Goal: Task Accomplishment & Management: Manage account settings

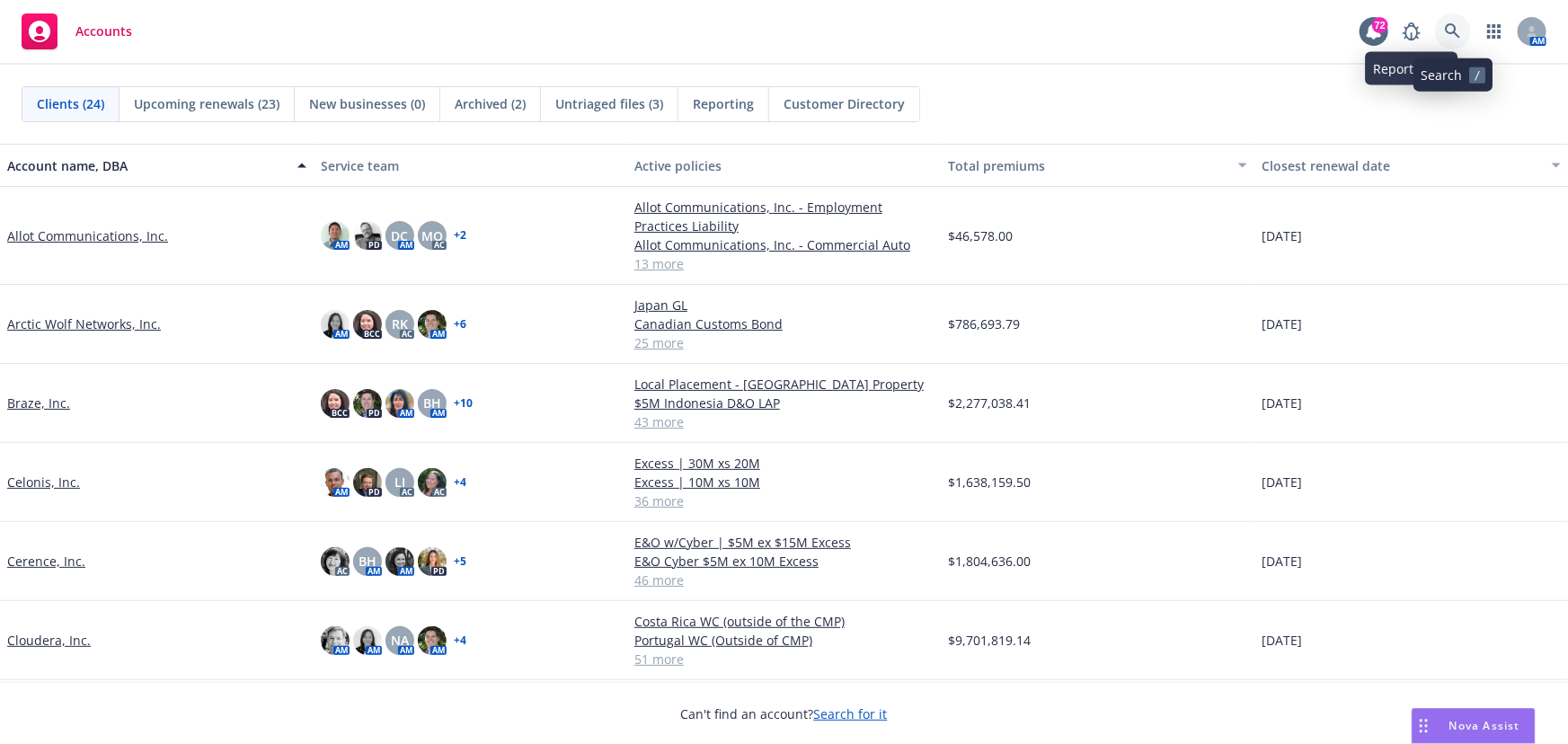
click at [1454, 22] on link at bounding box center [1453, 31] width 36 height 36
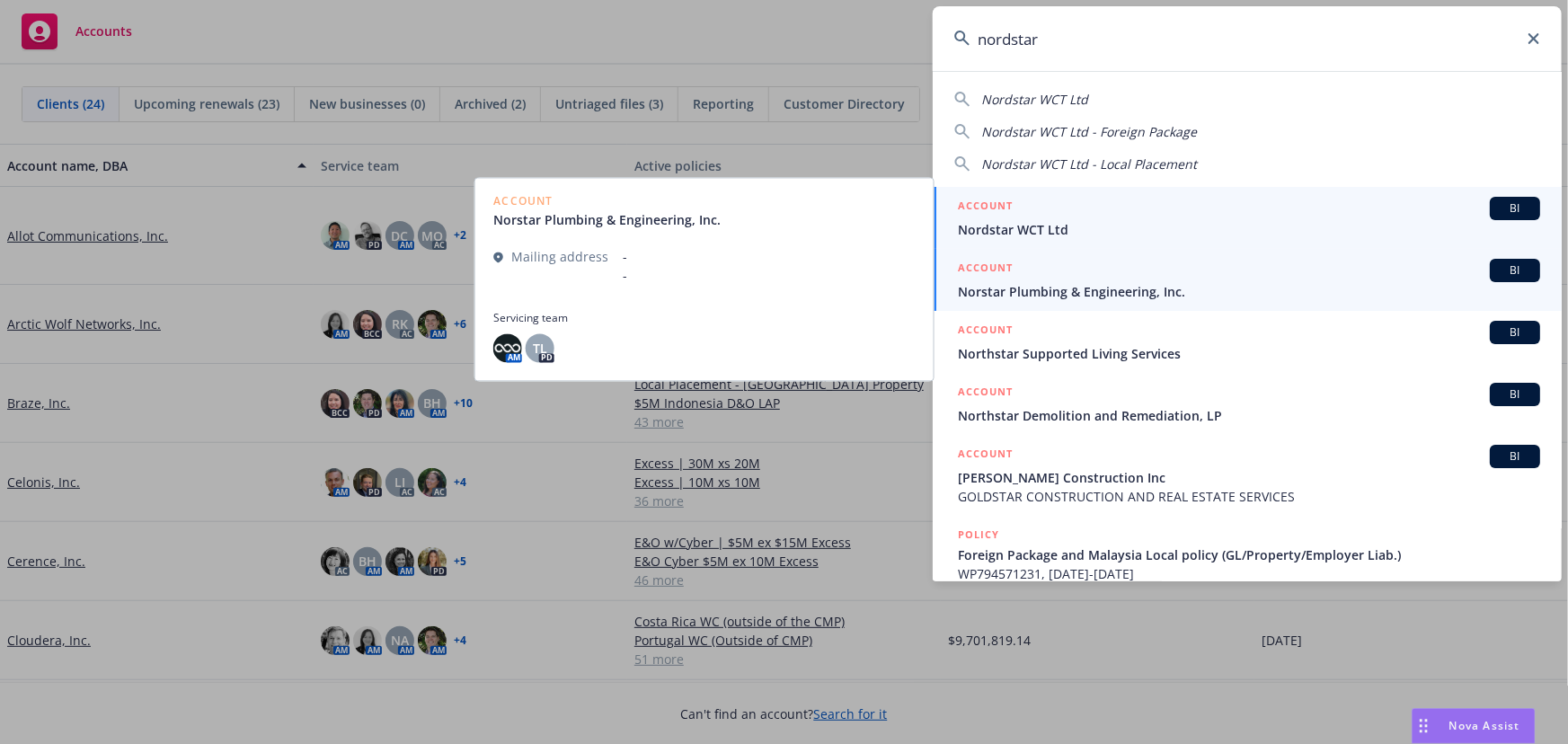
type input "nordstar"
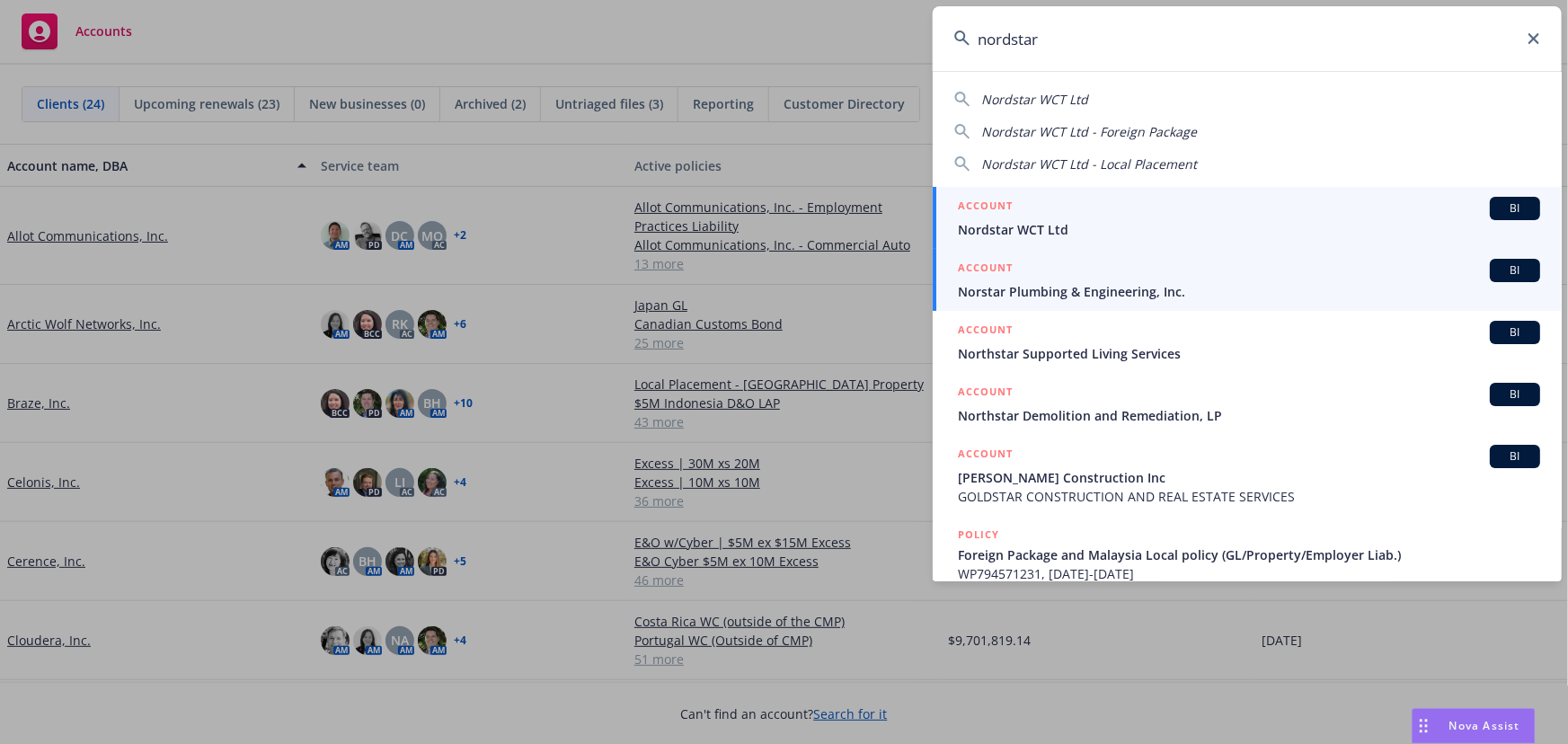
click at [1497, 211] on span "BI" at bounding box center [1515, 208] width 36 height 16
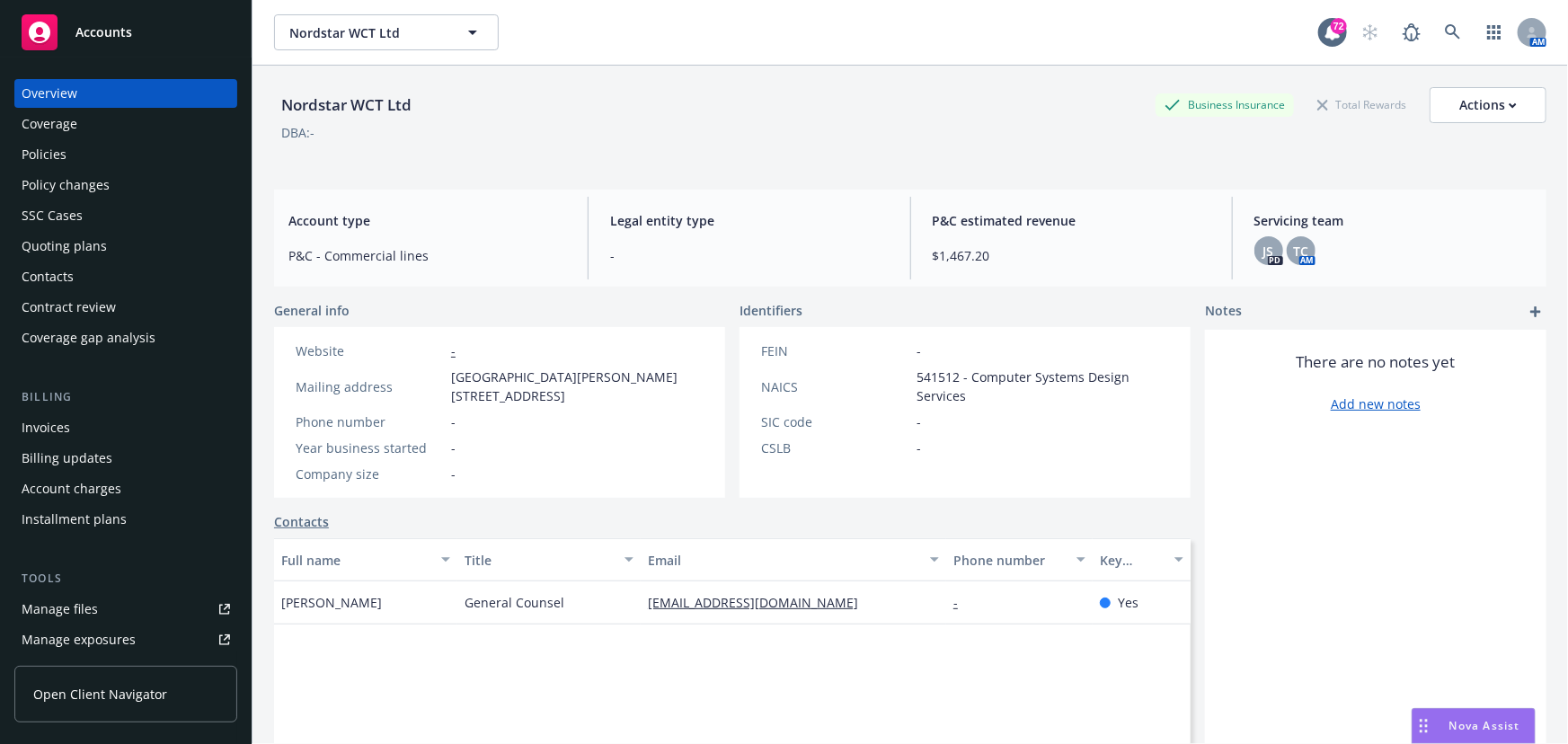
click at [62, 157] on div "Policies" at bounding box center [44, 154] width 45 height 28
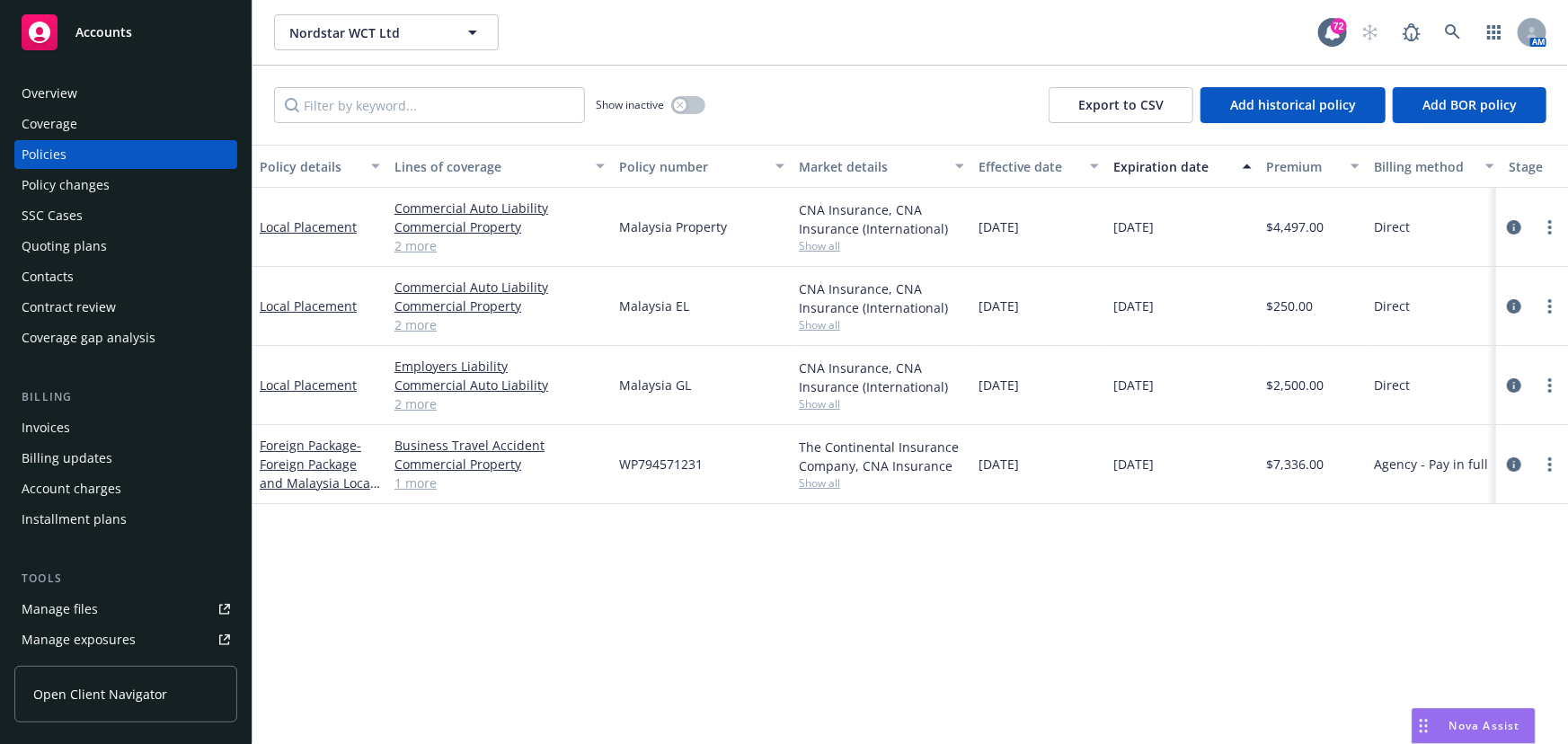
click at [73, 95] on div "Overview" at bounding box center [49, 93] width 56 height 28
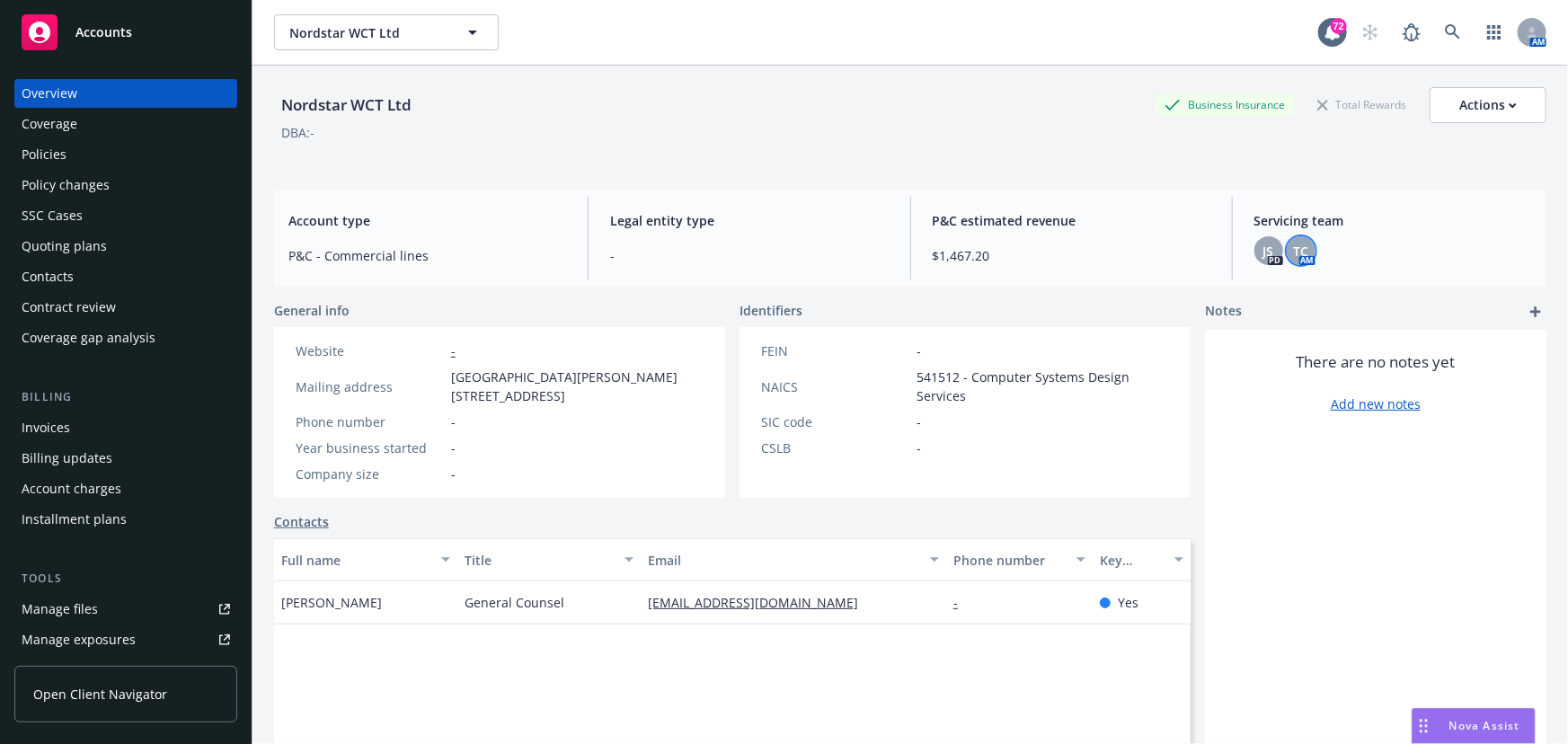
click at [1294, 258] on span "TC" at bounding box center [1301, 250] width 16 height 19
click at [1264, 258] on span "JS" at bounding box center [1269, 250] width 11 height 19
click at [85, 117] on div "Coverage" at bounding box center [126, 124] width 208 height 28
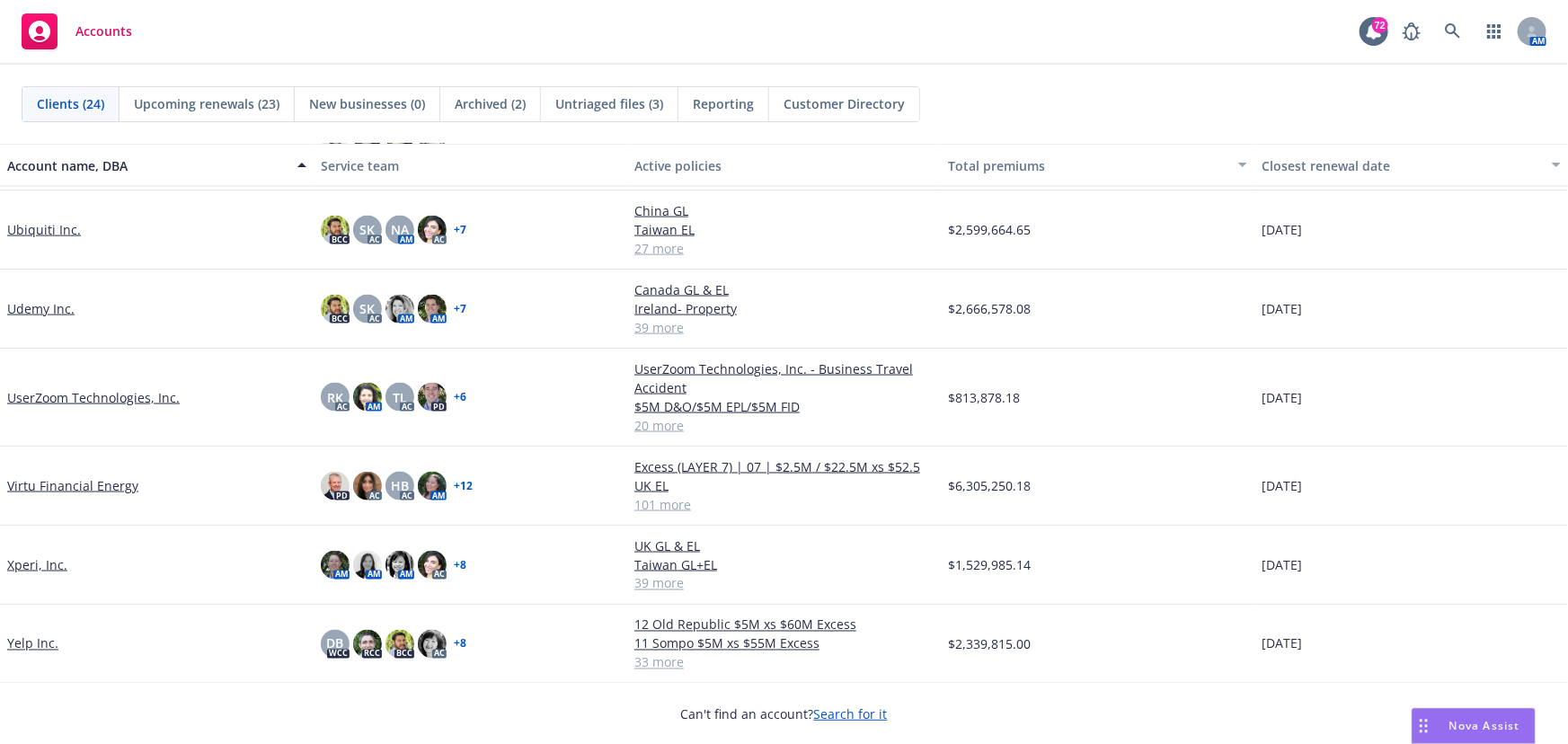
scroll to position [971, 0]
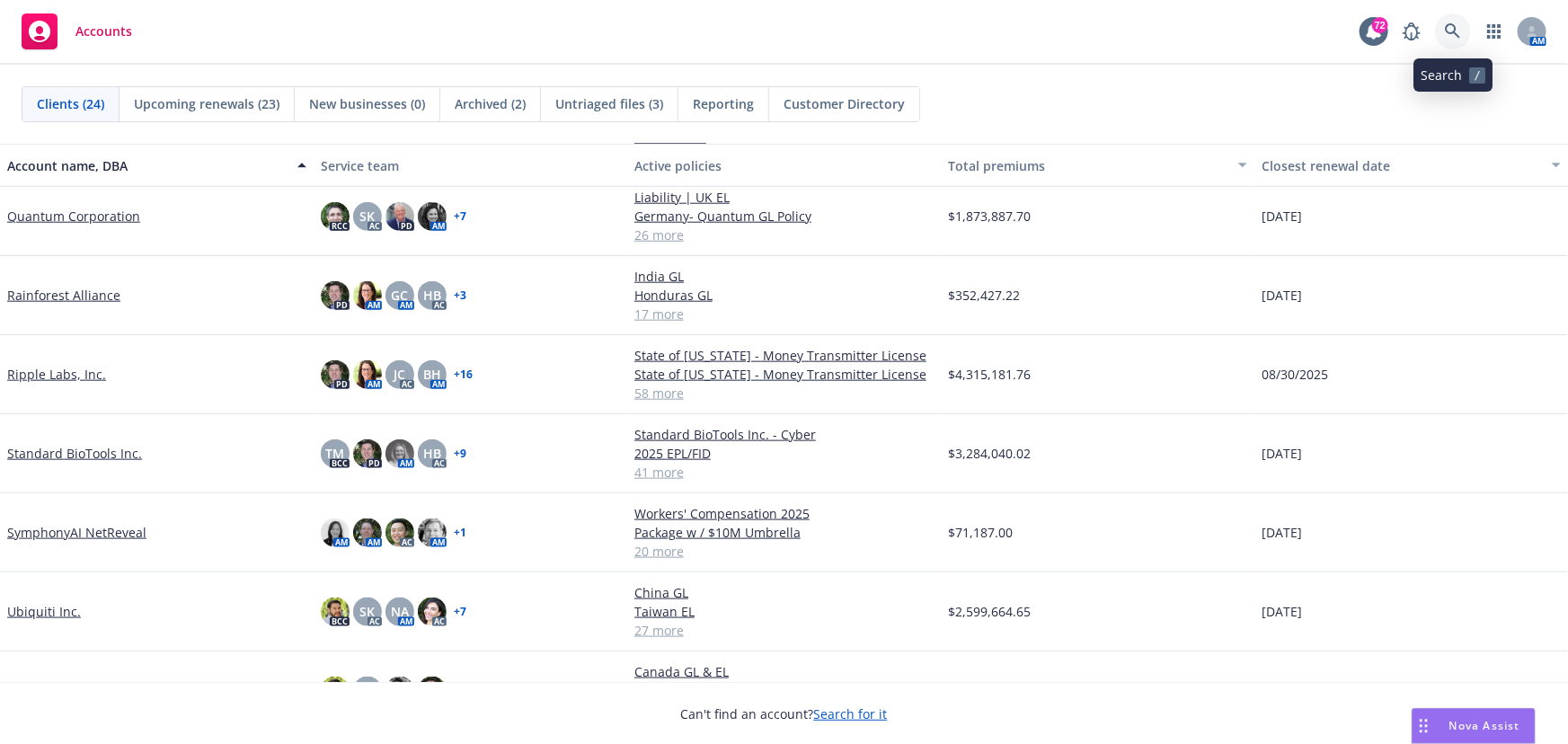
click at [1449, 42] on link at bounding box center [1453, 31] width 36 height 36
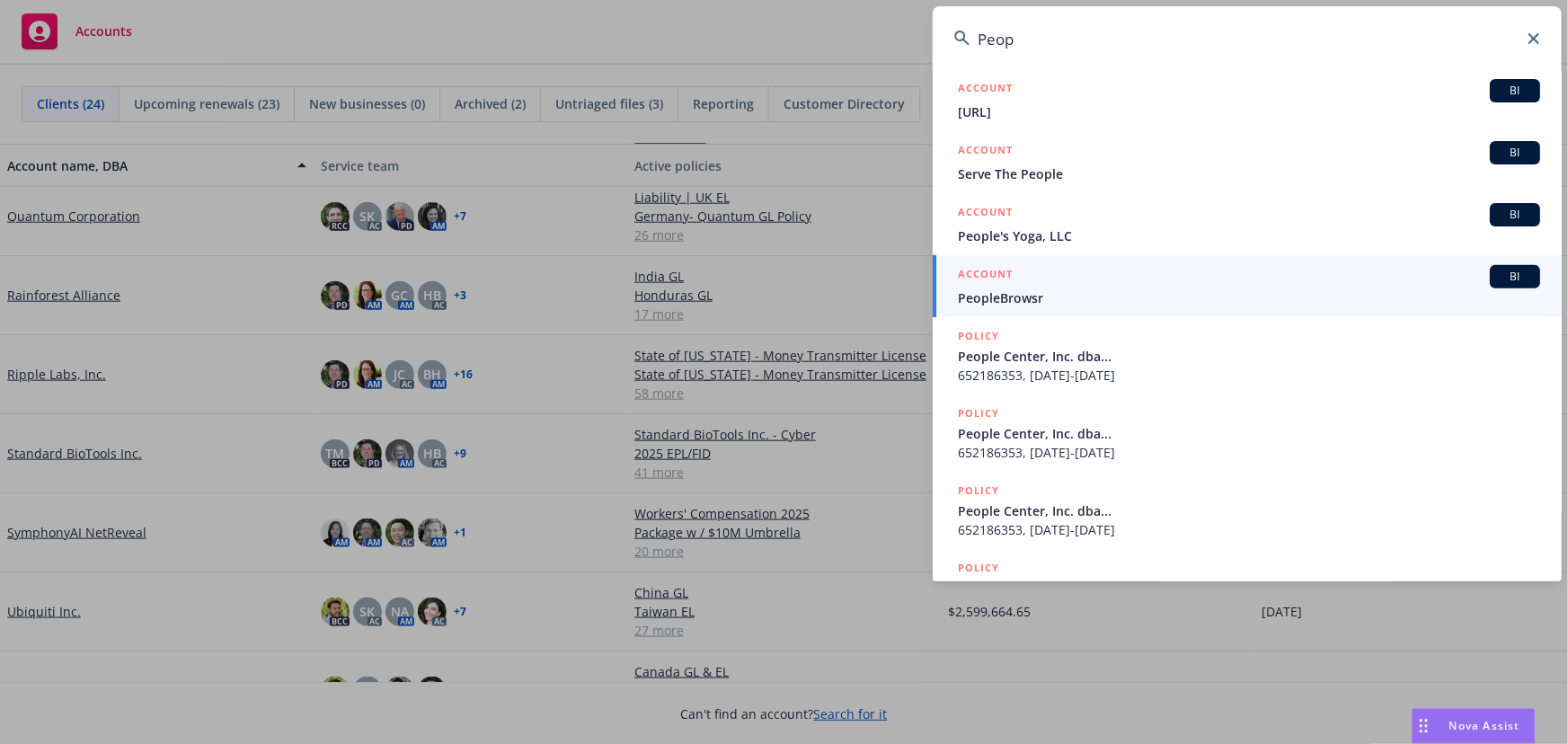
scroll to position [49, 0]
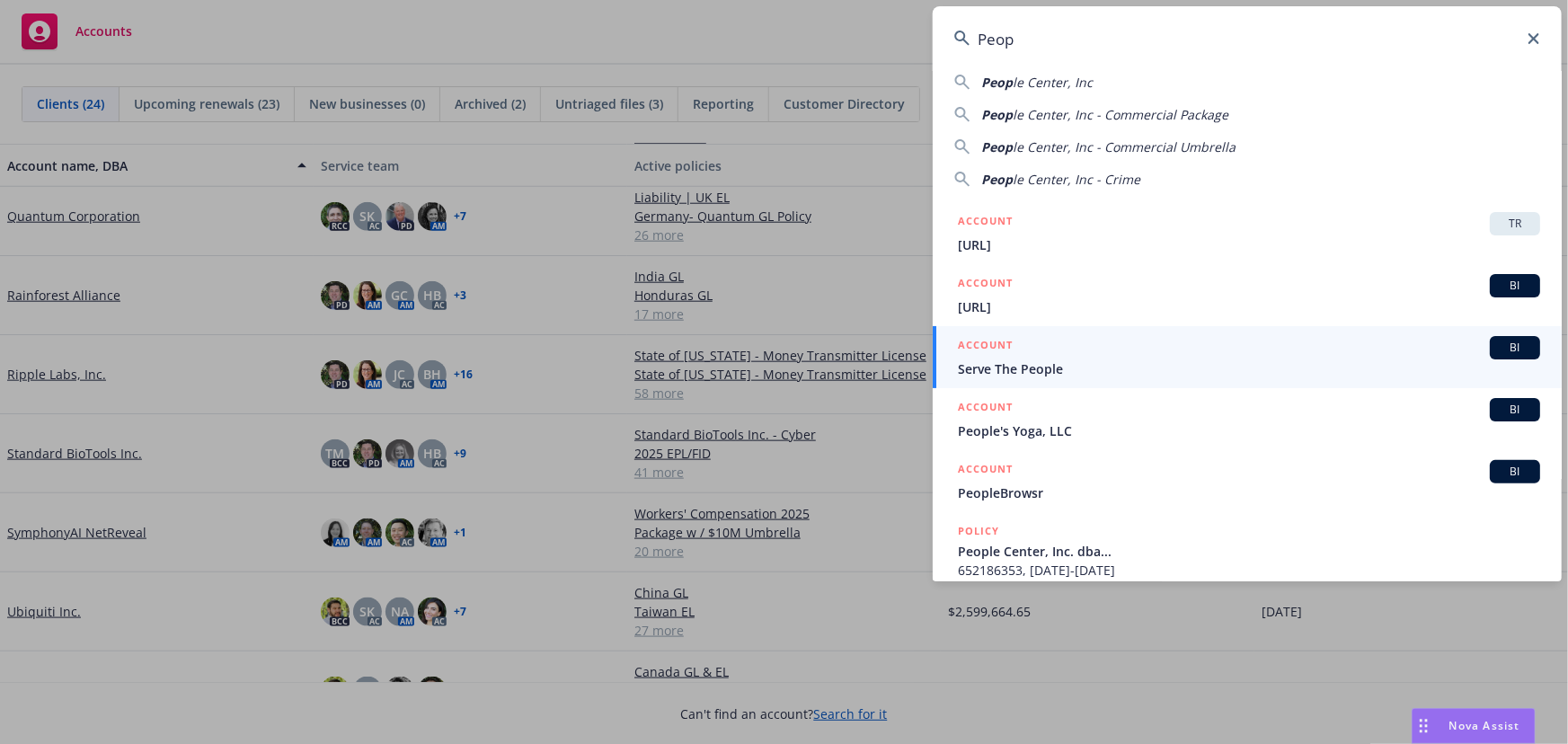
drag, startPoint x: 993, startPoint y: 37, endPoint x: 902, endPoint y: 37, distance: 91.0
click at [902, 37] on div "Peop Peop le Actually Helping People, Inc. DBA: Tee De Peop le Center, Inc Peop…" at bounding box center [784, 372] width 1568 height 744
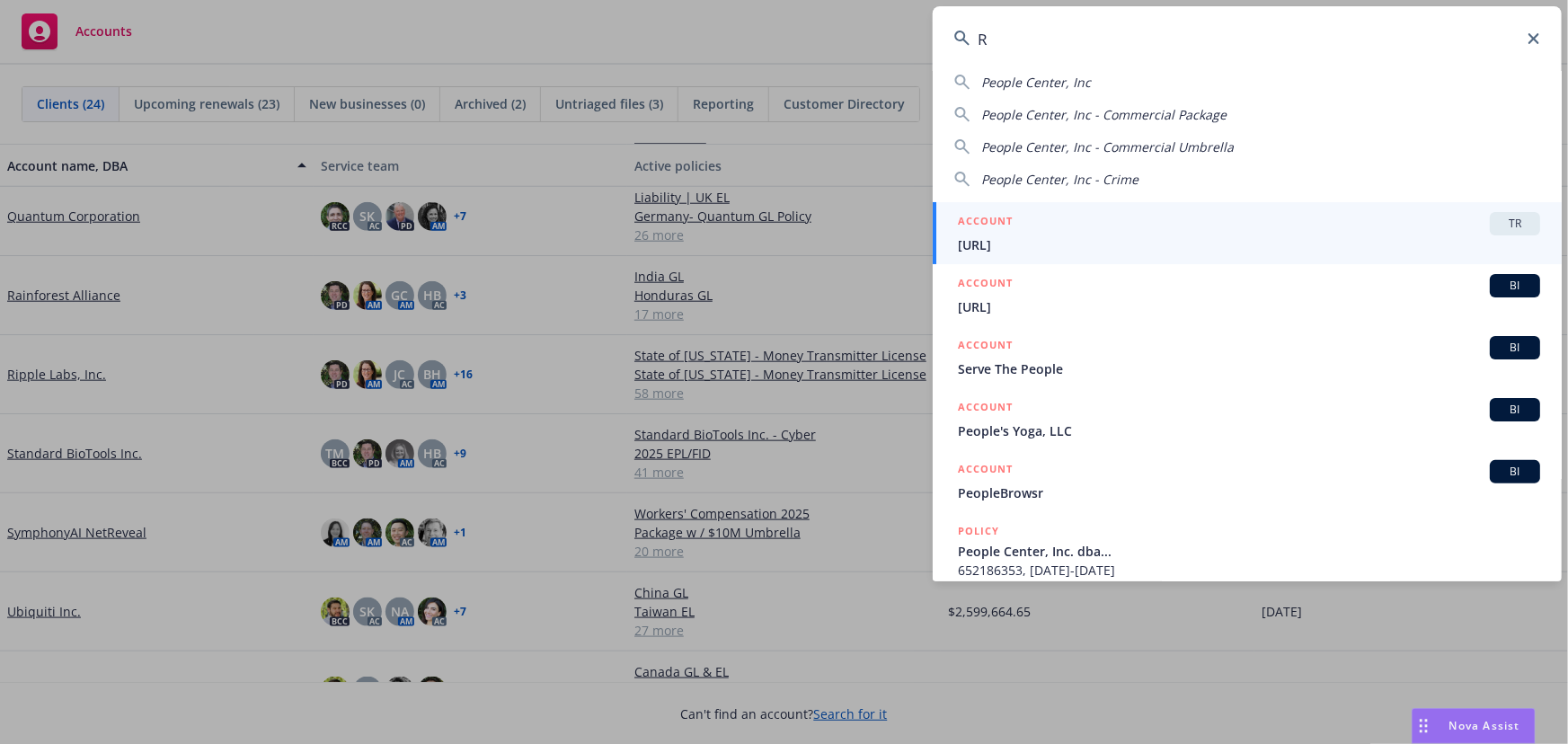
scroll to position [0, 0]
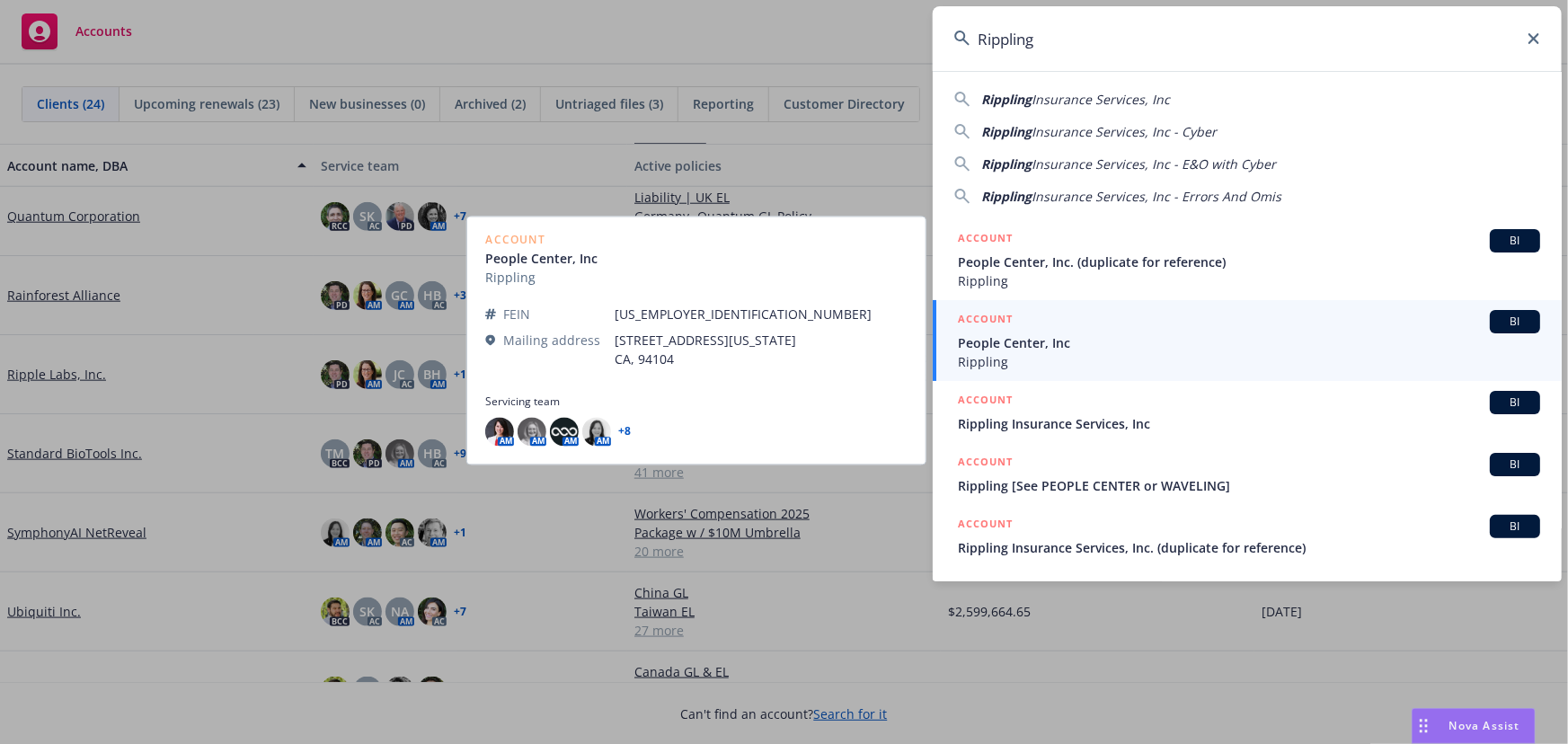
type input "Rippling"
click at [1514, 325] on span "BI" at bounding box center [1515, 322] width 36 height 16
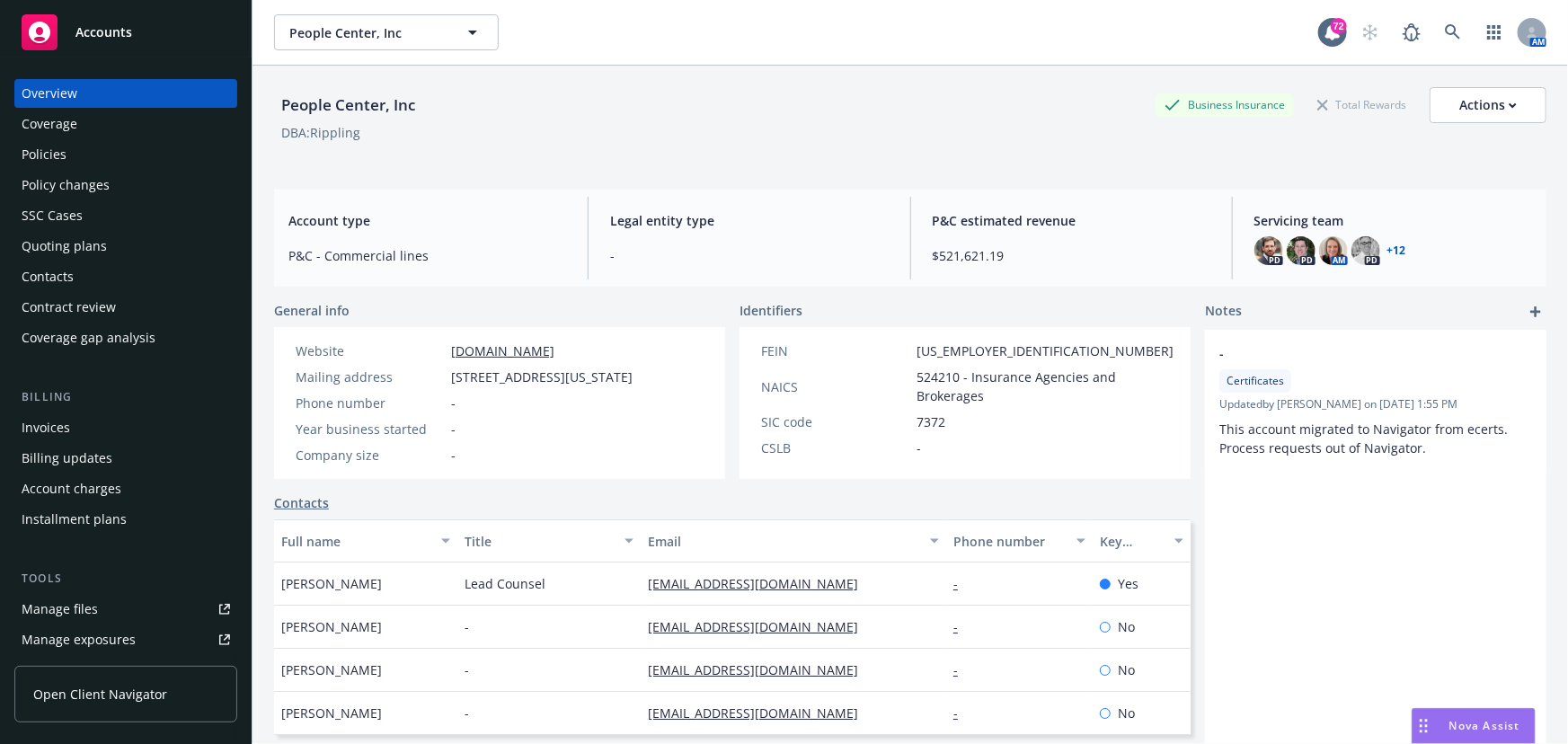
click at [60, 153] on div "Policies" at bounding box center [44, 154] width 45 height 28
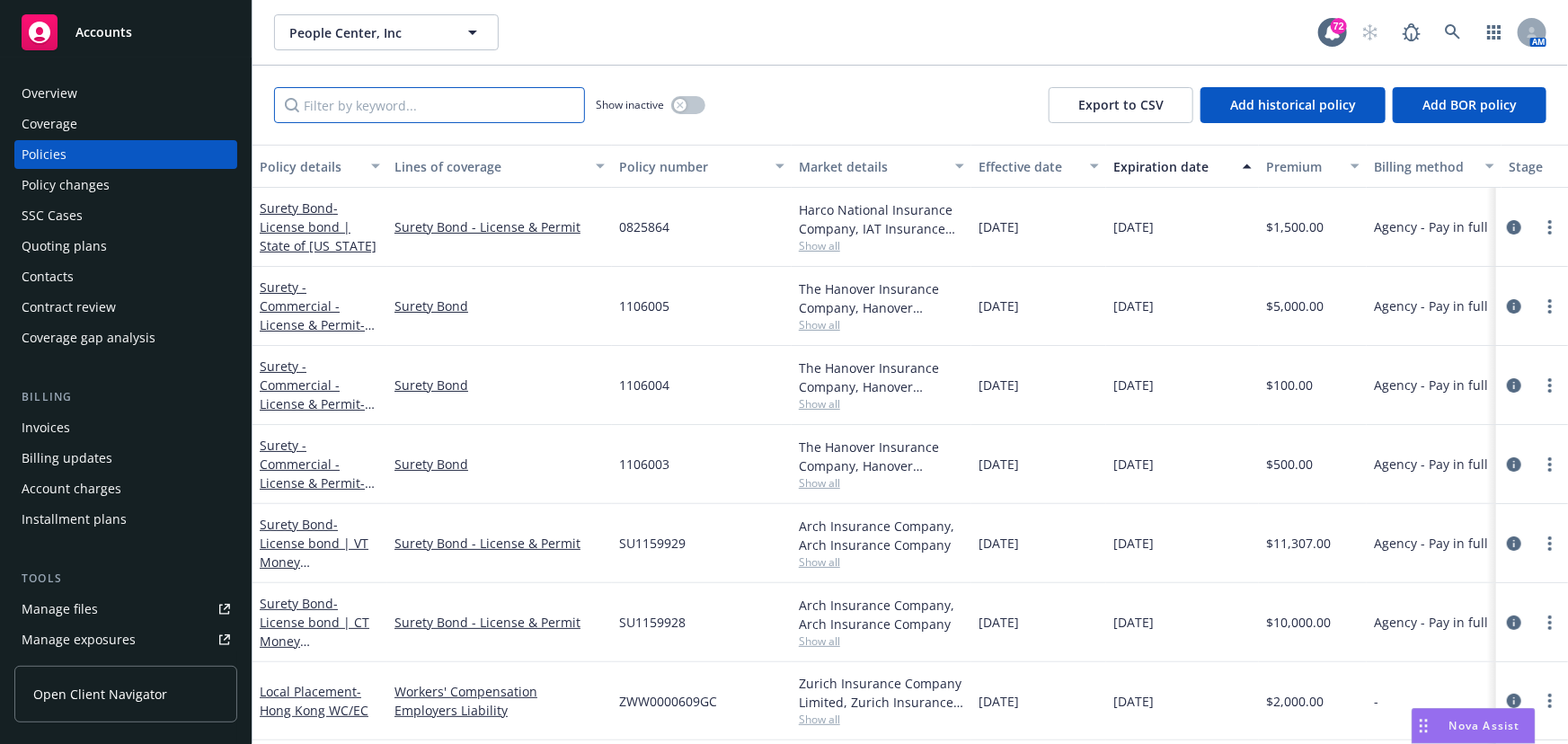
click at [383, 107] on input "Filter by keyword..." at bounding box center [429, 105] width 311 height 36
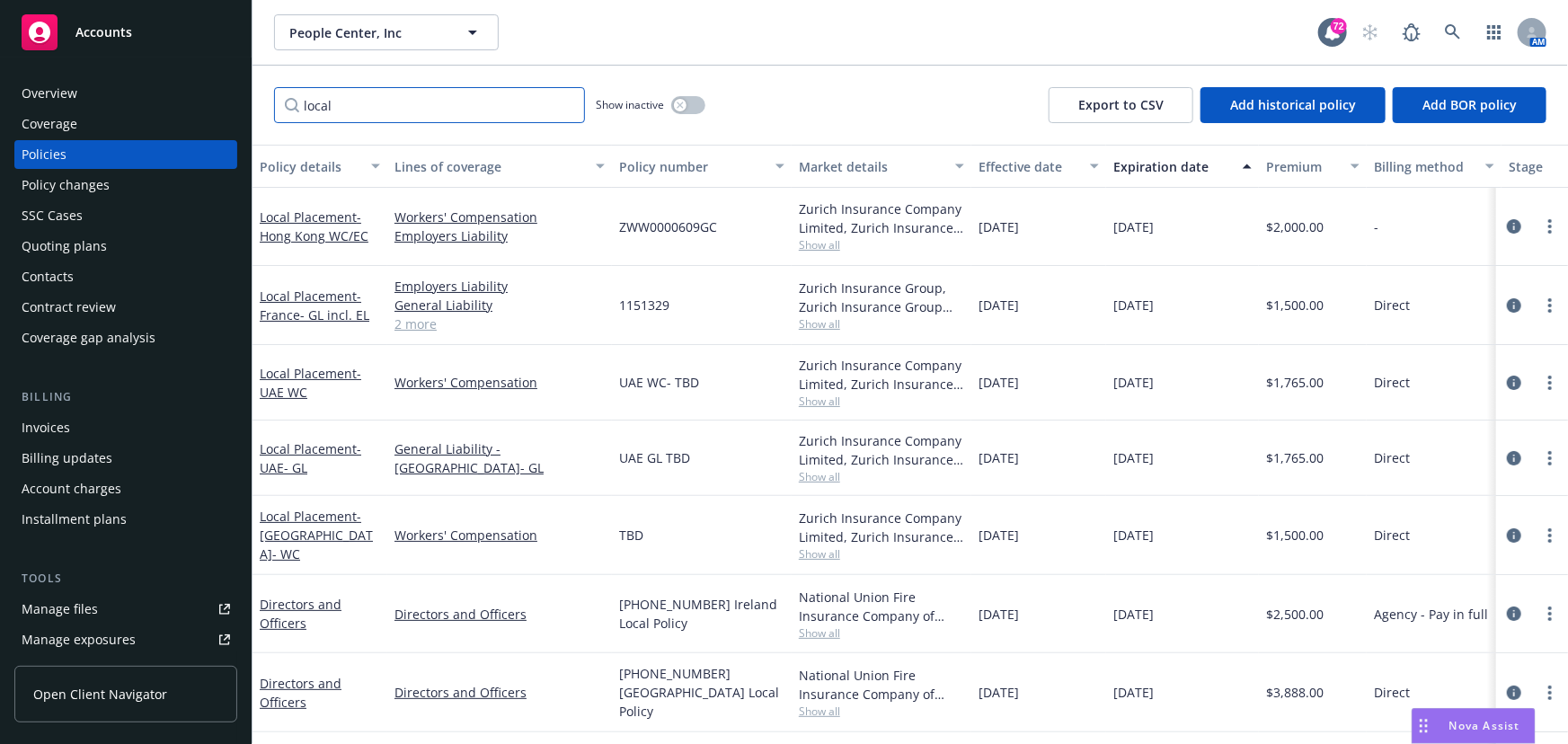
type input "local"
click at [1468, 719] on span "Nova Assist" at bounding box center [1485, 726] width 71 height 16
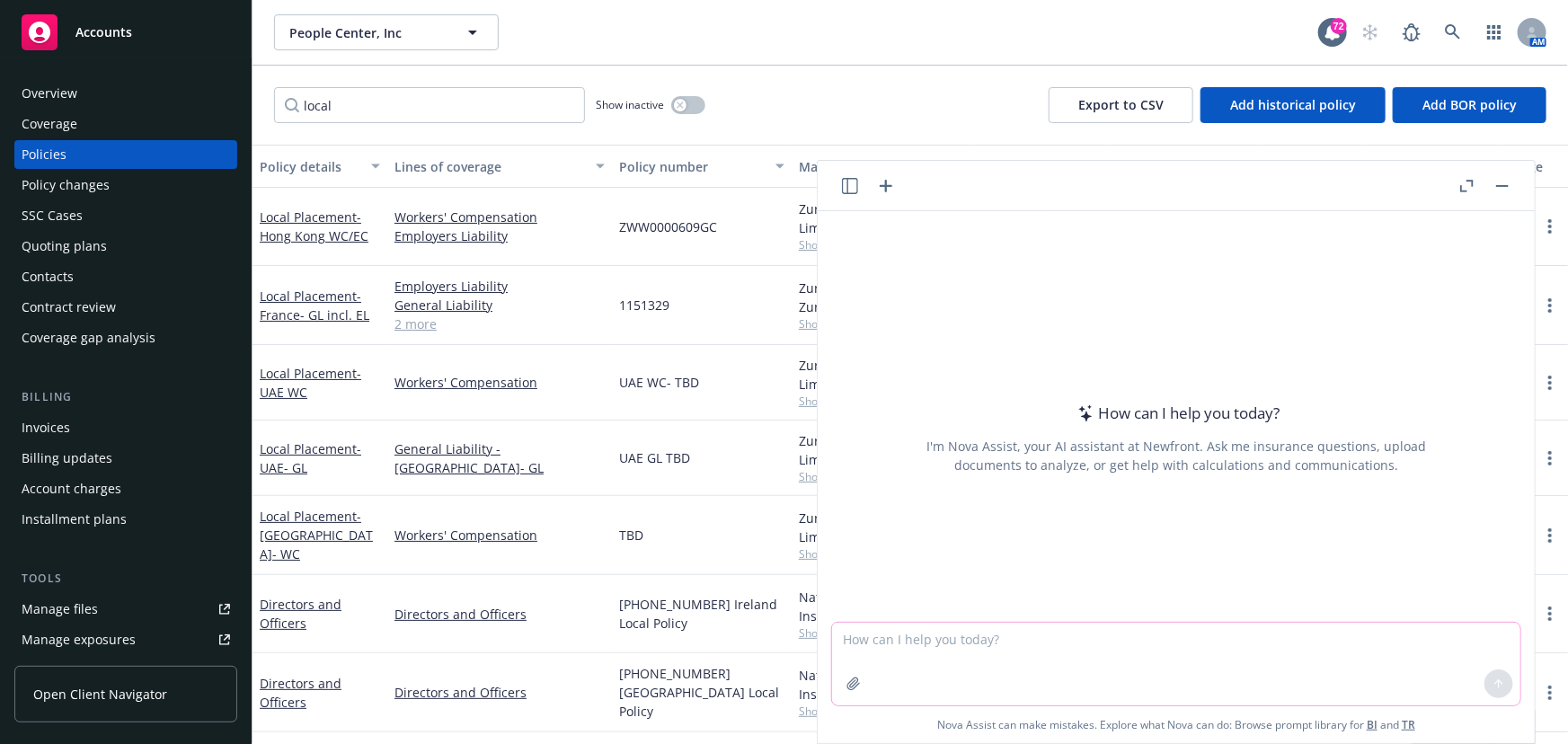
click at [927, 645] on textarea at bounding box center [1176, 664] width 689 height 82
type textarea "list all local placements for 2024-2025 term"
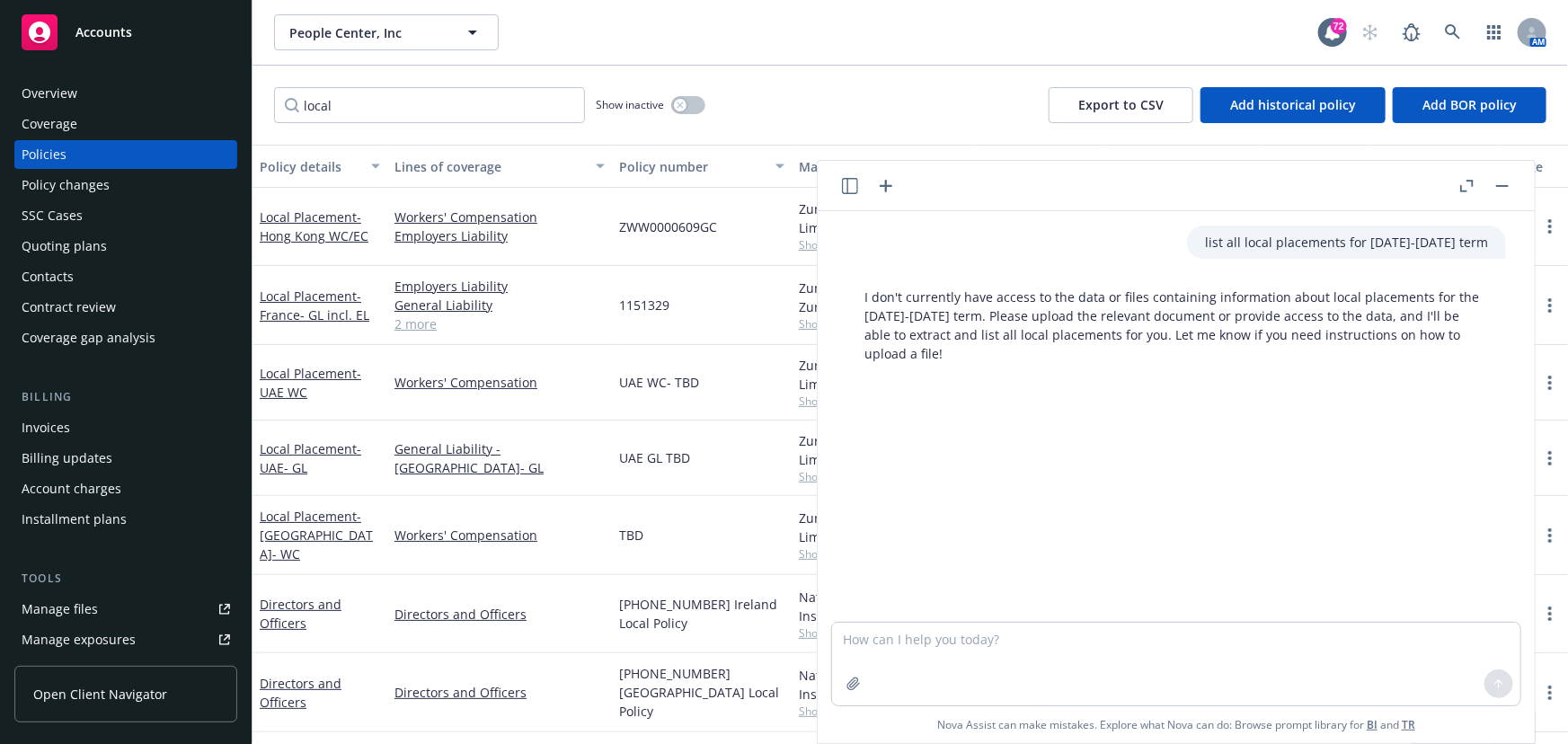
click at [1504, 187] on button "button" at bounding box center [1502, 186] width 22 height 22
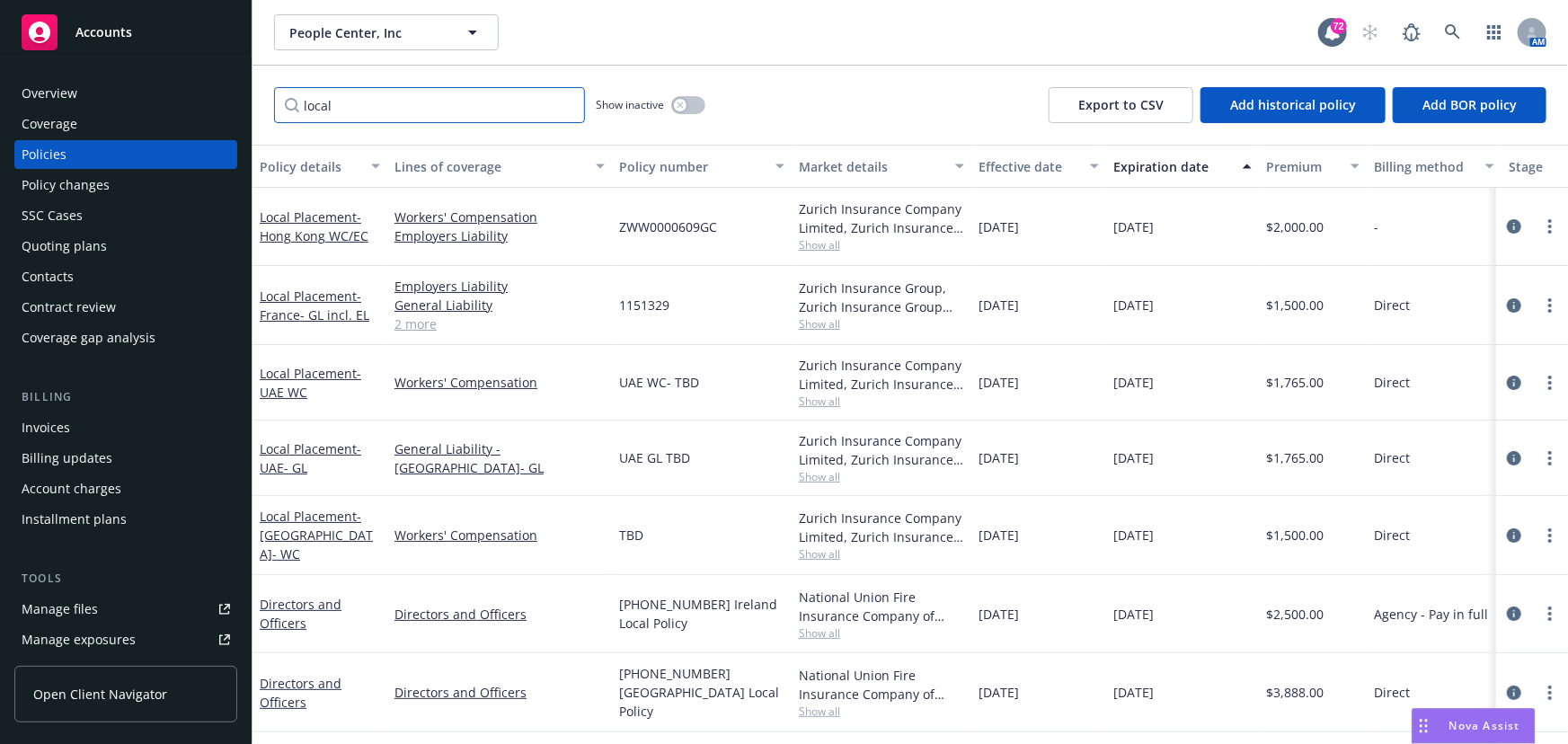
drag, startPoint x: 380, startPoint y: 112, endPoint x: 393, endPoint y: 123, distance: 17.0
click at [385, 114] on input "local" at bounding box center [429, 105] width 311 height 36
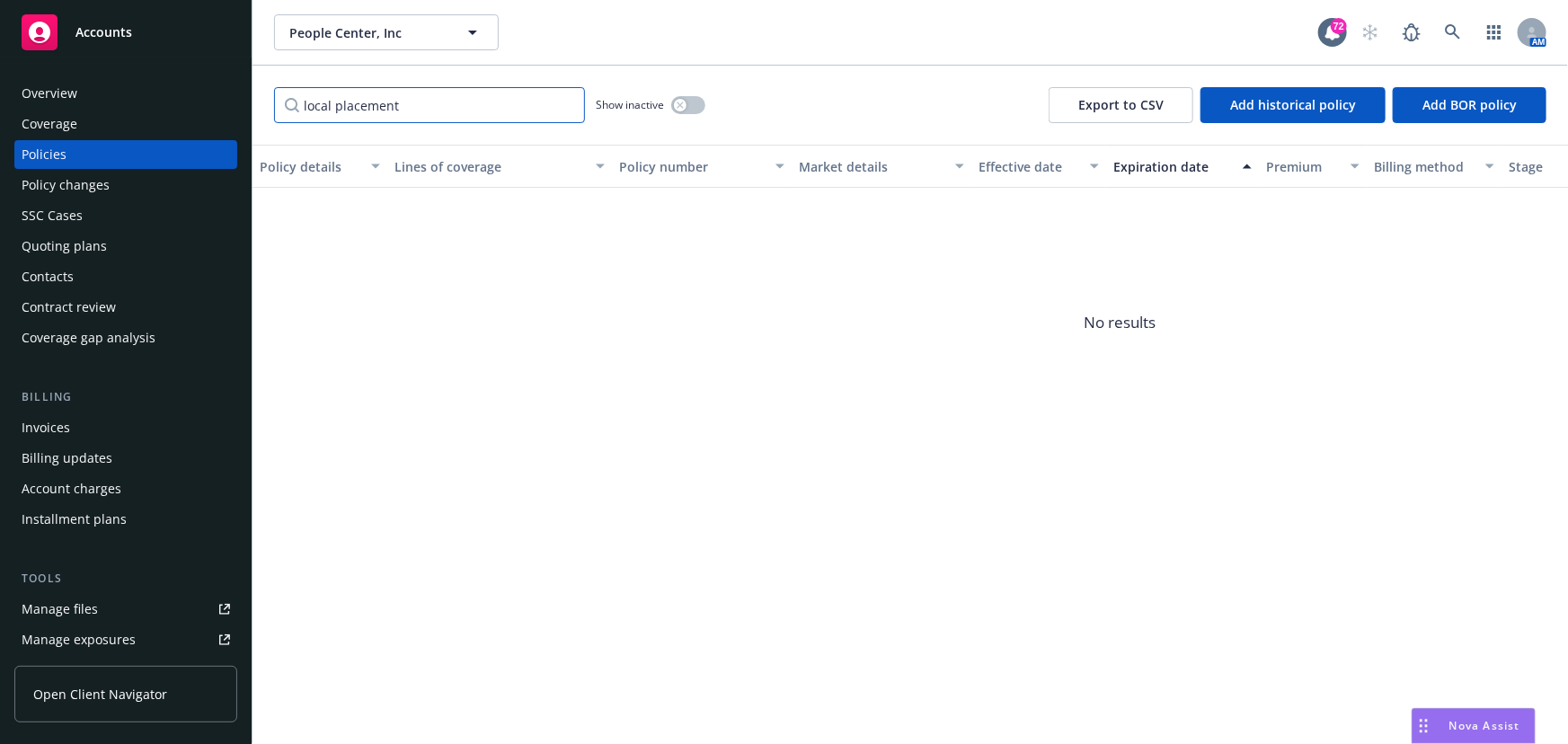
type input "local placement"
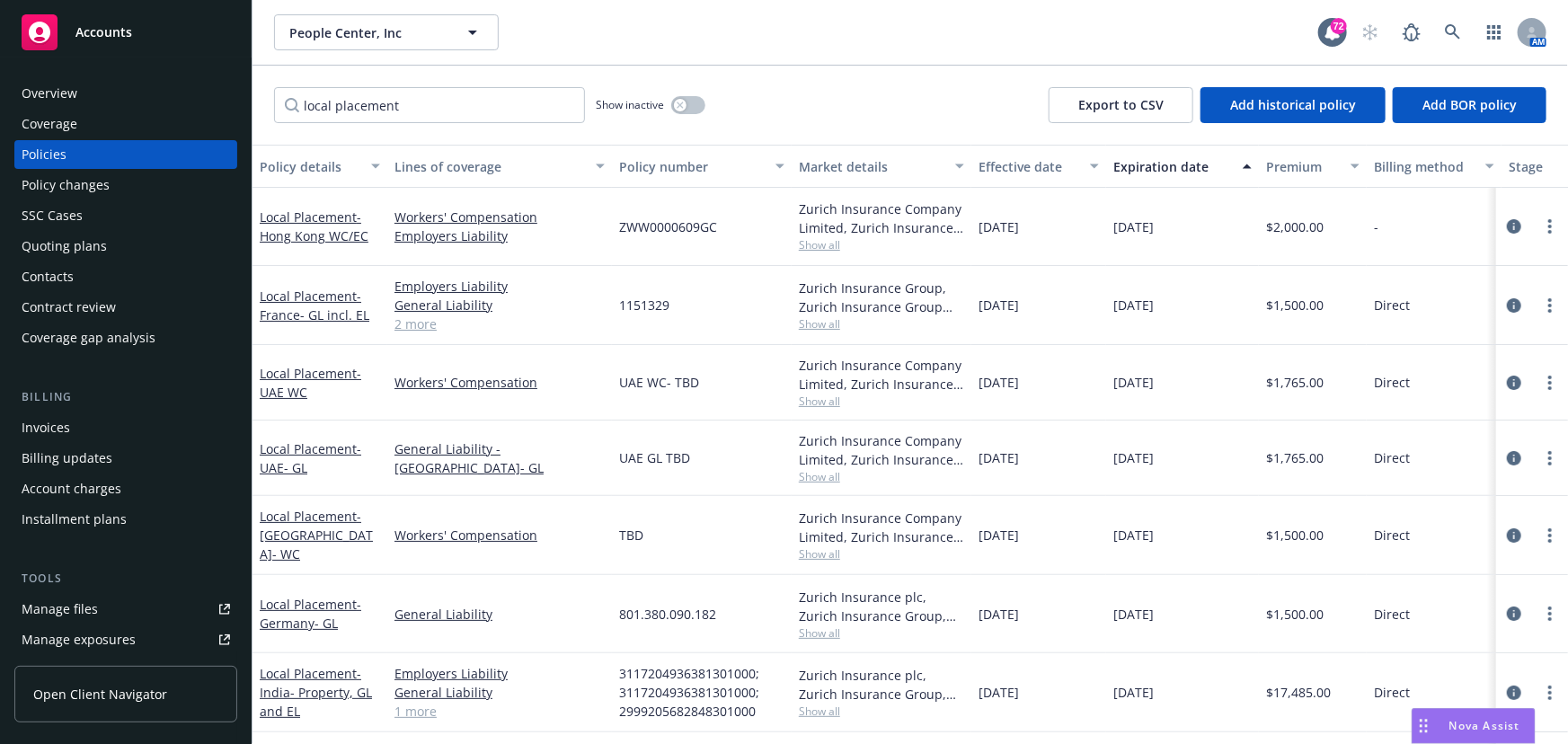
click at [315, 171] on div "Policy details" at bounding box center [310, 166] width 101 height 19
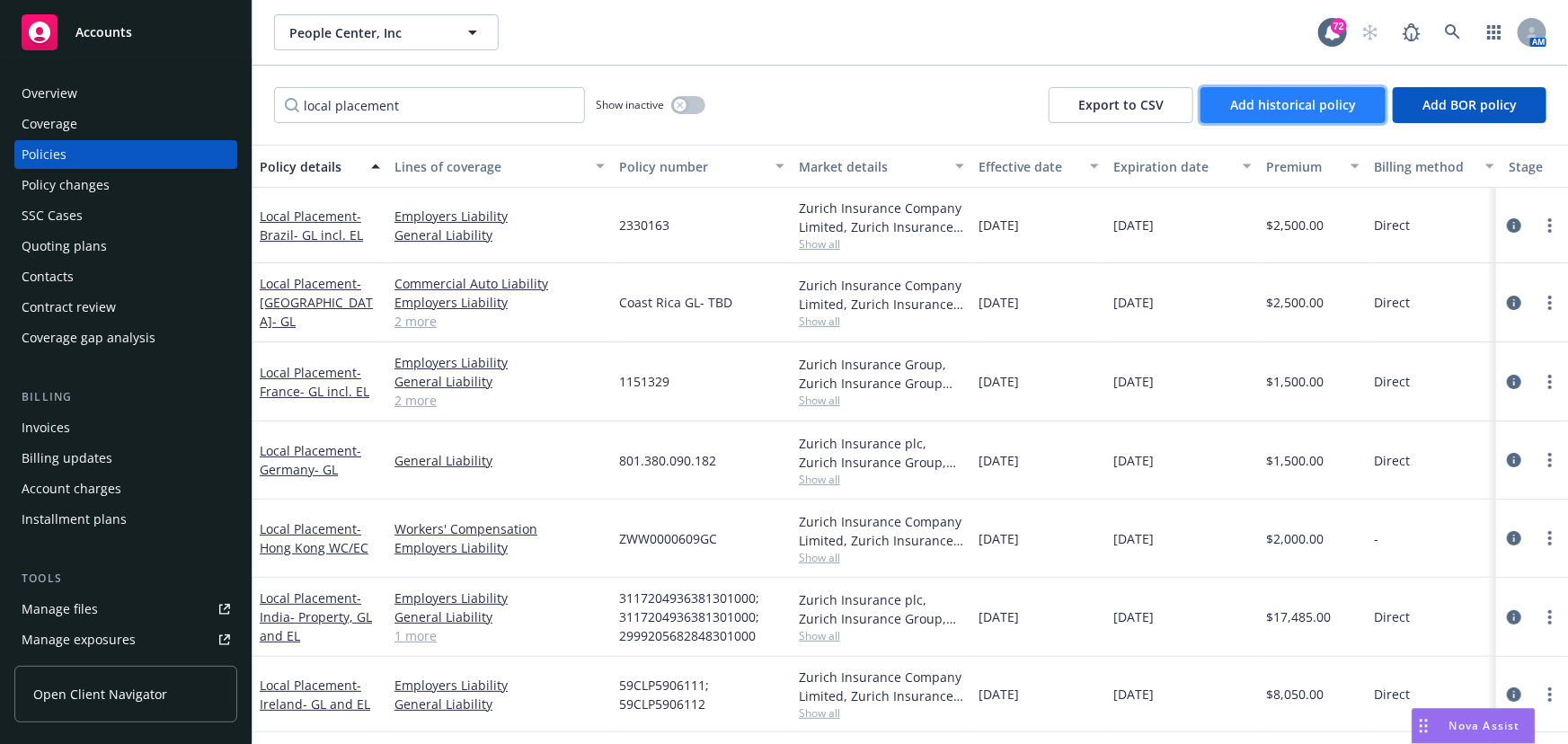
click at [1267, 113] on button "Add historical policy" at bounding box center [1293, 105] width 185 height 36
select select "other"
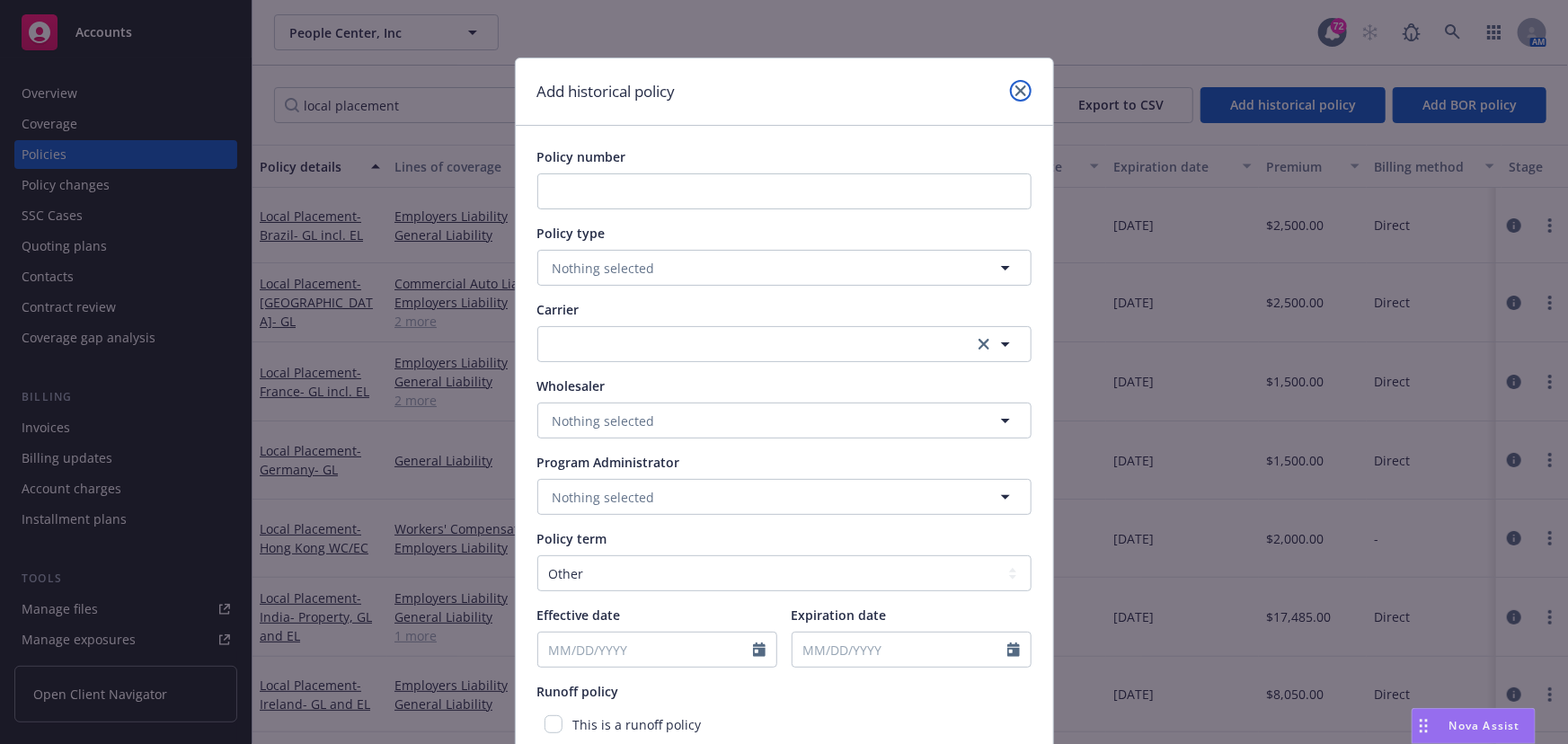
click at [1010, 91] on link "close" at bounding box center [1020, 91] width 22 height 22
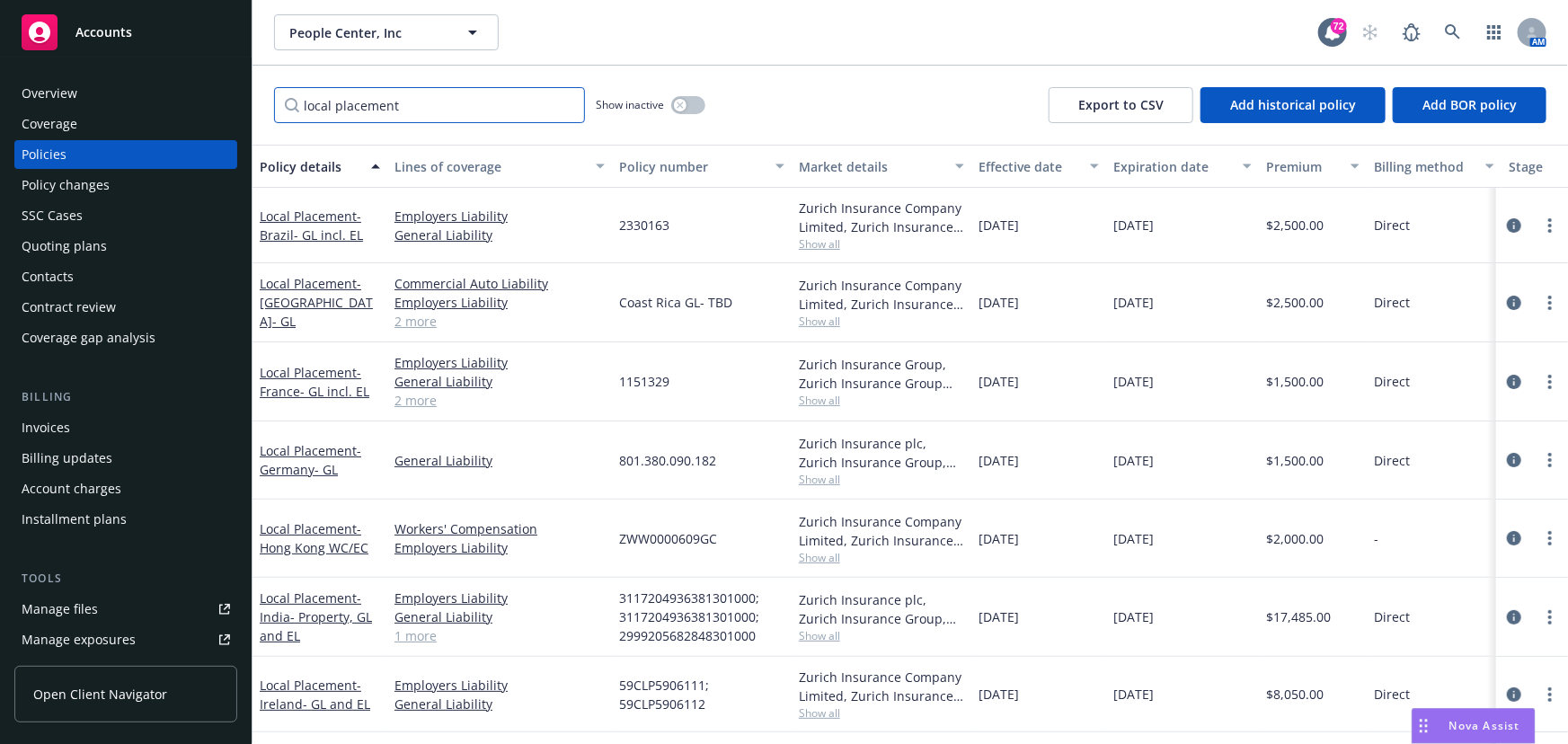
click at [433, 113] on input "local placement" at bounding box center [429, 105] width 311 height 36
type input "l"
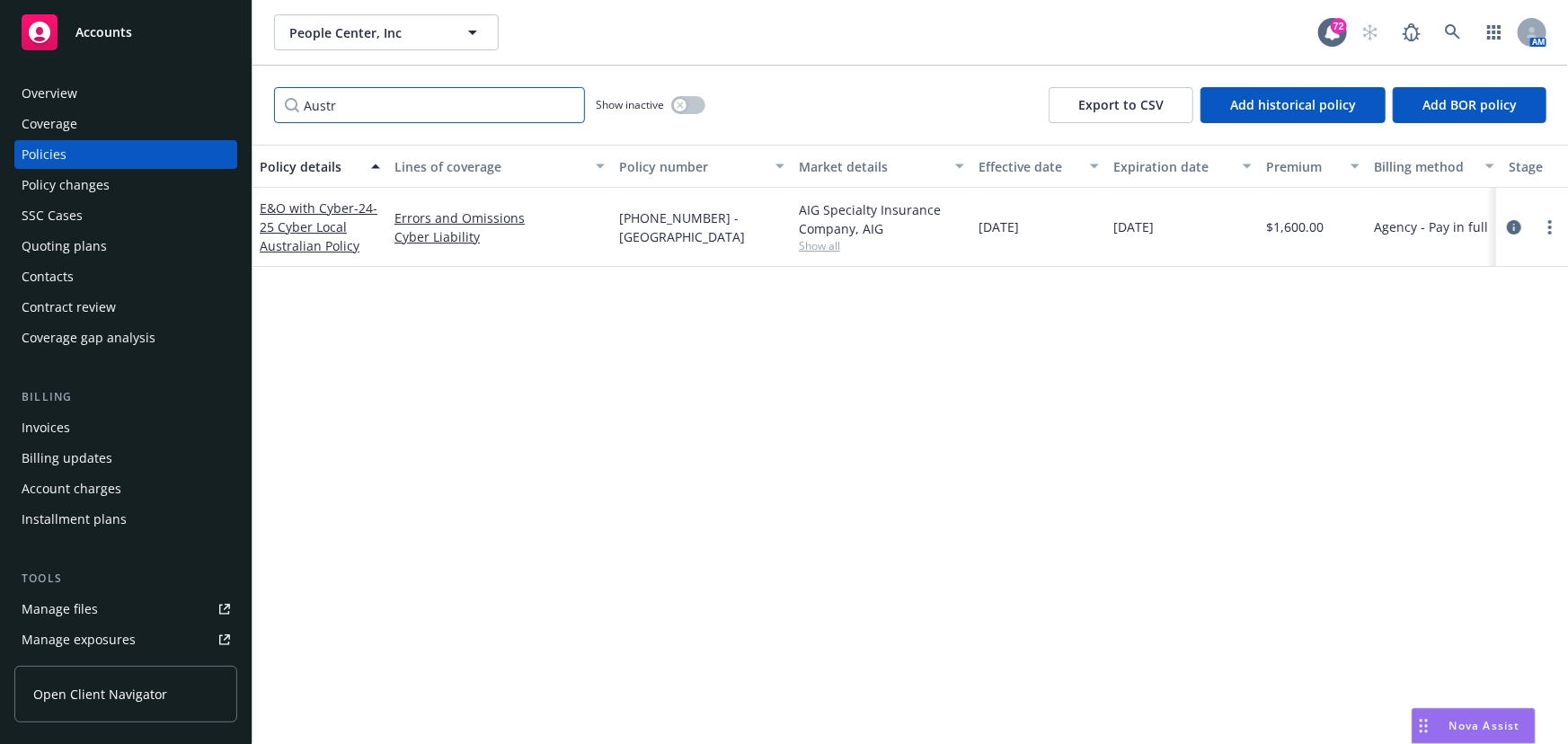
type input "Austra"
click at [561, 109] on input "Austra" at bounding box center [429, 105] width 311 height 36
click at [567, 102] on input "Austra" at bounding box center [429, 105] width 311 height 36
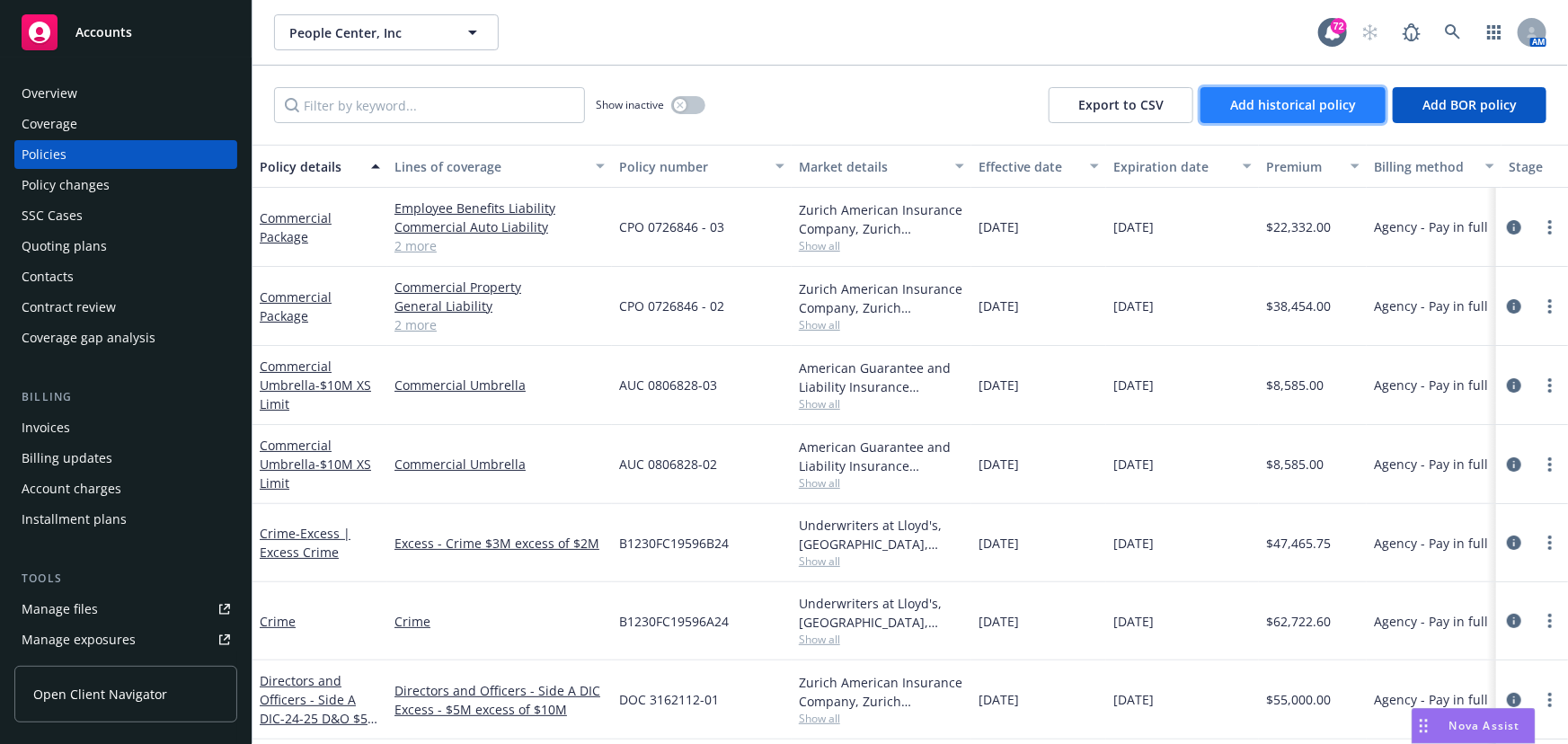
click at [1274, 109] on span "Add historical policy" at bounding box center [1293, 104] width 126 height 17
select select "other"
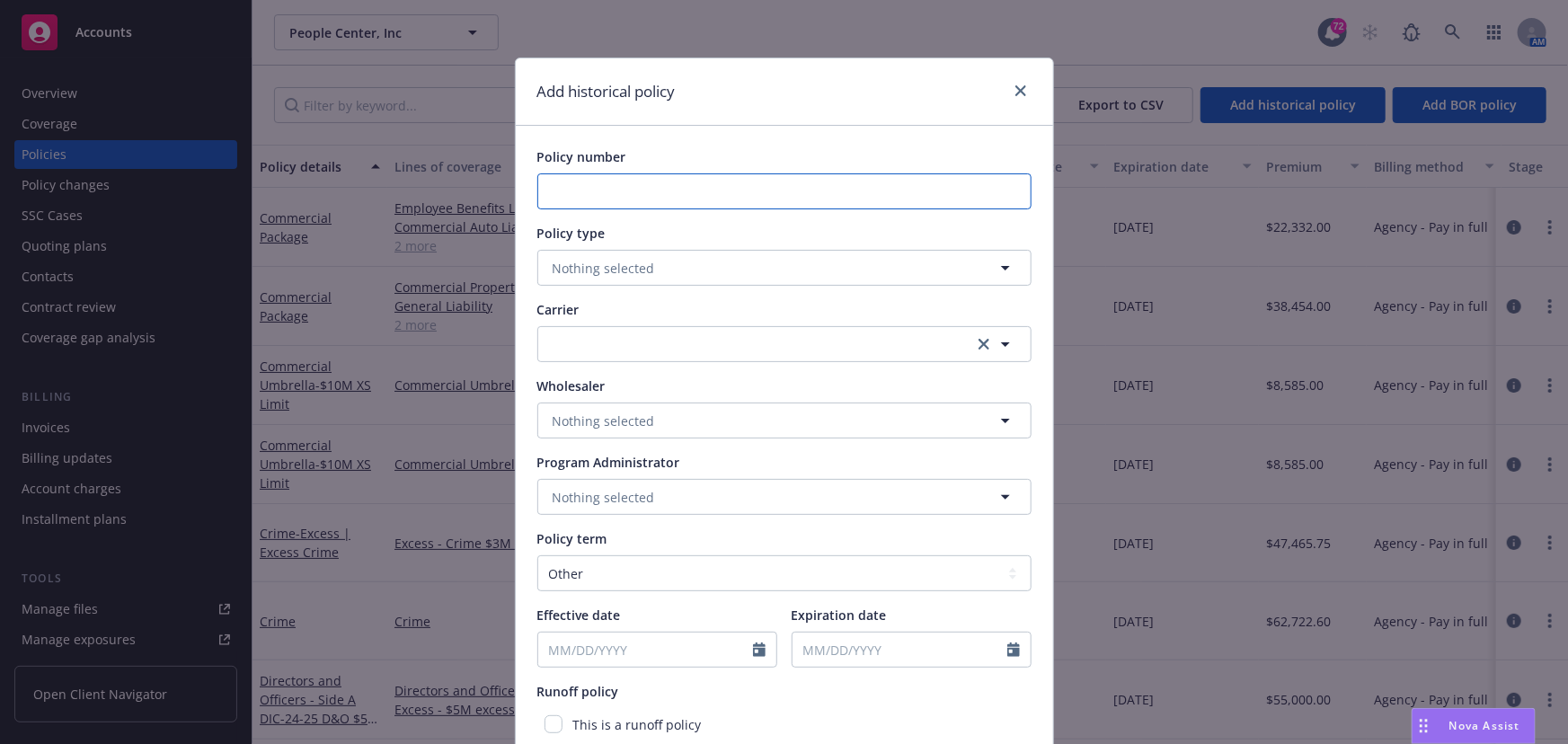
click at [756, 197] on input "Policy number" at bounding box center [785, 191] width 495 height 36
type input "Australia"
click at [629, 262] on span "Nothing selected" at bounding box center [603, 268] width 102 height 19
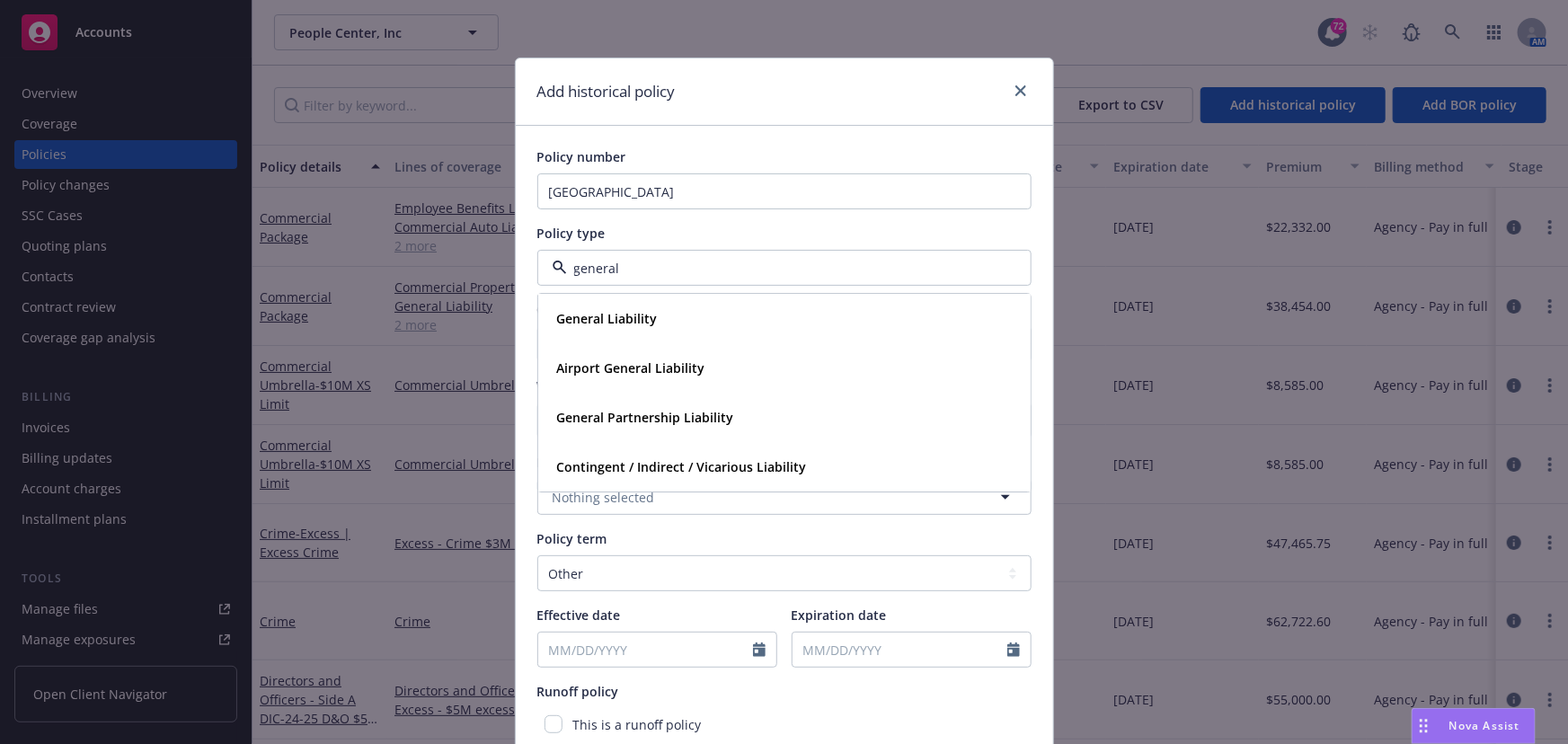
type input "general"
click at [646, 321] on strong "General Liability" at bounding box center [607, 319] width 101 height 17
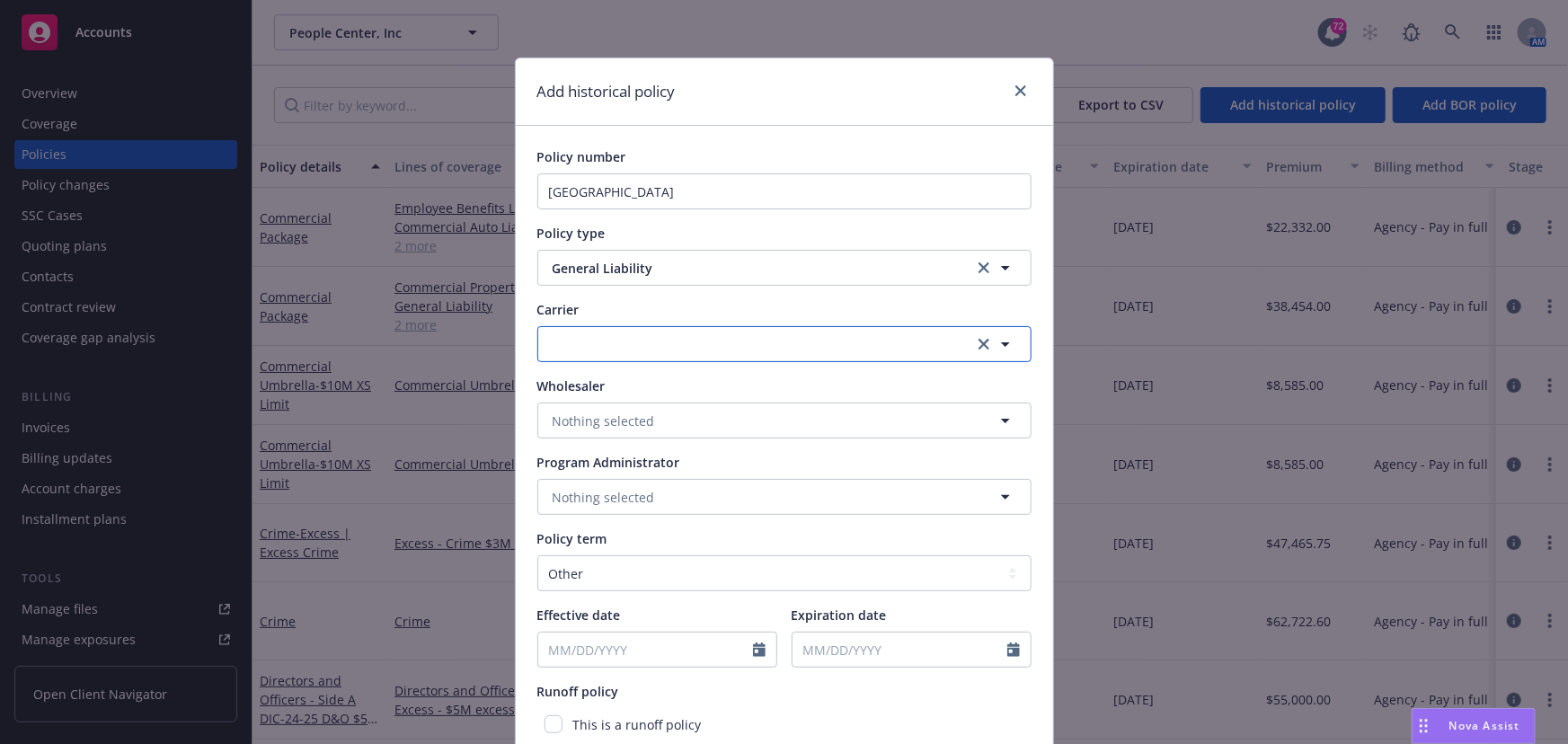
click at [628, 344] on button "button" at bounding box center [785, 344] width 495 height 36
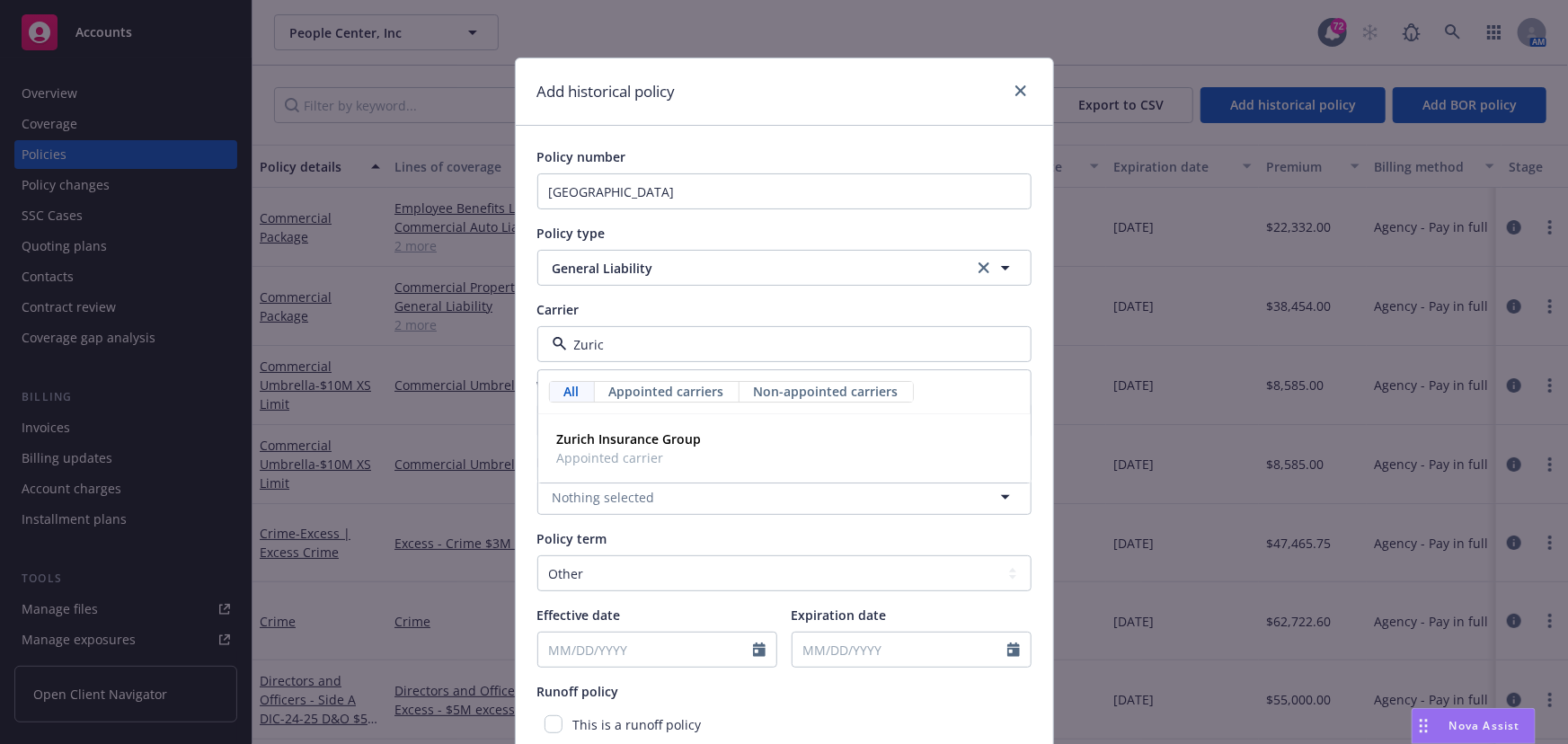
type input "Zurich"
click at [619, 440] on strong "Zurich Insurance Group" at bounding box center [629, 440] width 144 height 17
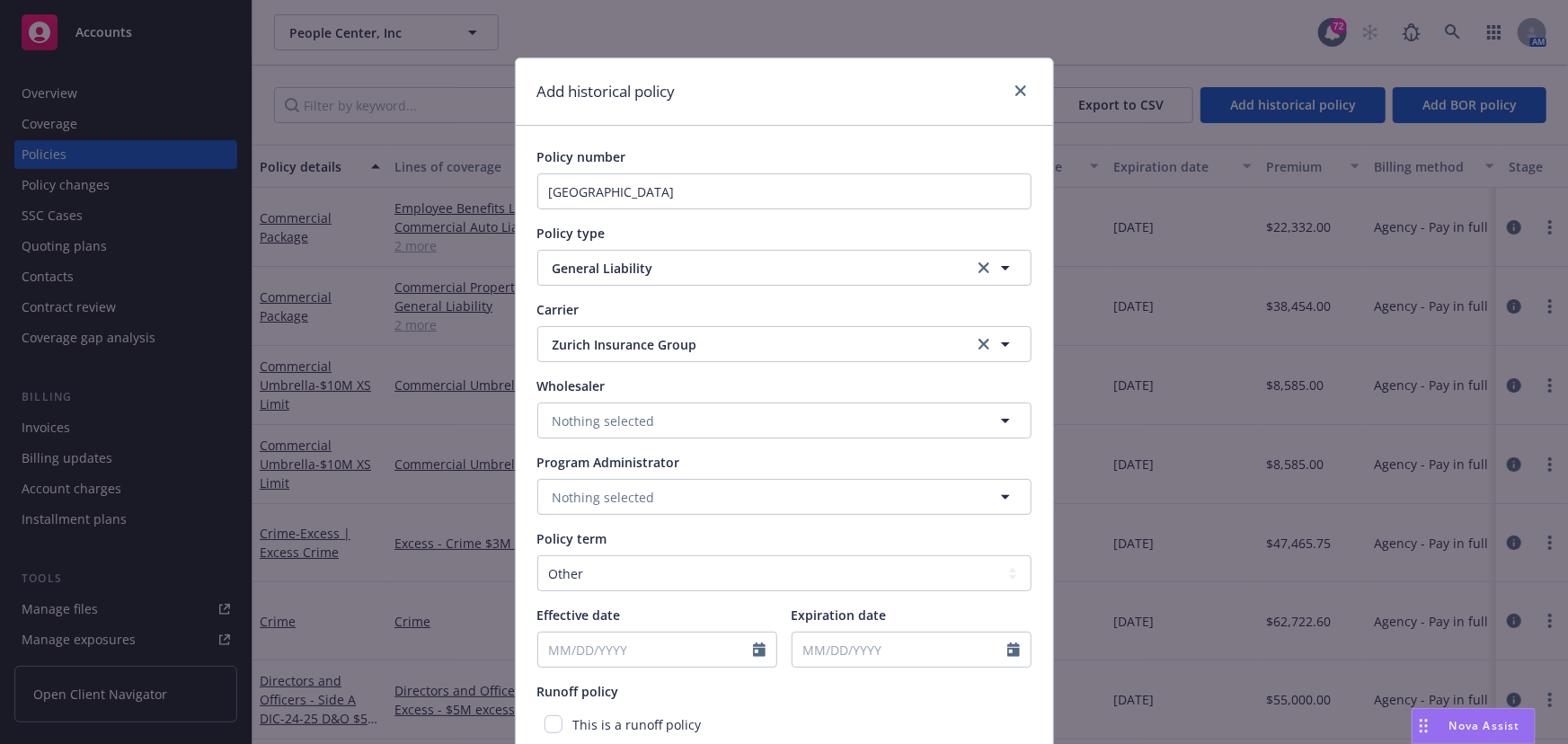
scroll to position [80, 0]
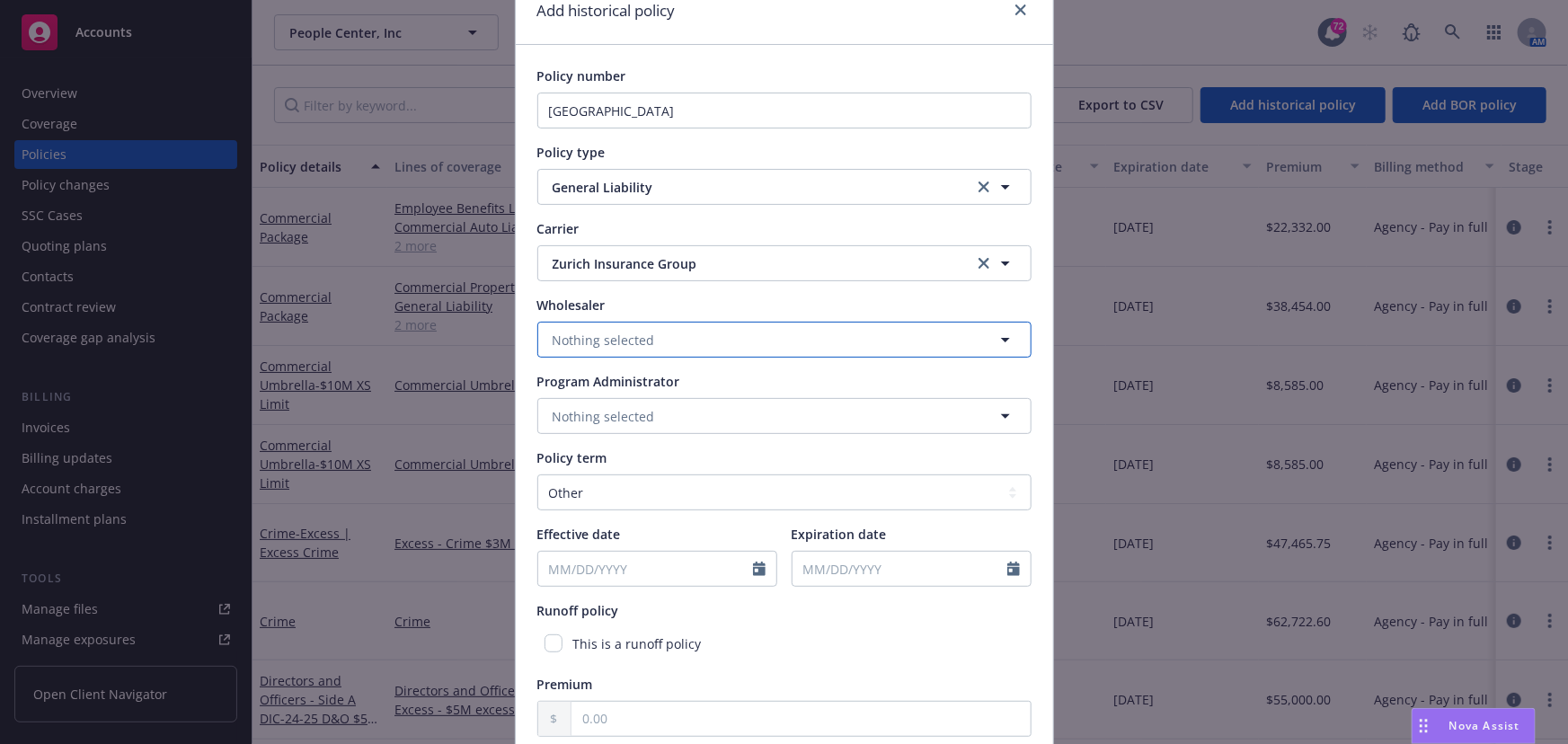
click at [604, 331] on span "Nothing selected" at bounding box center [603, 340] width 102 height 19
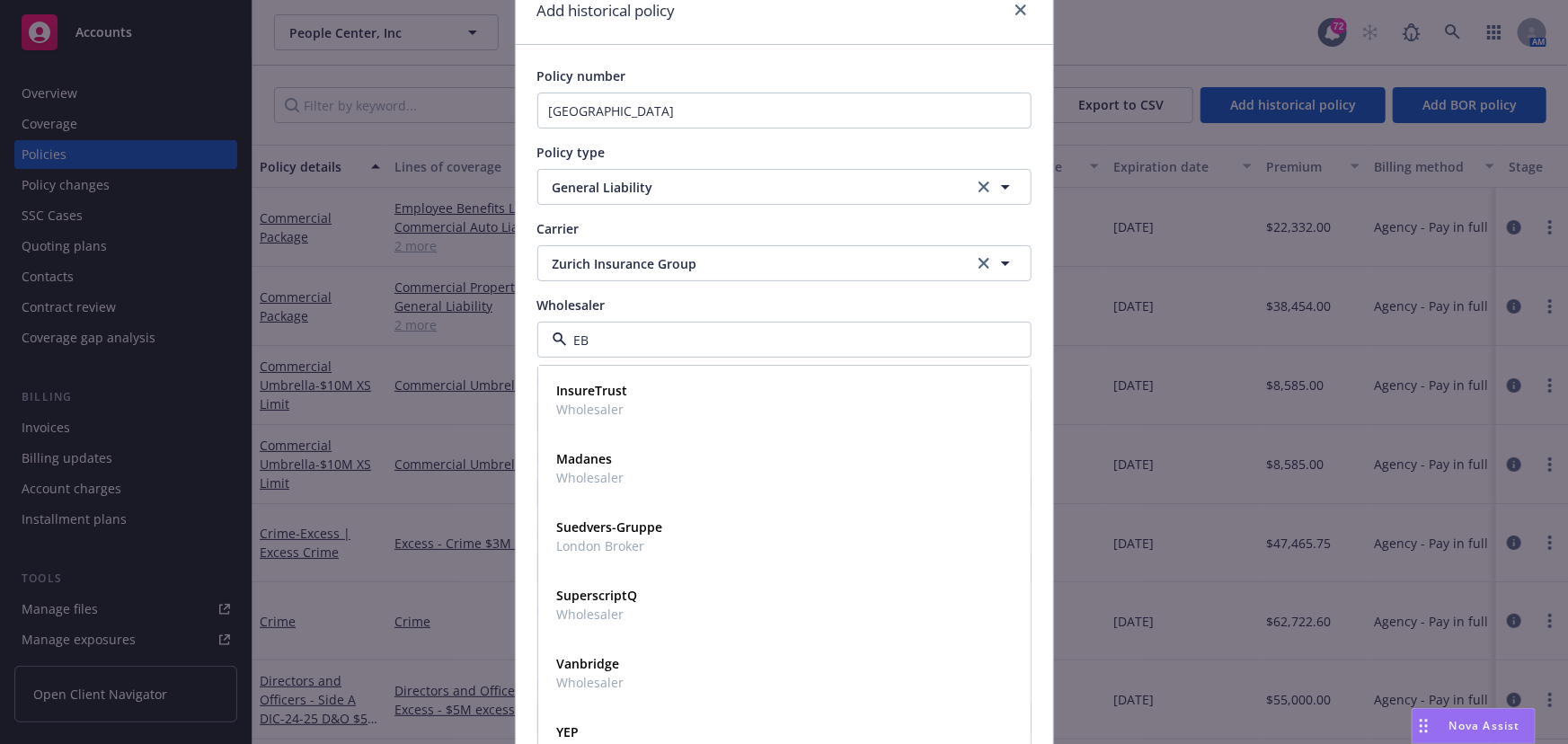
type input "EBM"
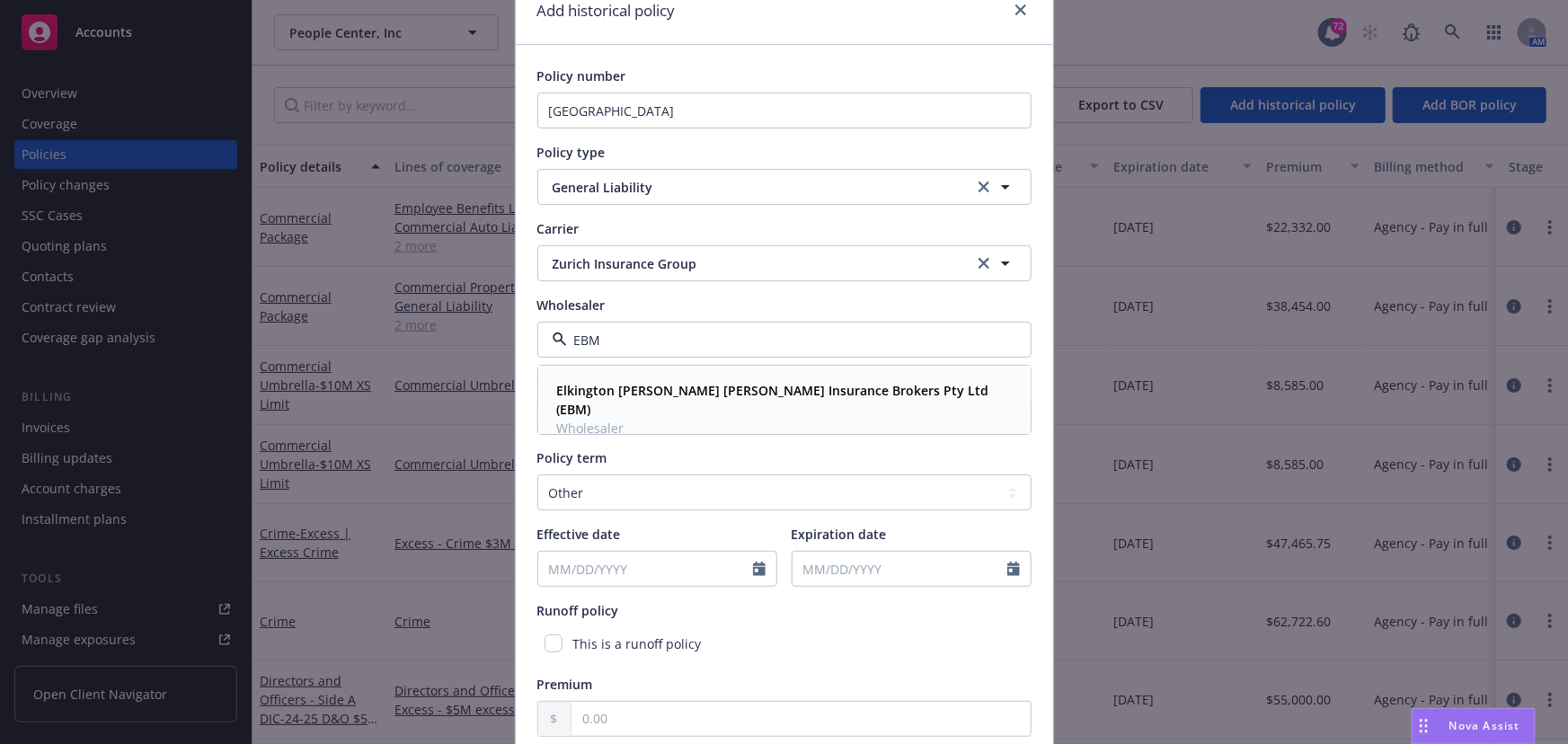
click at [624, 392] on strong "Elkington Bishop Molineaux Insurance Brokers Pty Ltd (EBM)" at bounding box center [773, 400] width 433 height 36
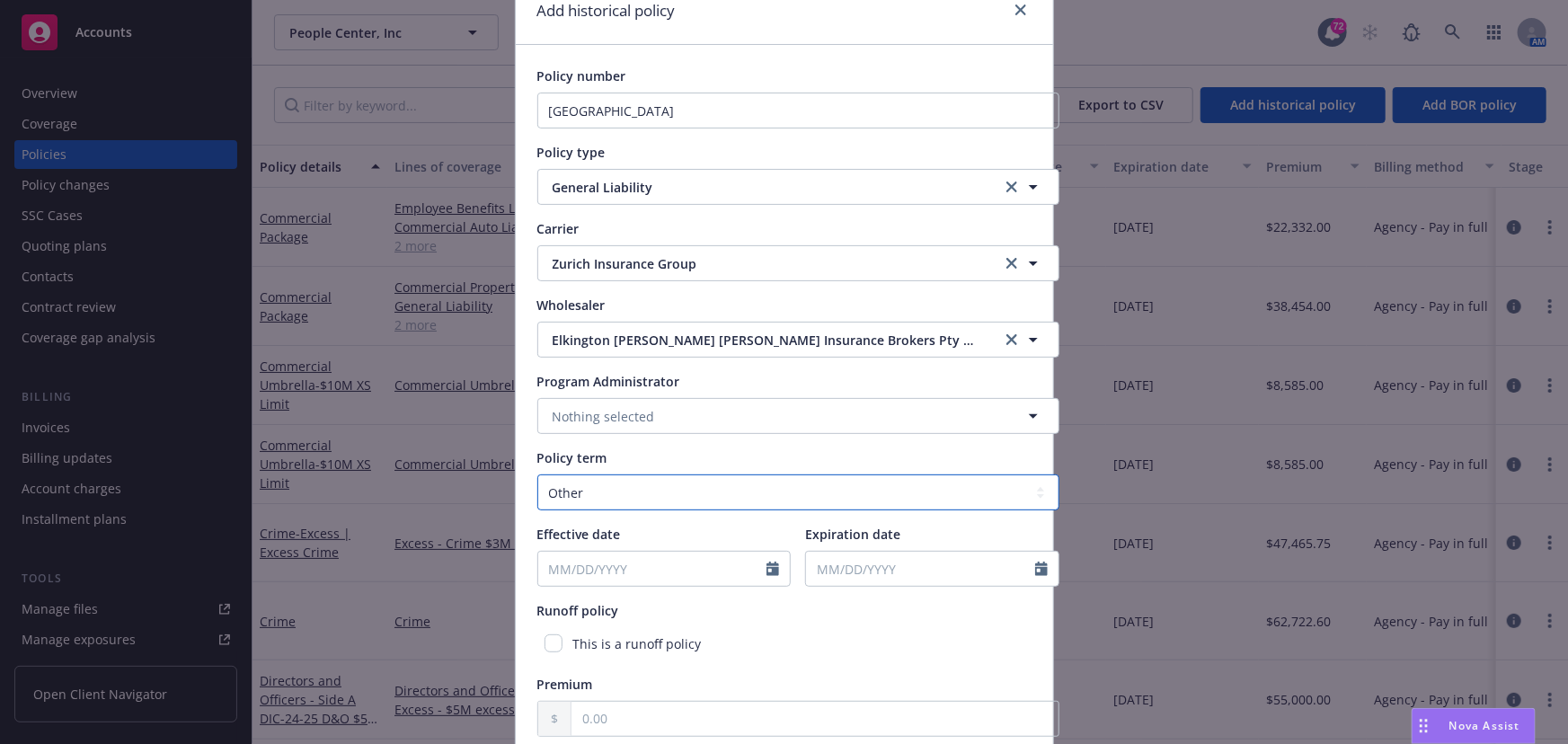
click at [595, 487] on select "Select policy term 12 Month 6 Month 4 Month 3 Month 2 Month 1 Month 36 Month (3…" at bounding box center [799, 493] width 522 height 36
select select "12"
click at [538, 475] on select "Select policy term 12 Month 6 Month 4 Month 3 Month 2 Month 1 Month 36 Month (3…" at bounding box center [799, 493] width 522 height 36
click at [602, 569] on input "Effective date" at bounding box center [653, 568] width 230 height 34
select select "8"
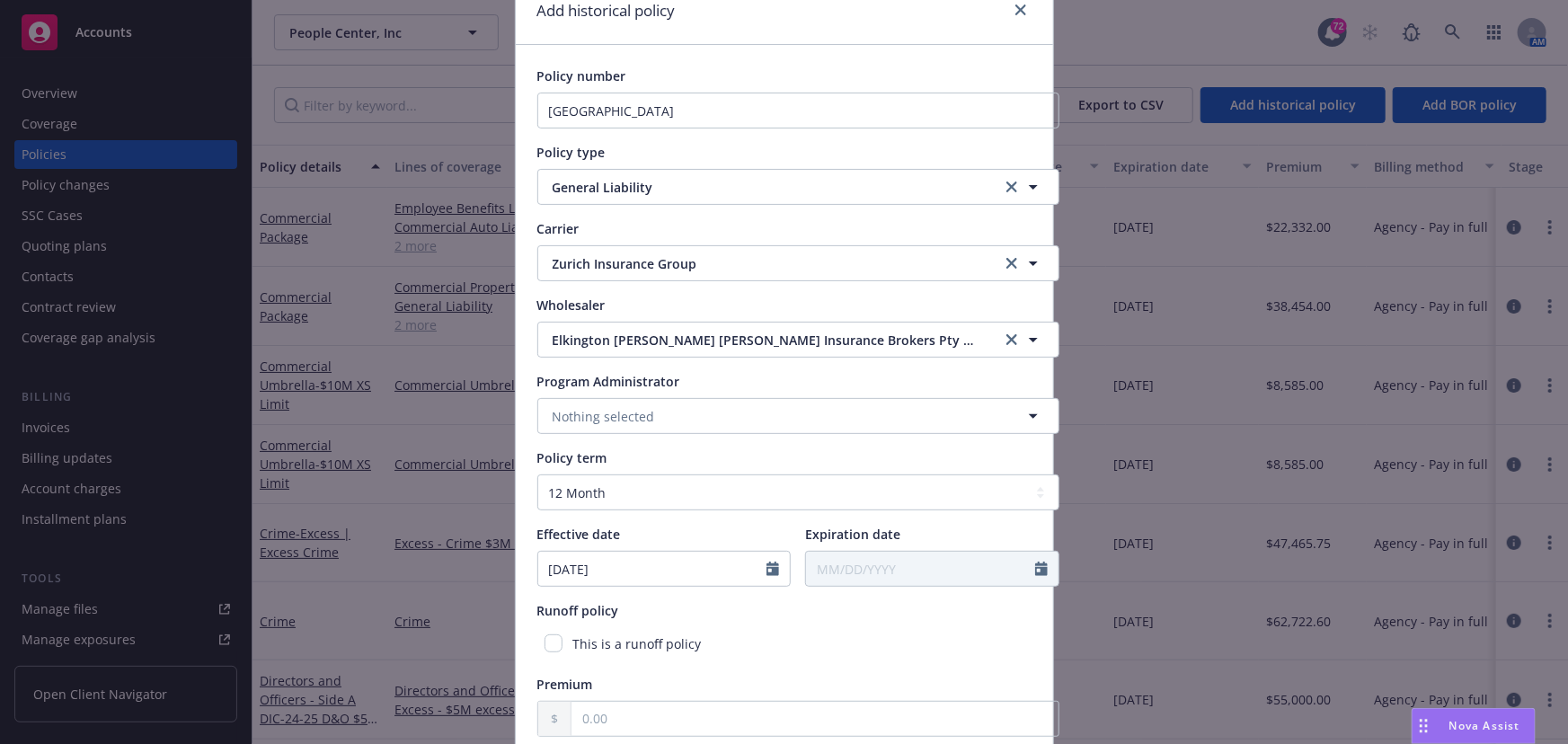
type input "10/01/2024"
type input "[DATE]"
click at [1011, 527] on div "Expiration date" at bounding box center [932, 534] width 254 height 19
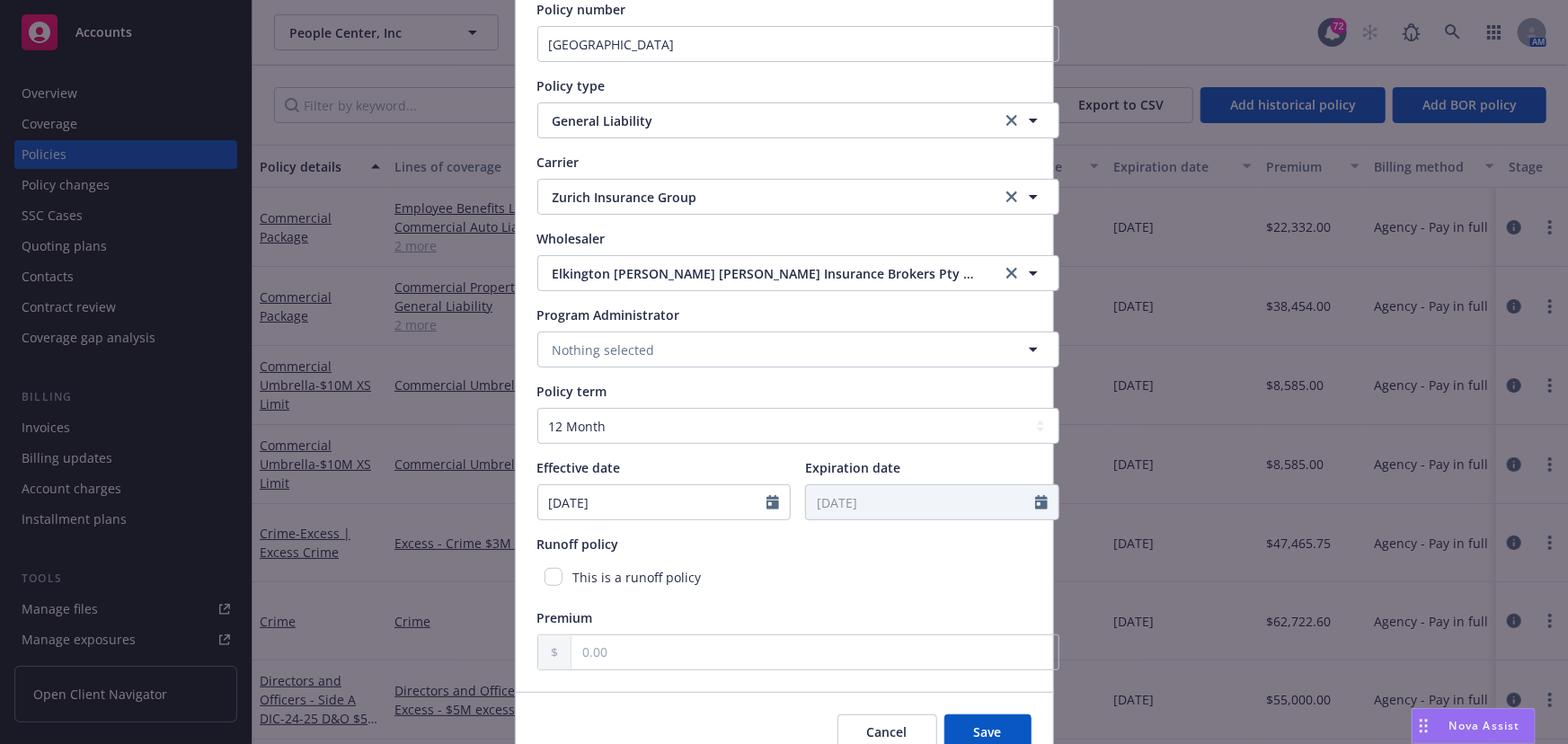
scroll to position [234, 0]
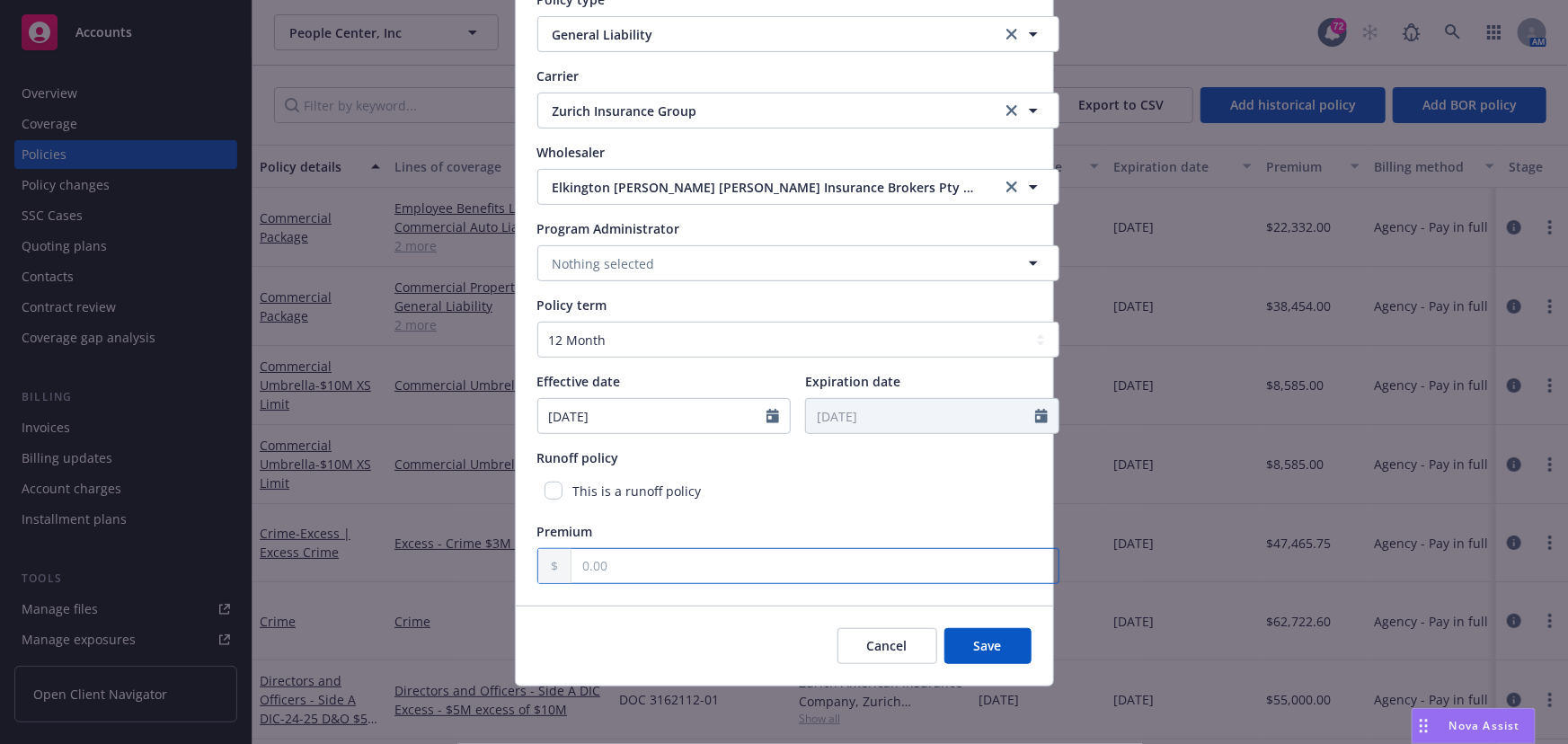
click at [669, 572] on input "text" at bounding box center [815, 566] width 487 height 34
type input "7,500.00"
click at [961, 637] on button "Save" at bounding box center [988, 646] width 87 height 36
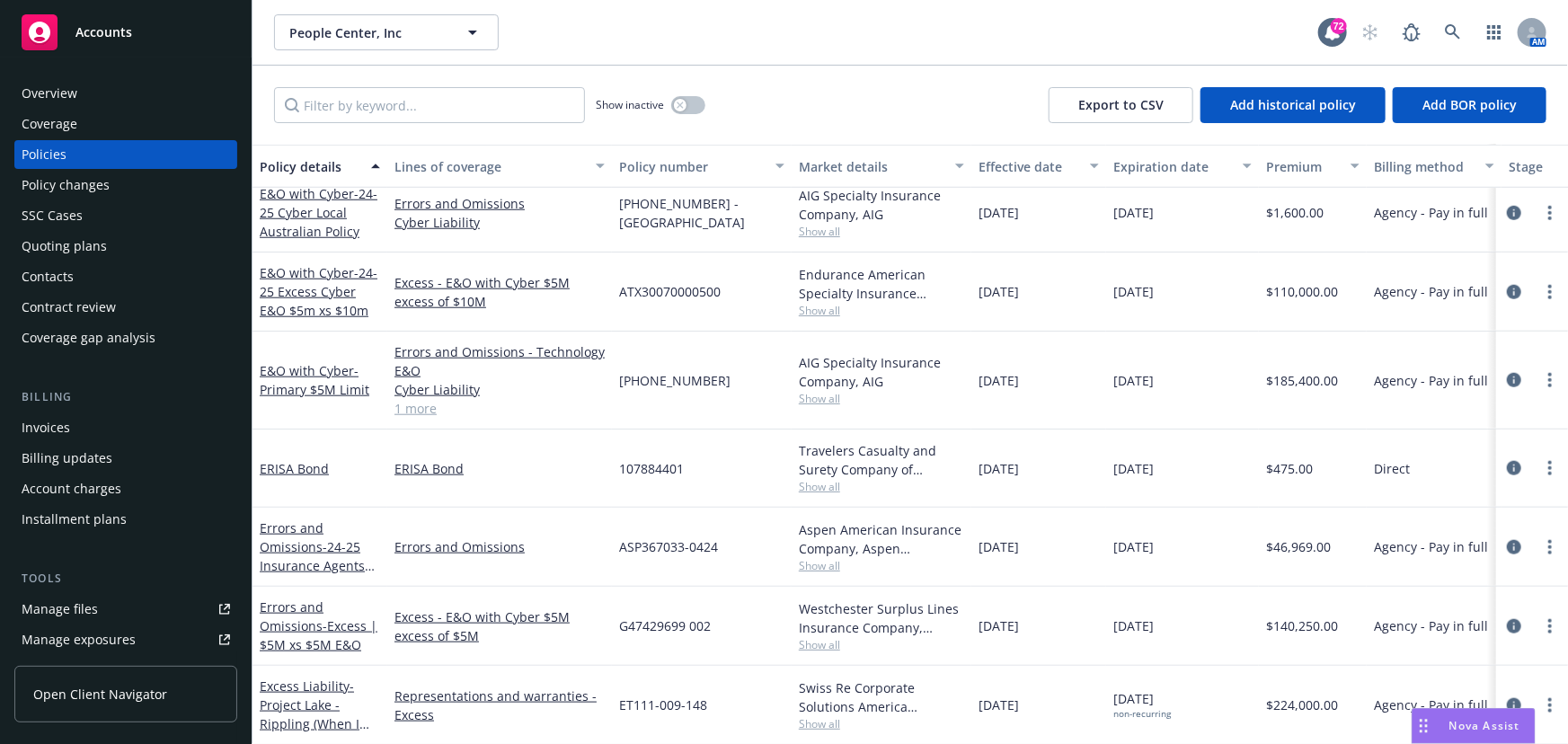
scroll to position [818, 0]
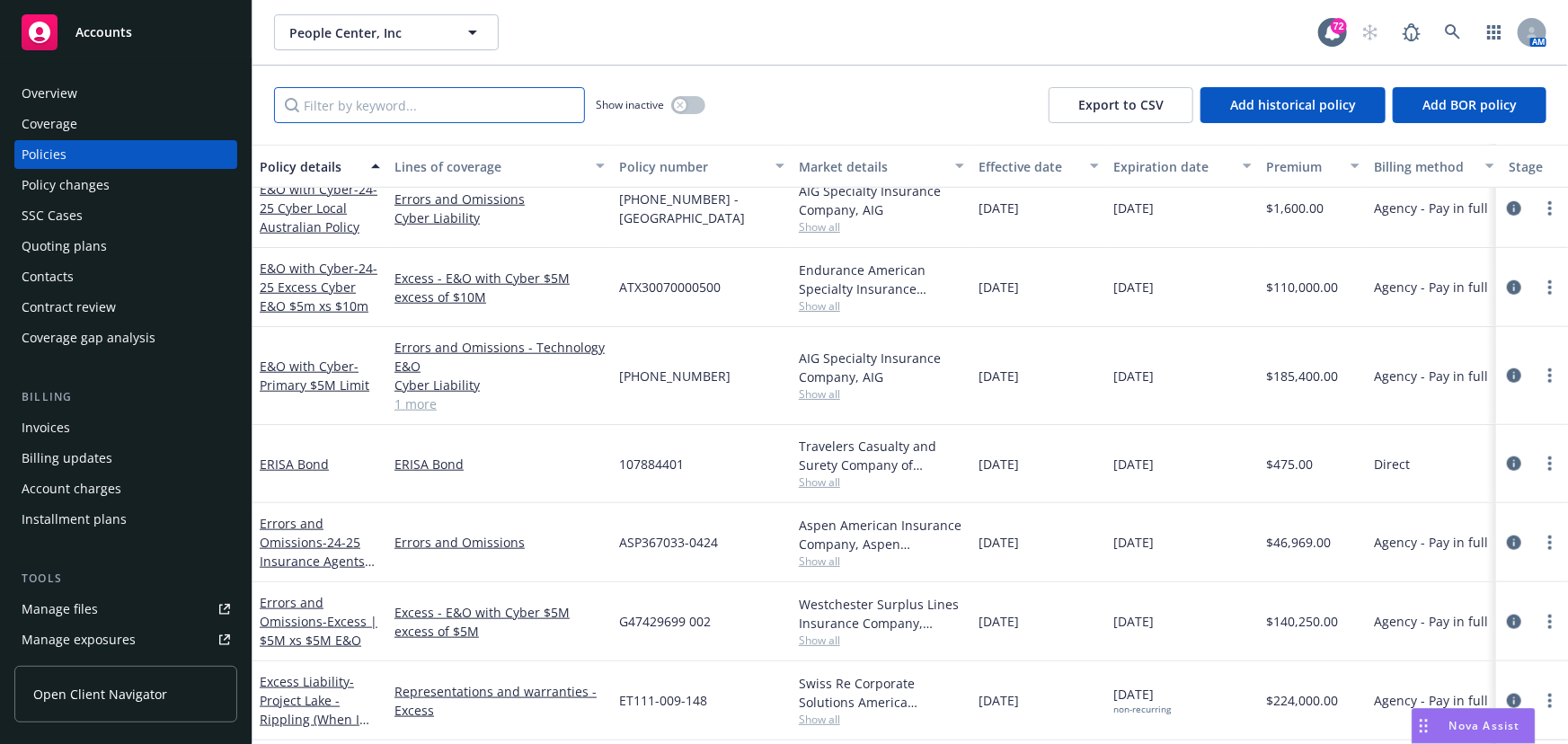
click at [500, 103] on input "Filter by keyword..." at bounding box center [429, 105] width 311 height 36
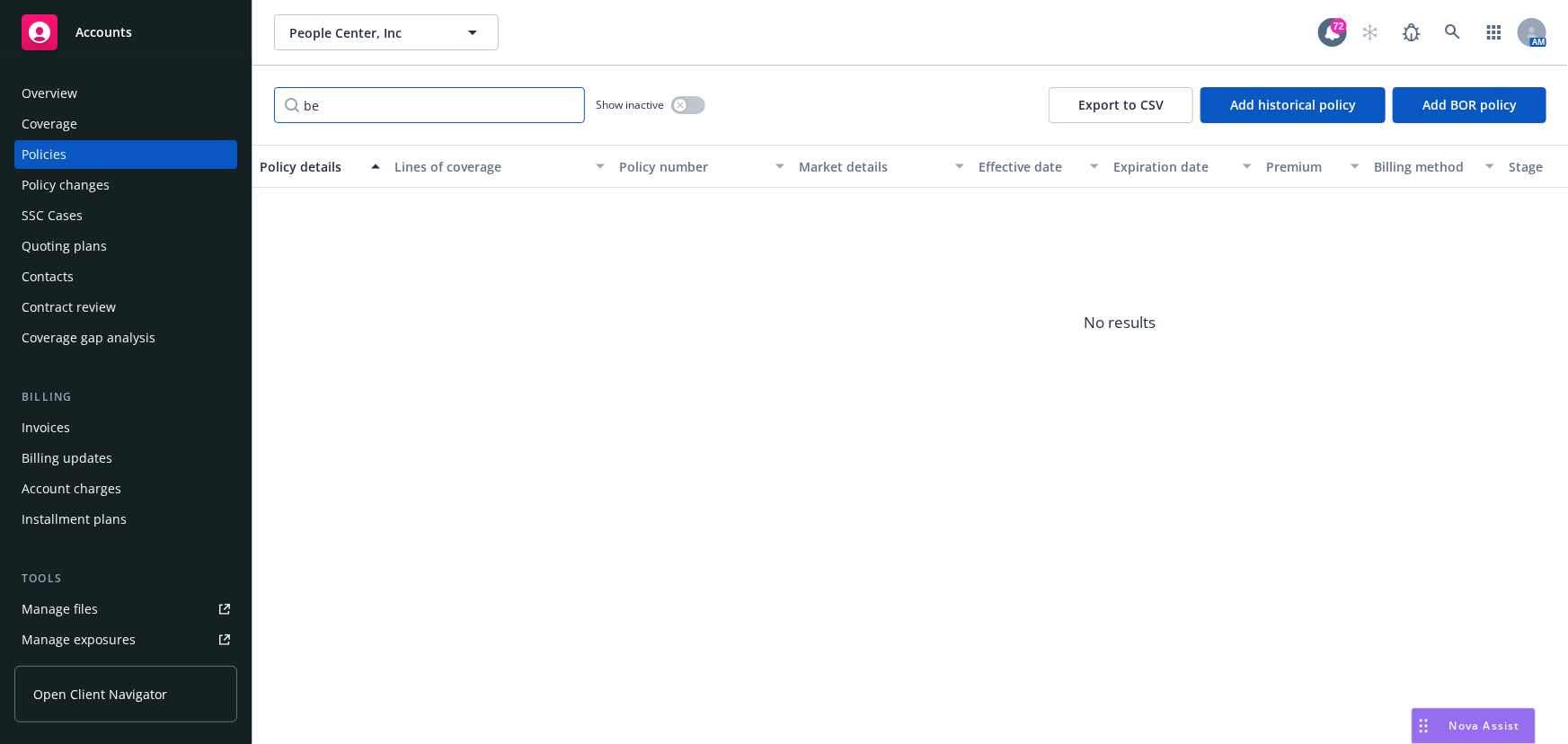
type input "b"
type input "B"
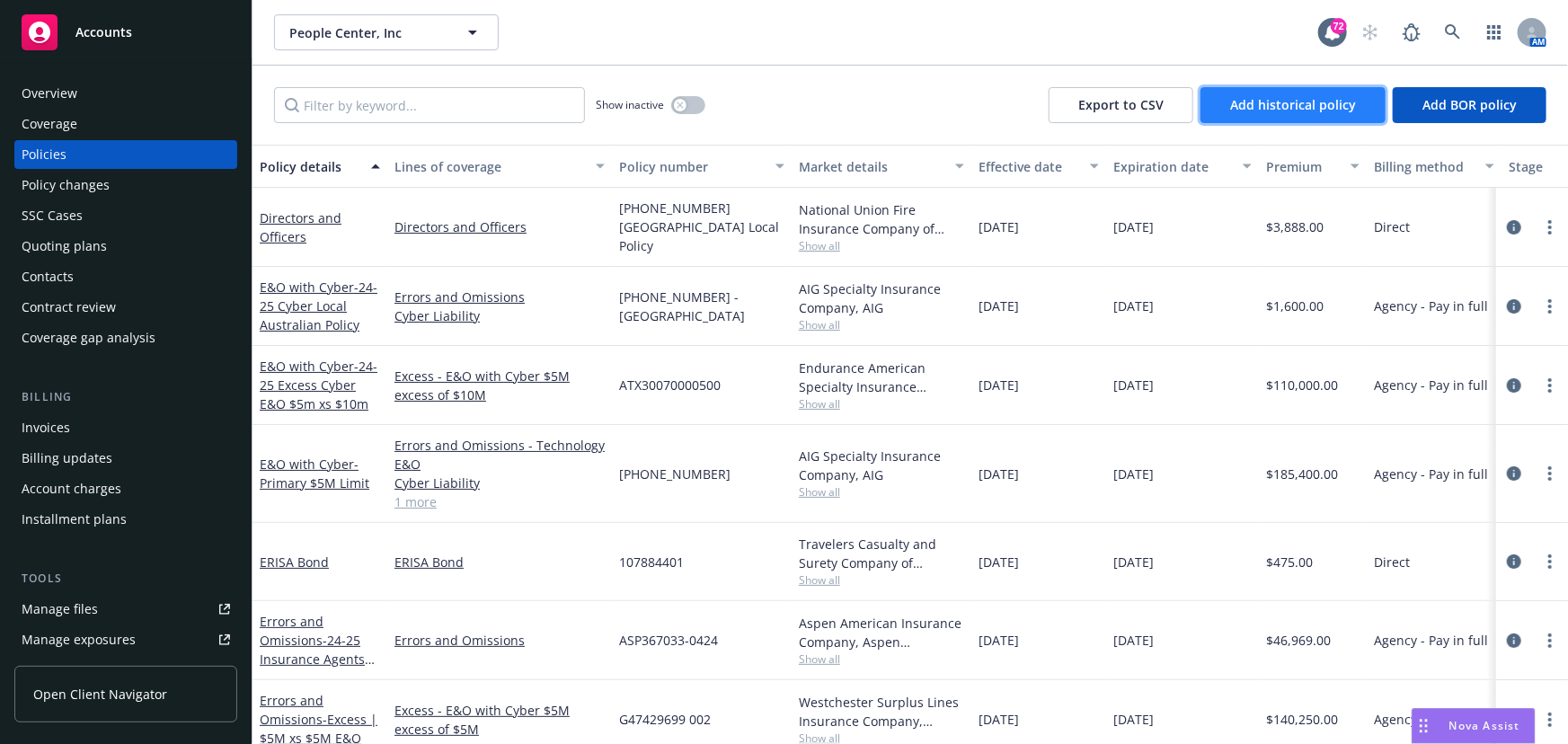
click at [1272, 110] on span "Add historical policy" at bounding box center [1293, 104] width 126 height 17
select select "other"
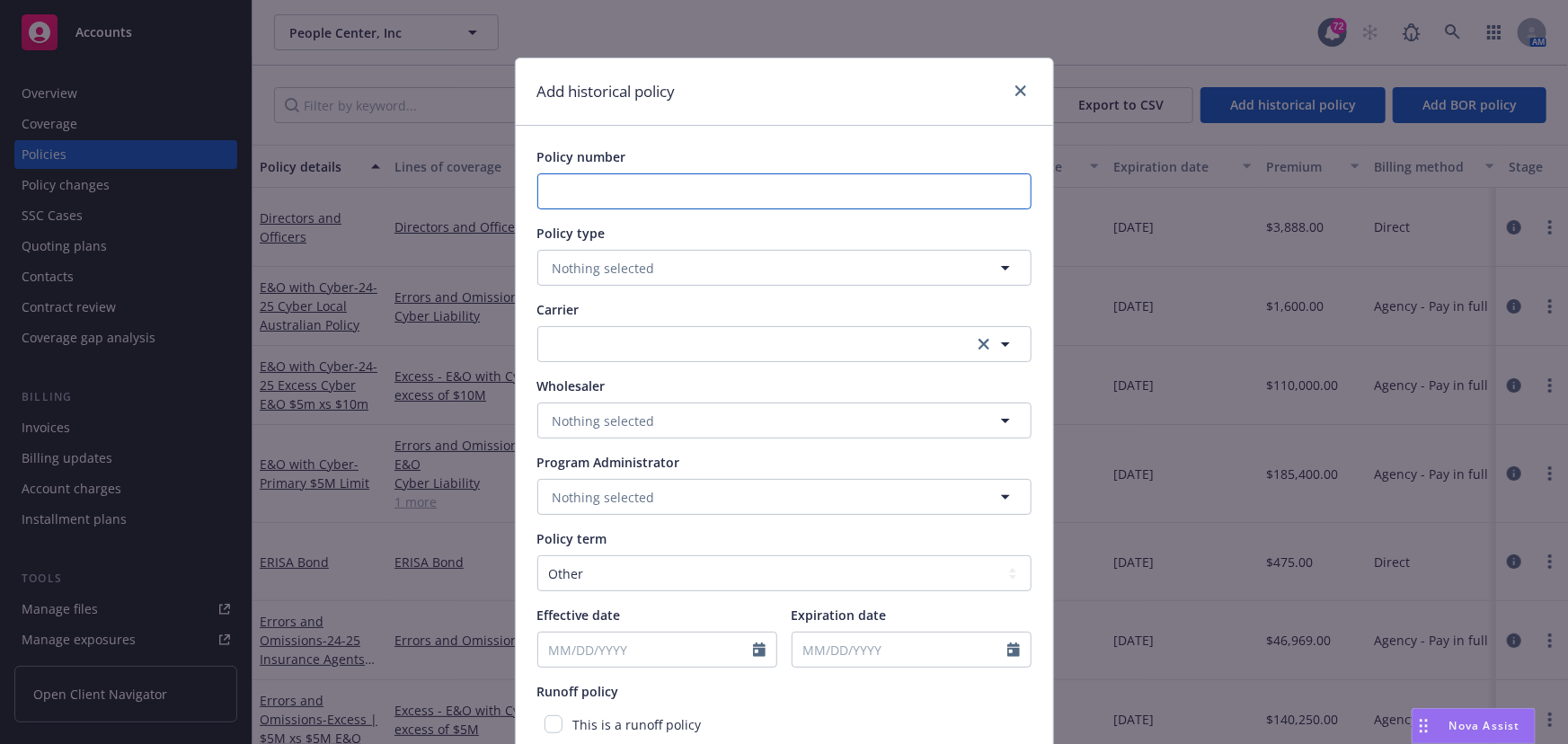
click at [749, 197] on input "Policy number" at bounding box center [785, 191] width 495 height 36
type input "B"
type input "Belgium WC- Outside of CMP"
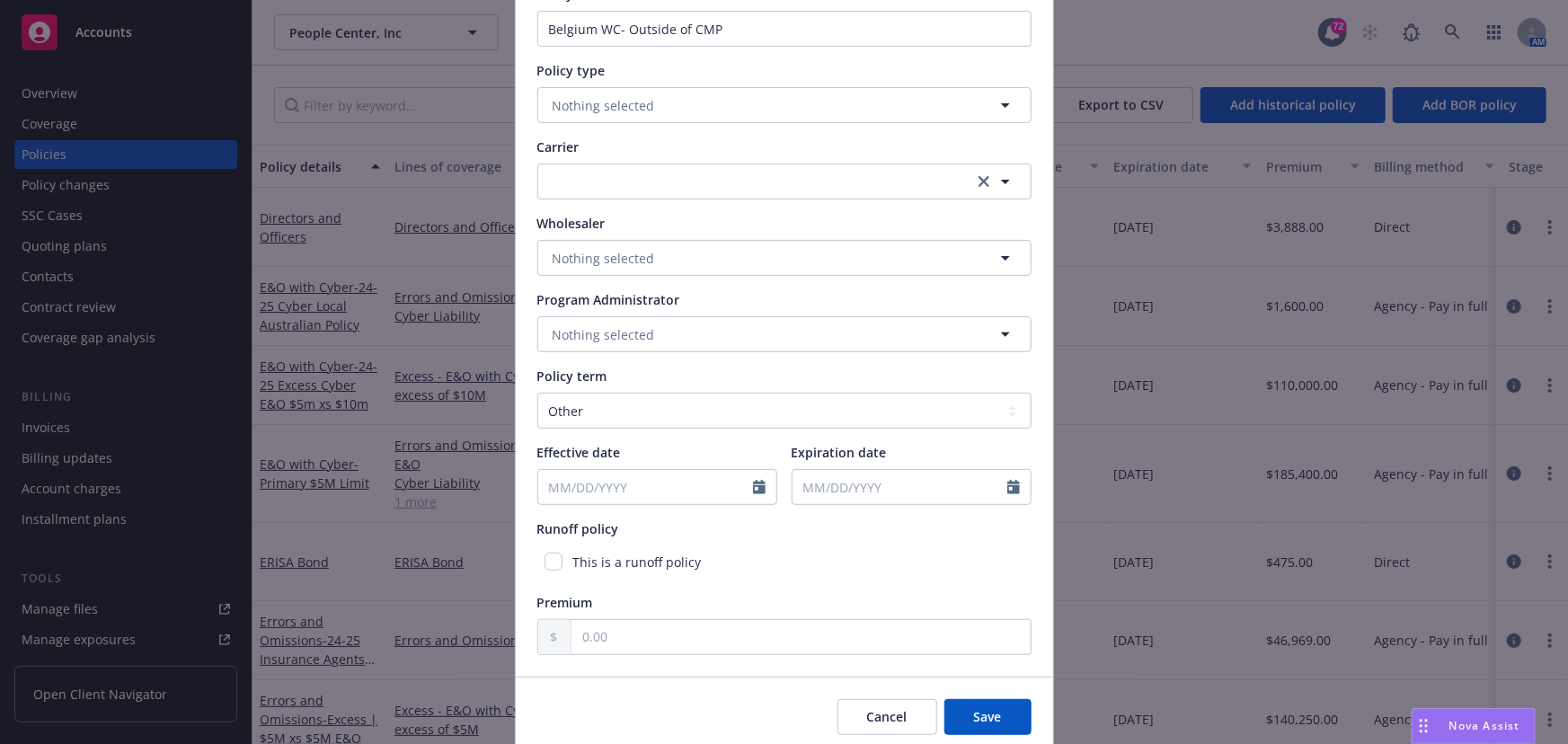
scroll to position [80, 0]
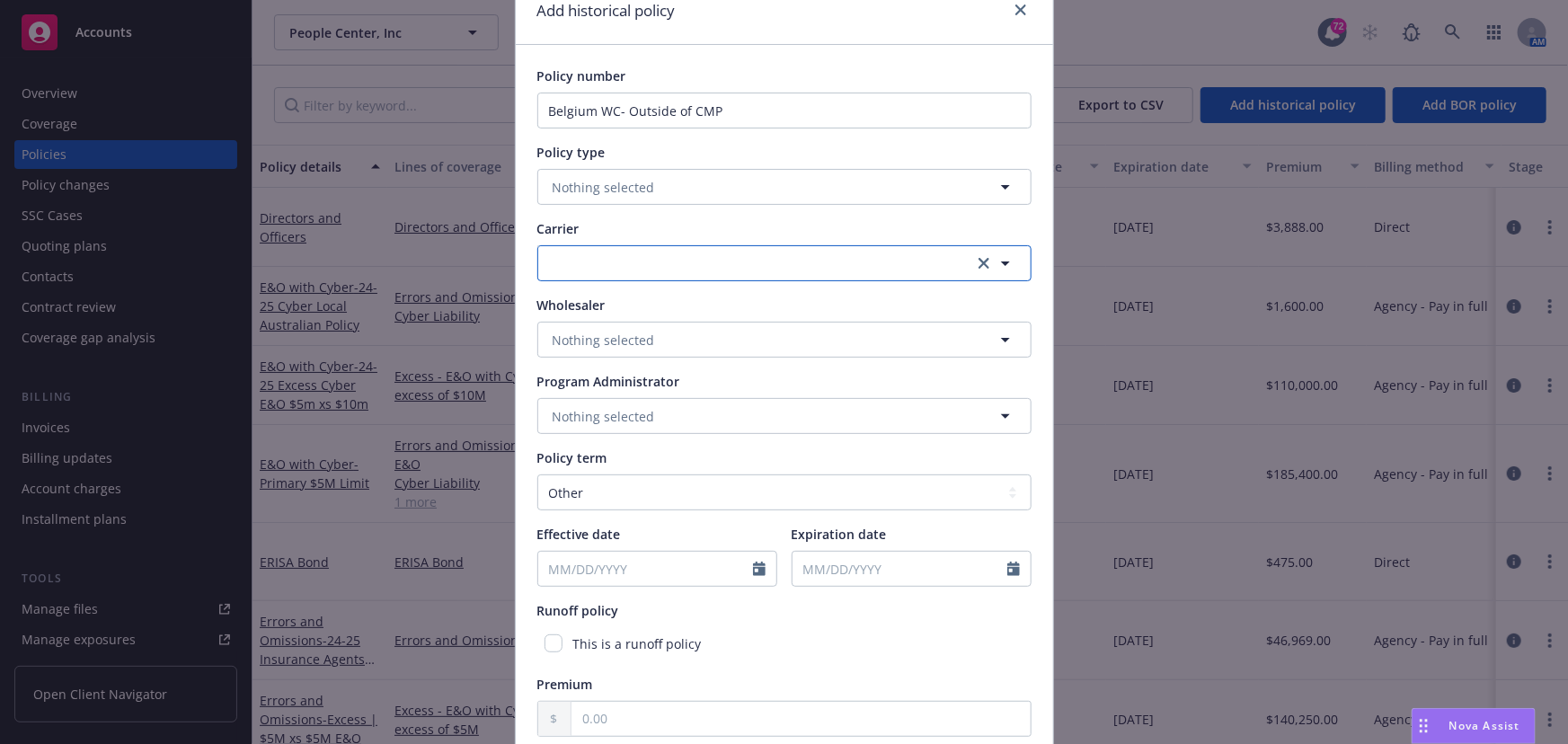
click at [664, 269] on button "button" at bounding box center [785, 263] width 495 height 36
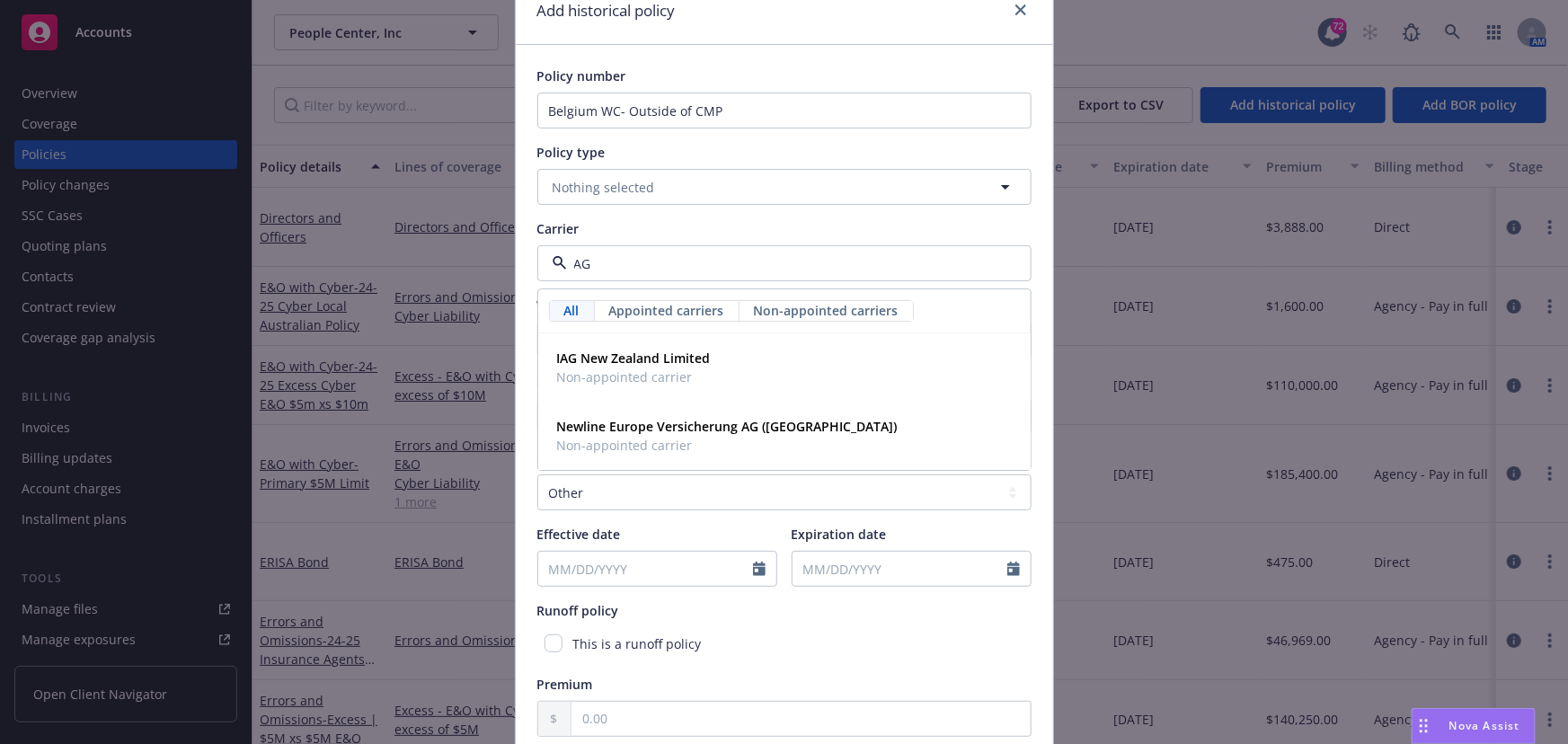
type input "AG"
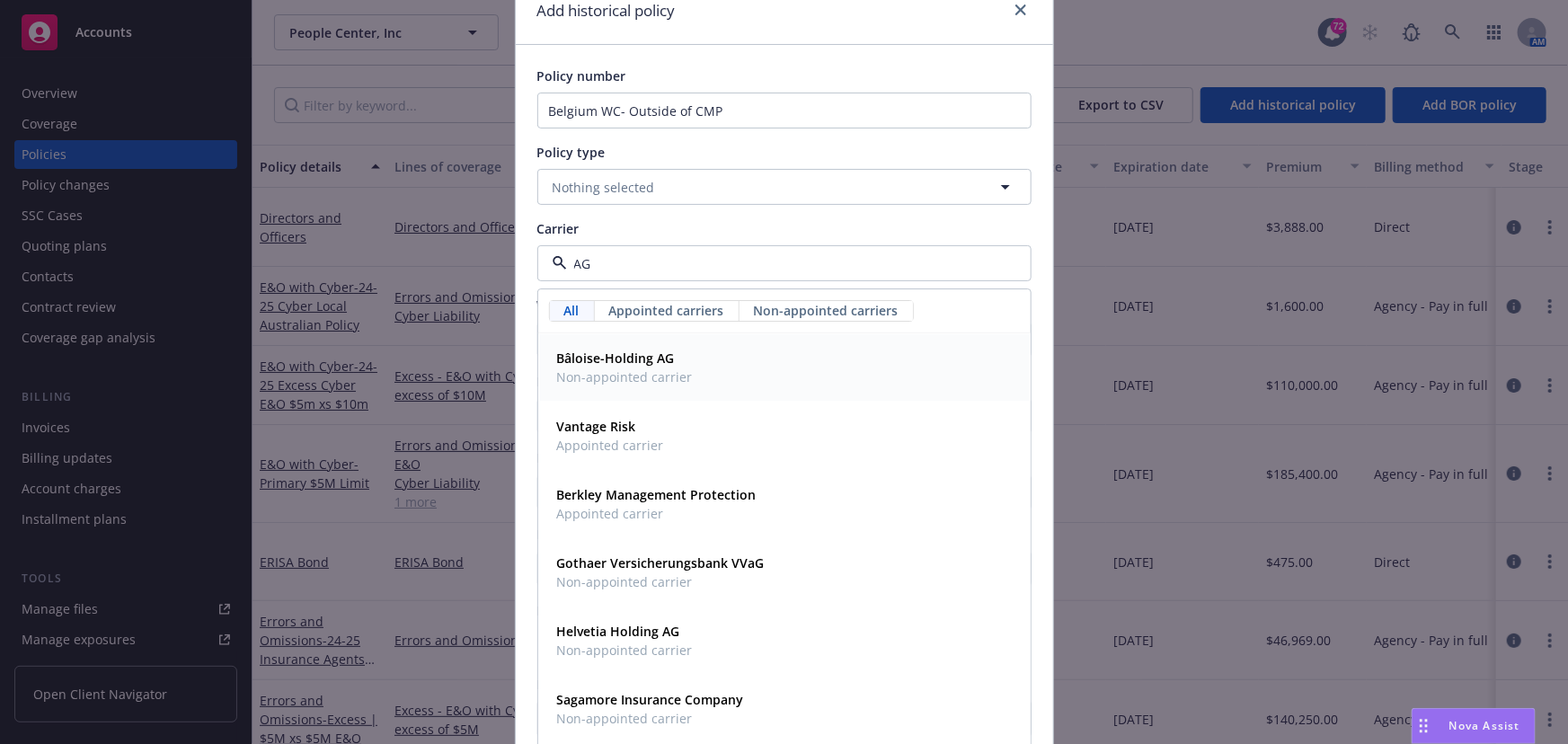
click at [617, 358] on strong "Bâloise-Holding AG" at bounding box center [616, 358] width 118 height 17
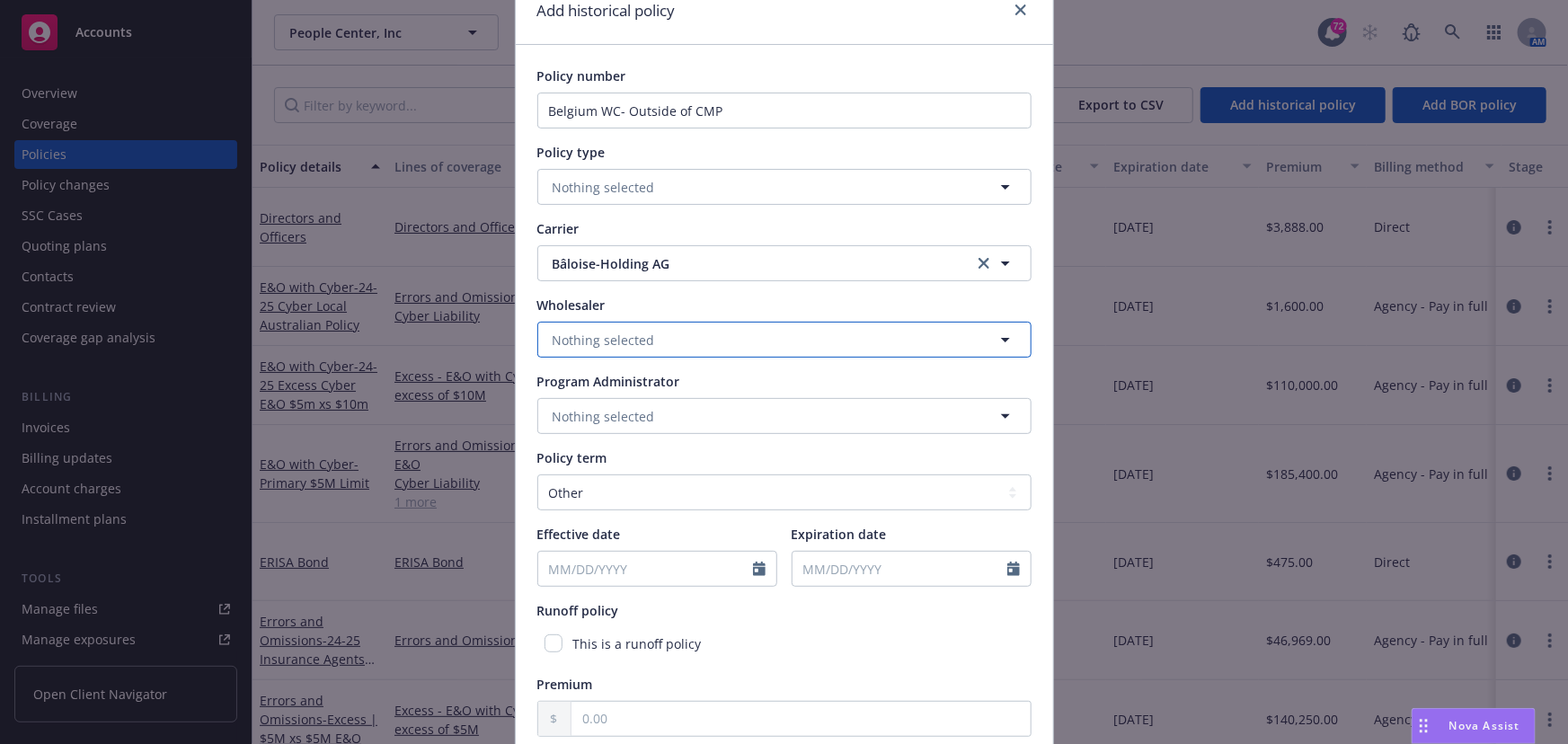
click at [602, 343] on span "Nothing selected" at bounding box center [603, 340] width 102 height 19
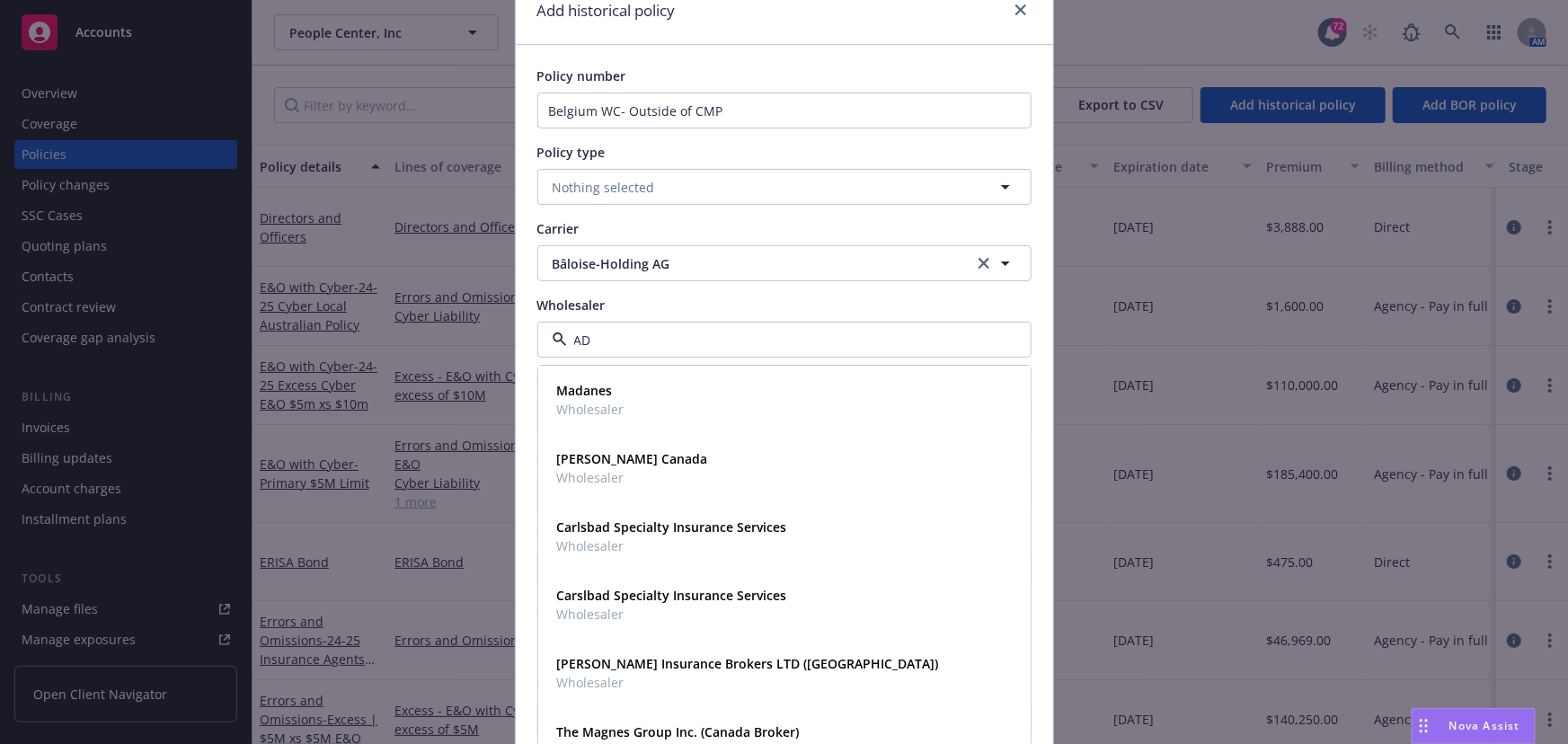
type input "A"
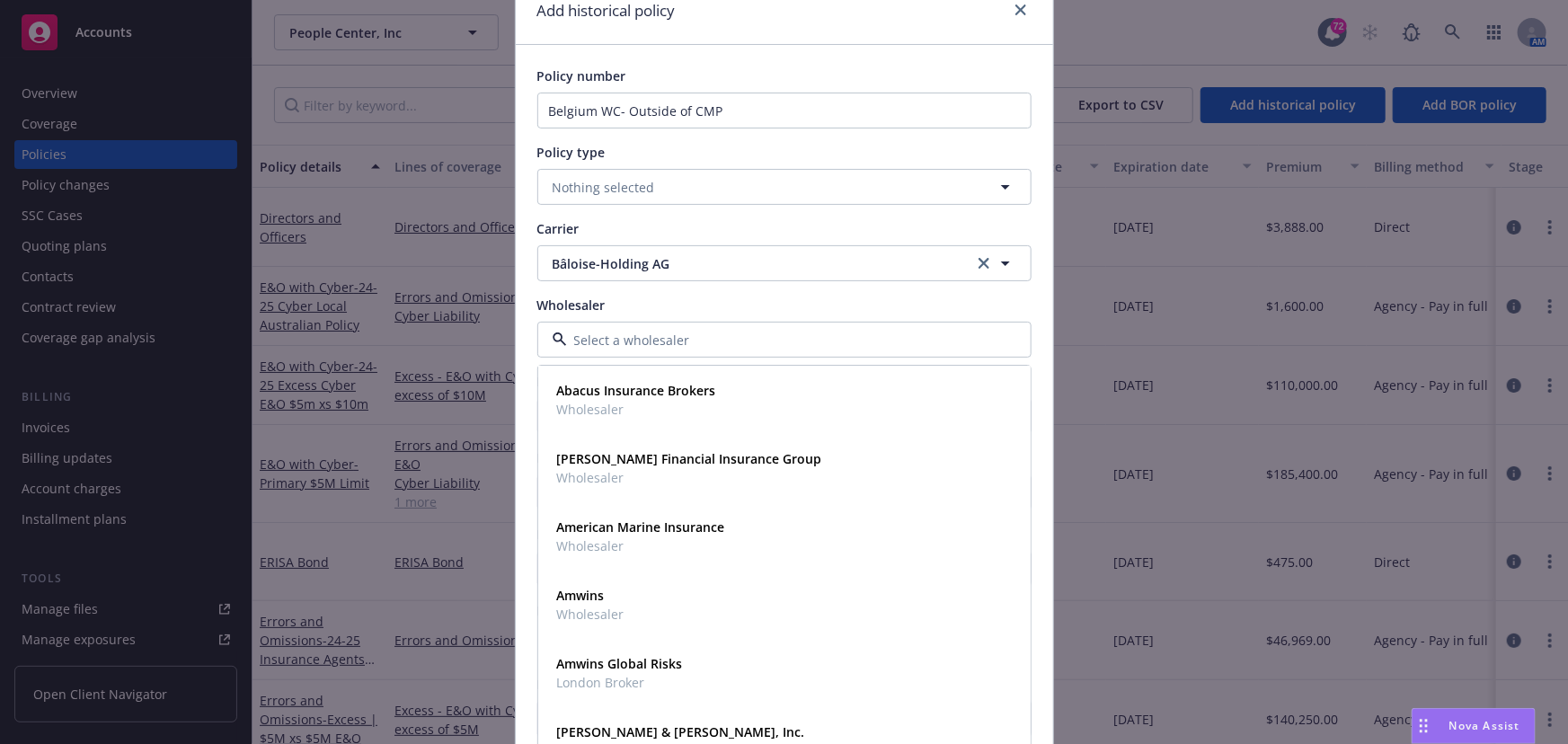
click at [1078, 352] on div "Add historical policy Policy number Belgium WC- Outside of CMP Policy type No r…" at bounding box center [784, 372] width 1568 height 744
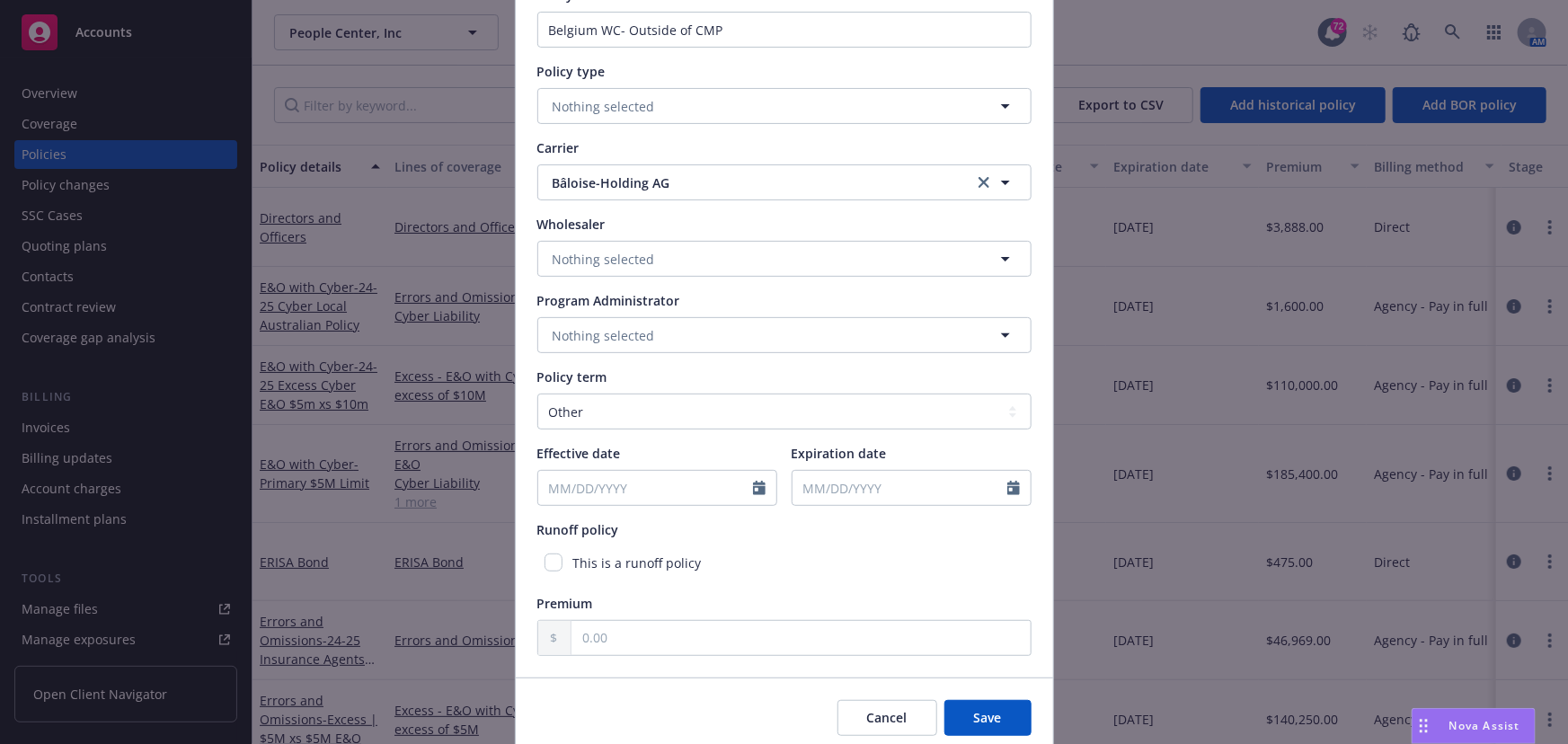
scroll to position [163, 0]
click at [633, 408] on select "Select policy term 12 Month 6 Month 4 Month 3 Month 2 Month 1 Month 36 Month (3…" at bounding box center [785, 410] width 495 height 36
select select "12"
click at [538, 393] on select "Select policy term 12 Month 6 Month 4 Month 3 Month 2 Month 1 Month 36 Month (3…" at bounding box center [785, 410] width 495 height 36
click at [648, 497] on input "Effective date" at bounding box center [646, 487] width 215 height 34
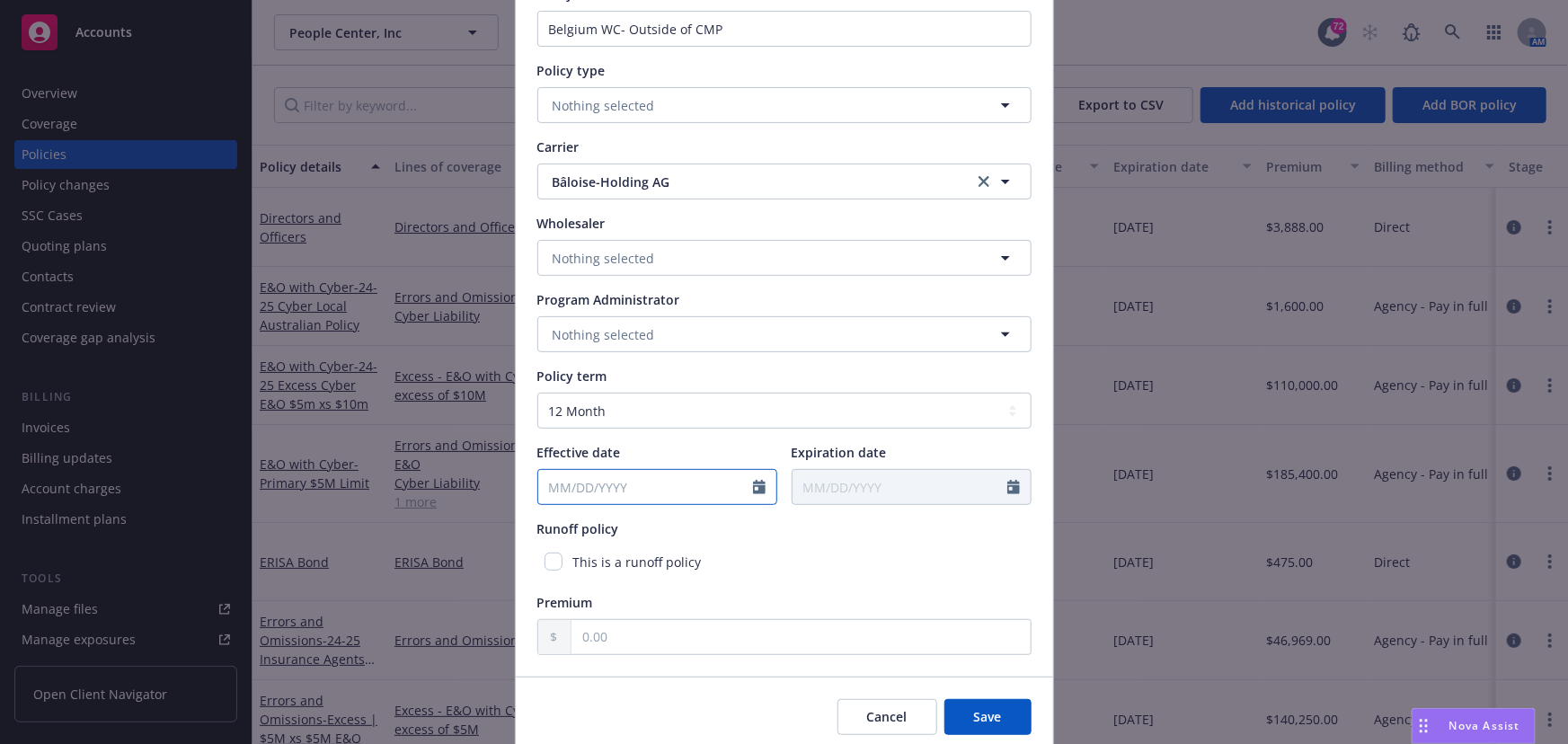
select select "8"
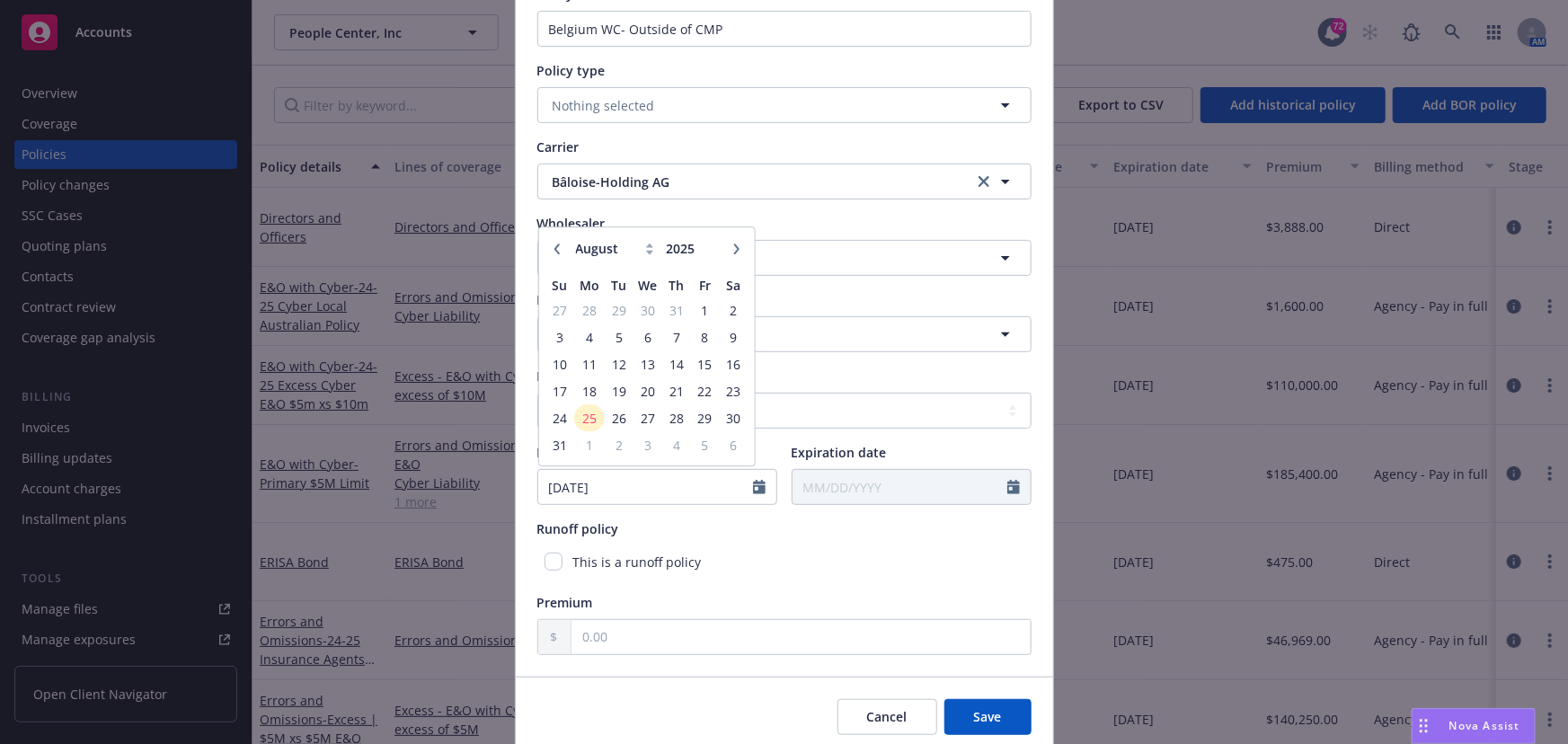
type input "01/01/2024"
type input "01/01/2025"
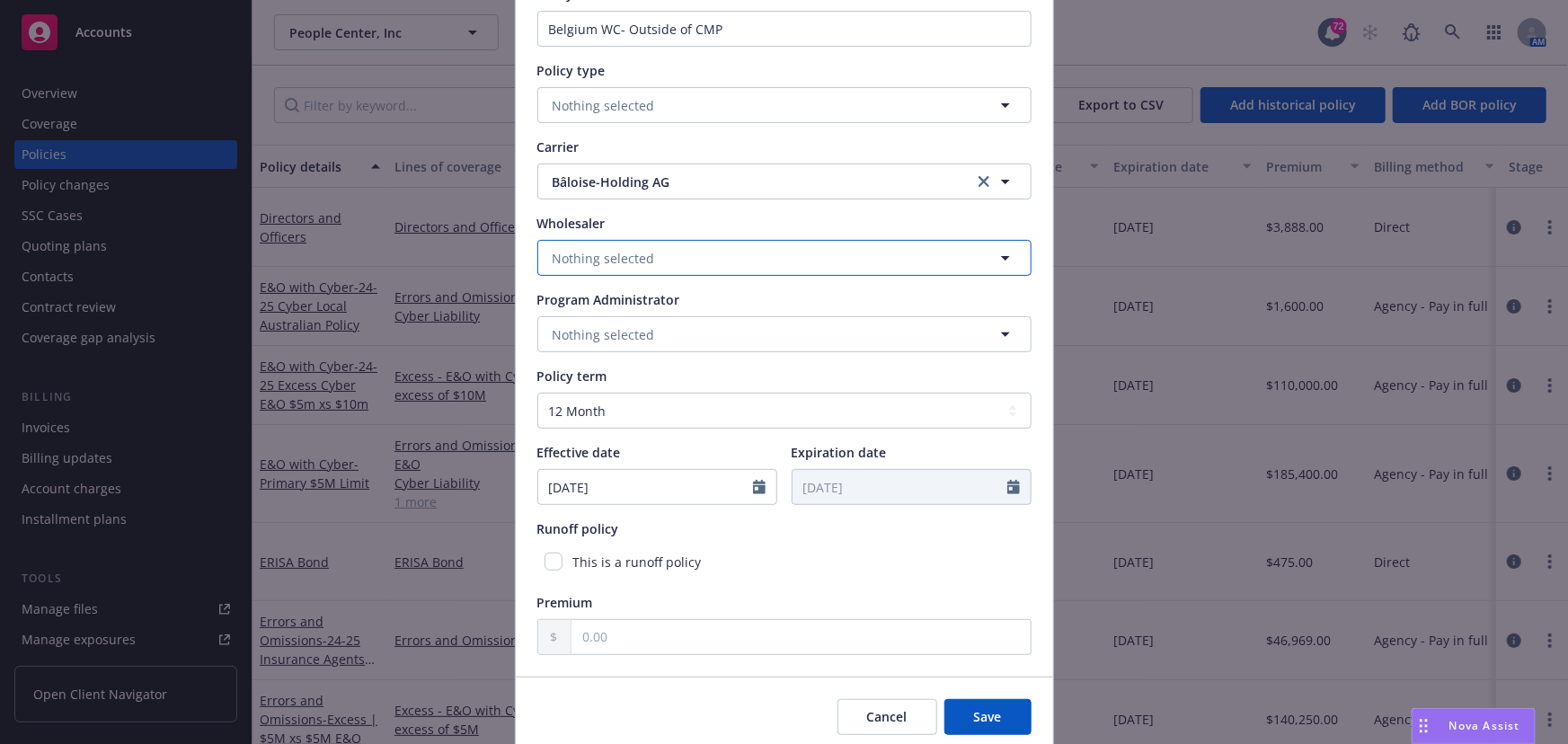
click at [784, 266] on button "Nothing selected" at bounding box center [785, 258] width 495 height 36
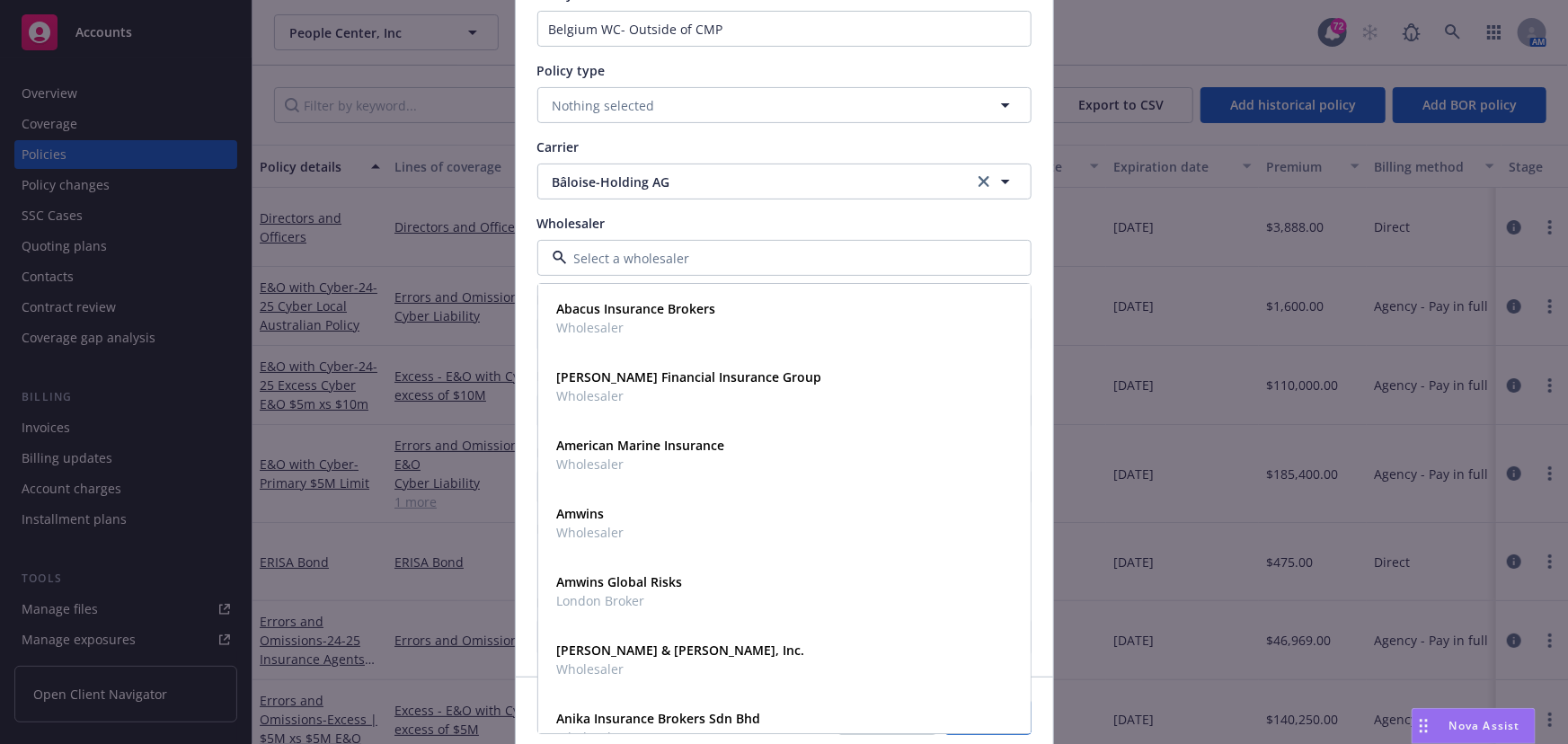
click at [702, 219] on div "Wholesaler" at bounding box center [785, 223] width 495 height 19
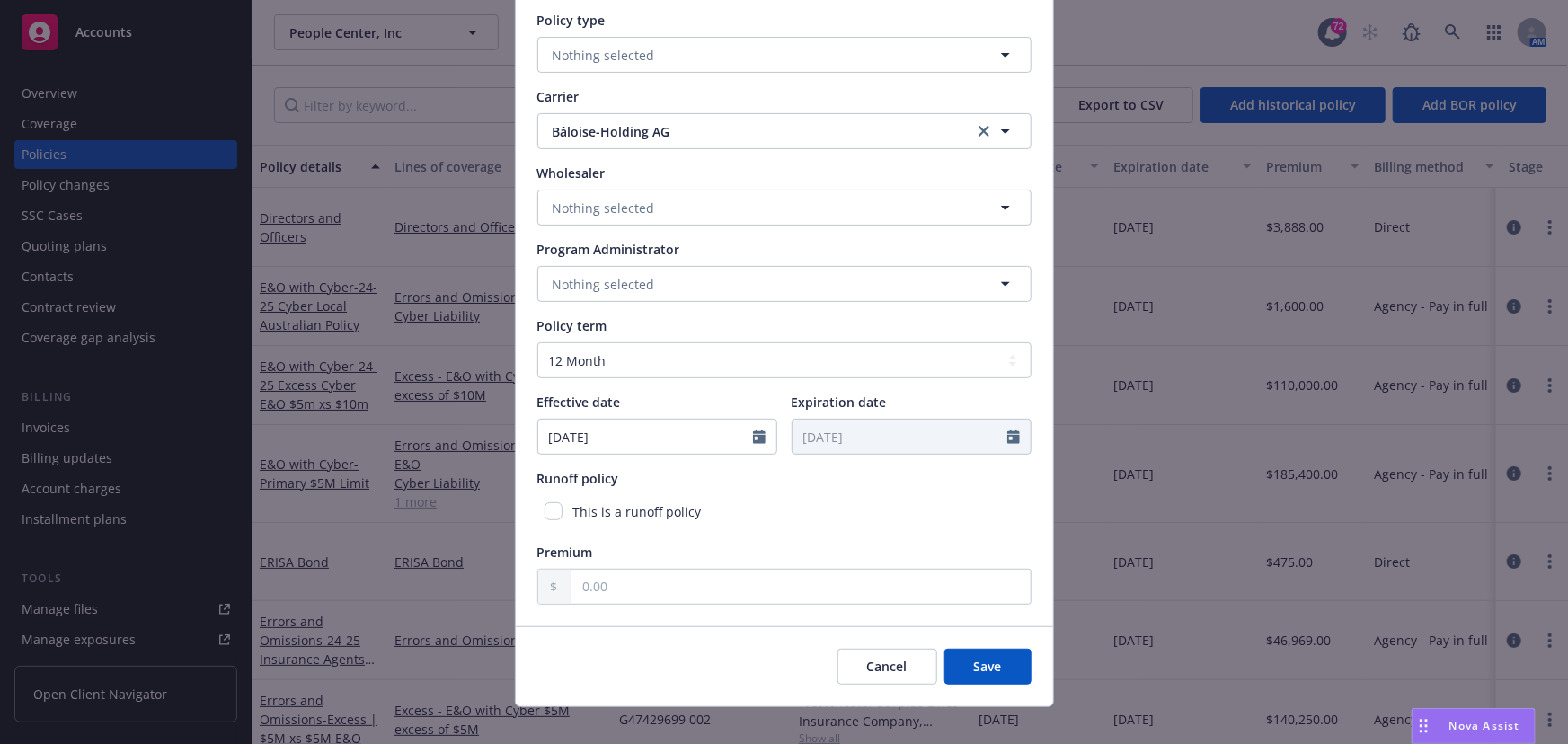
scroll to position [234, 0]
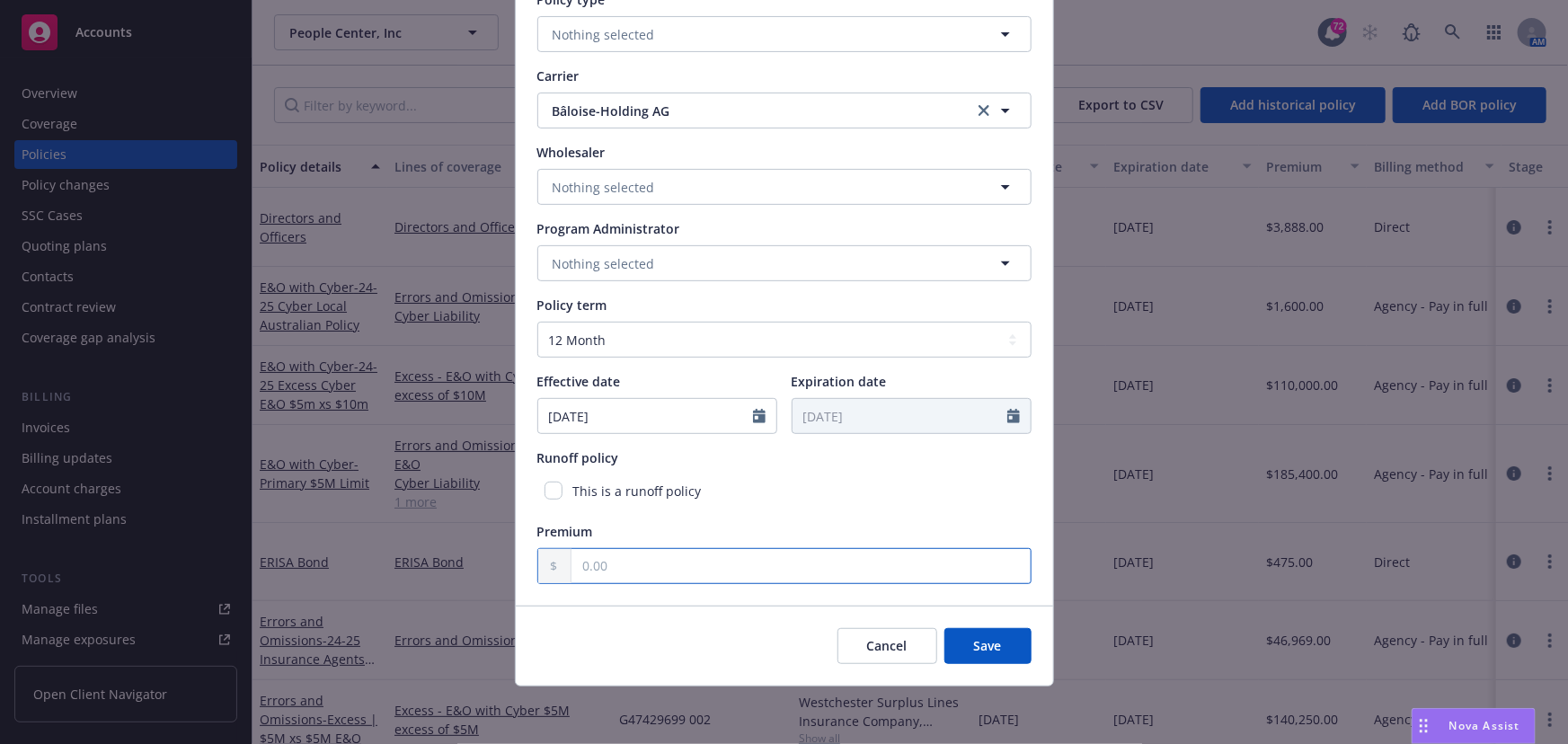
click at [584, 565] on input "text" at bounding box center [802, 566] width 459 height 34
type input "25,000.00"
click at [743, 628] on div "Cancel Save" at bounding box center [785, 646] width 538 height 80
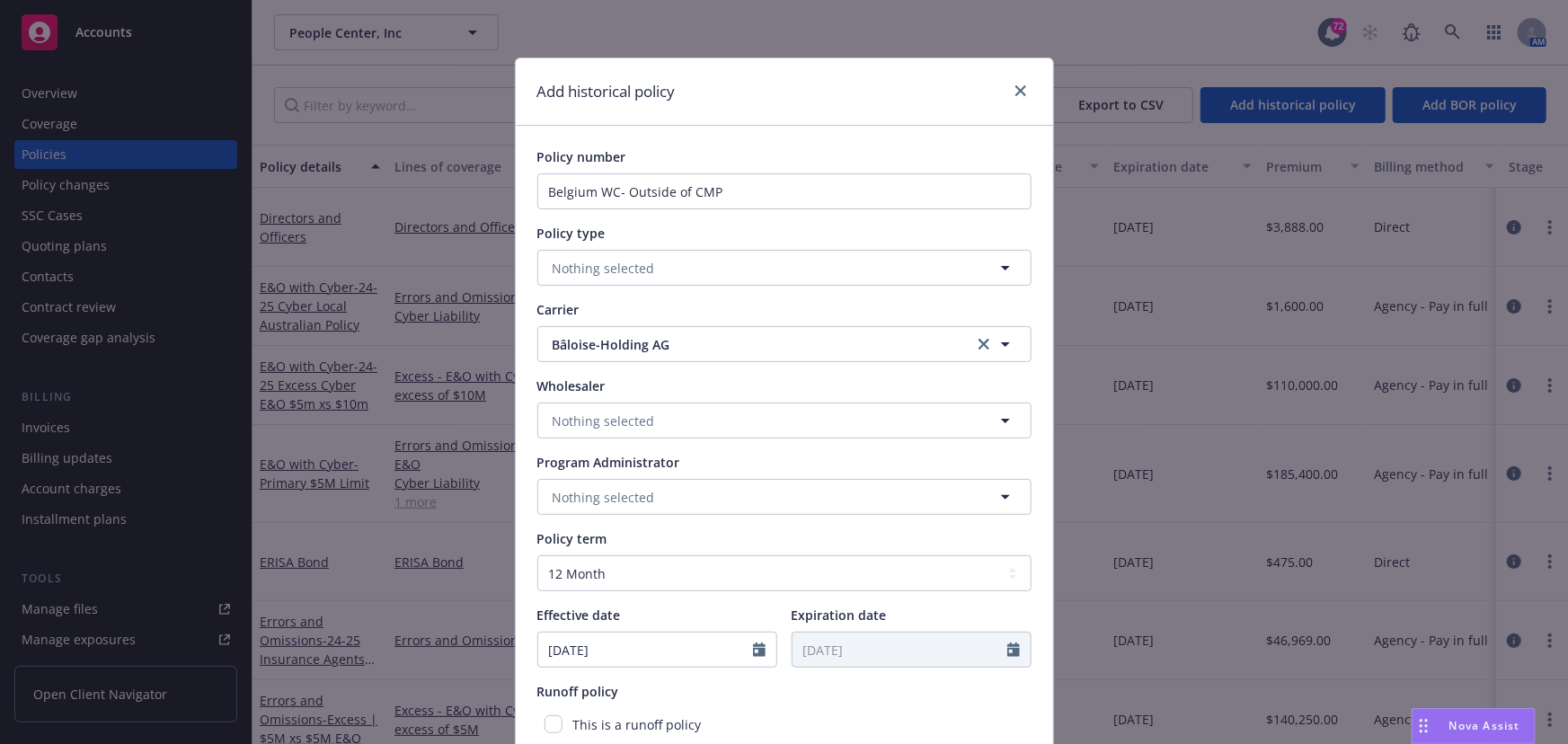
scroll to position [0, 0]
click at [670, 204] on input "Belgium WC- Outside of CMP" at bounding box center [785, 191] width 495 height 36
click at [700, 203] on input "Belgium WC- Outside of CMP" at bounding box center [785, 191] width 495 height 36
drag, startPoint x: 743, startPoint y: 196, endPoint x: 523, endPoint y: 201, distance: 220.1
click at [516, 198] on div "Policy number Belgium WC- Outside of CMP Policy type No readable name Nothing s…" at bounding box center [785, 482] width 538 height 714
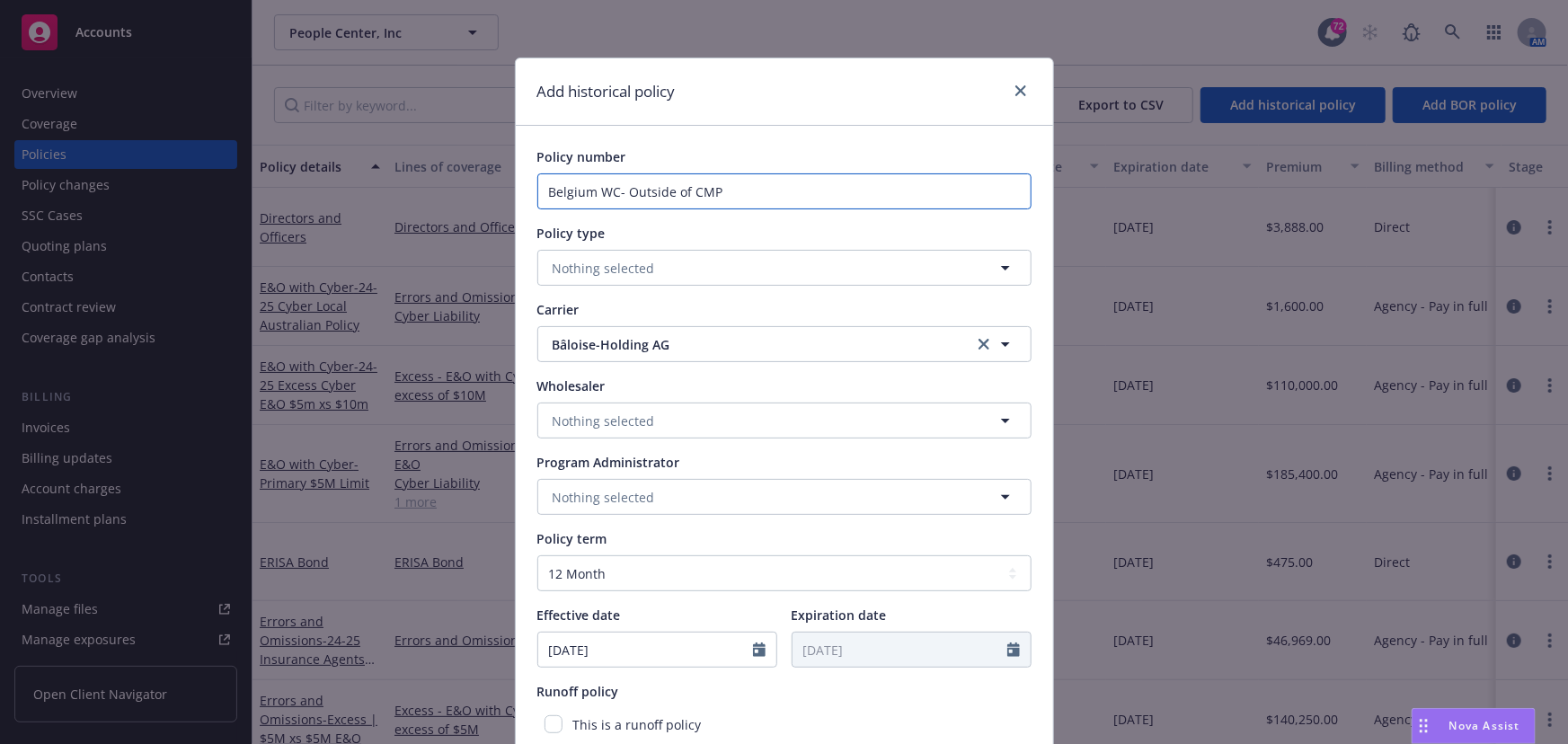
click at [743, 192] on input "Belgium WC- Outside of CMP" at bounding box center [785, 191] width 495 height 36
paste input "03/97349565"
type input "Belgium WC- Outside of CMP (03/97349565)"
click at [570, 266] on span "Nothing selected" at bounding box center [603, 268] width 102 height 19
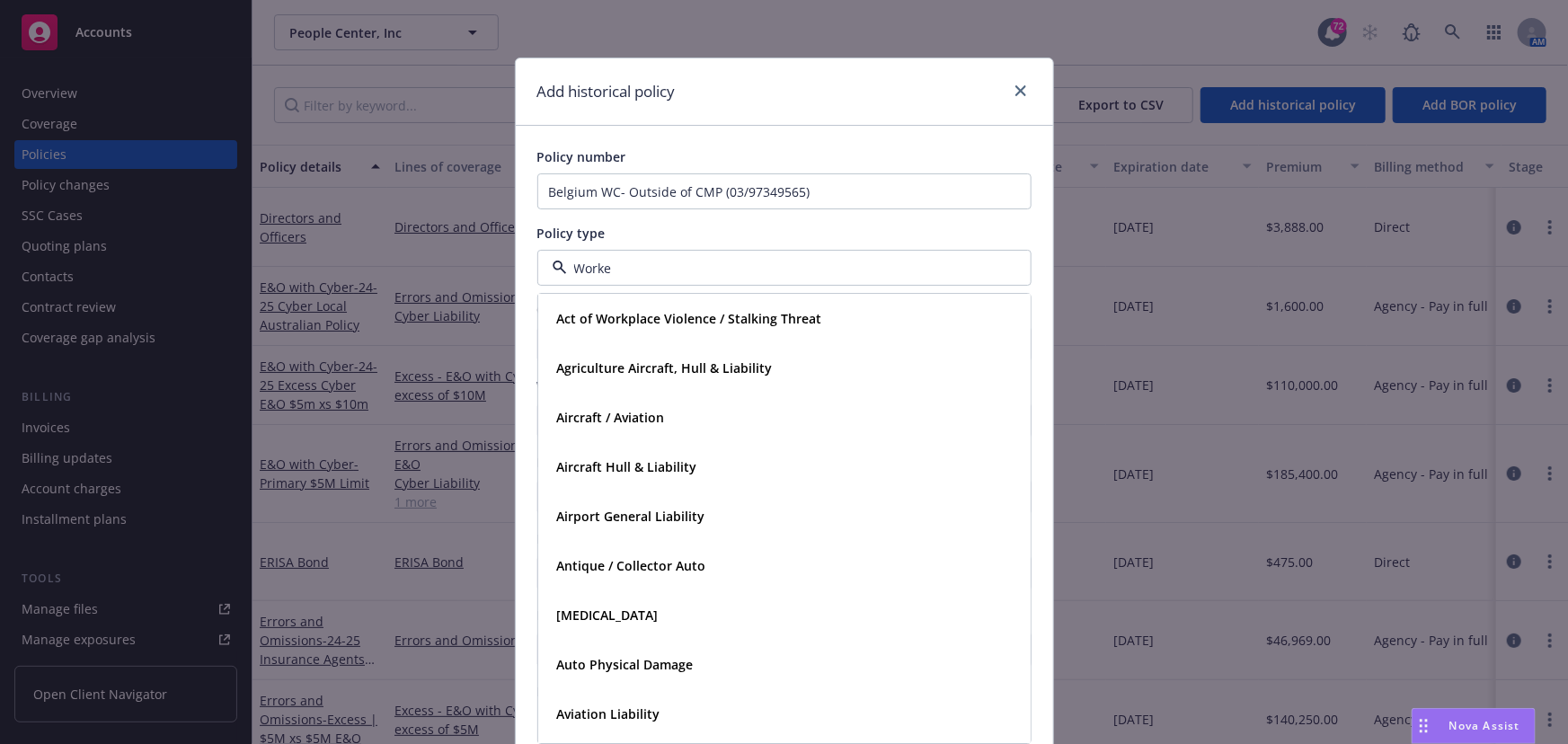
type input "Worker"
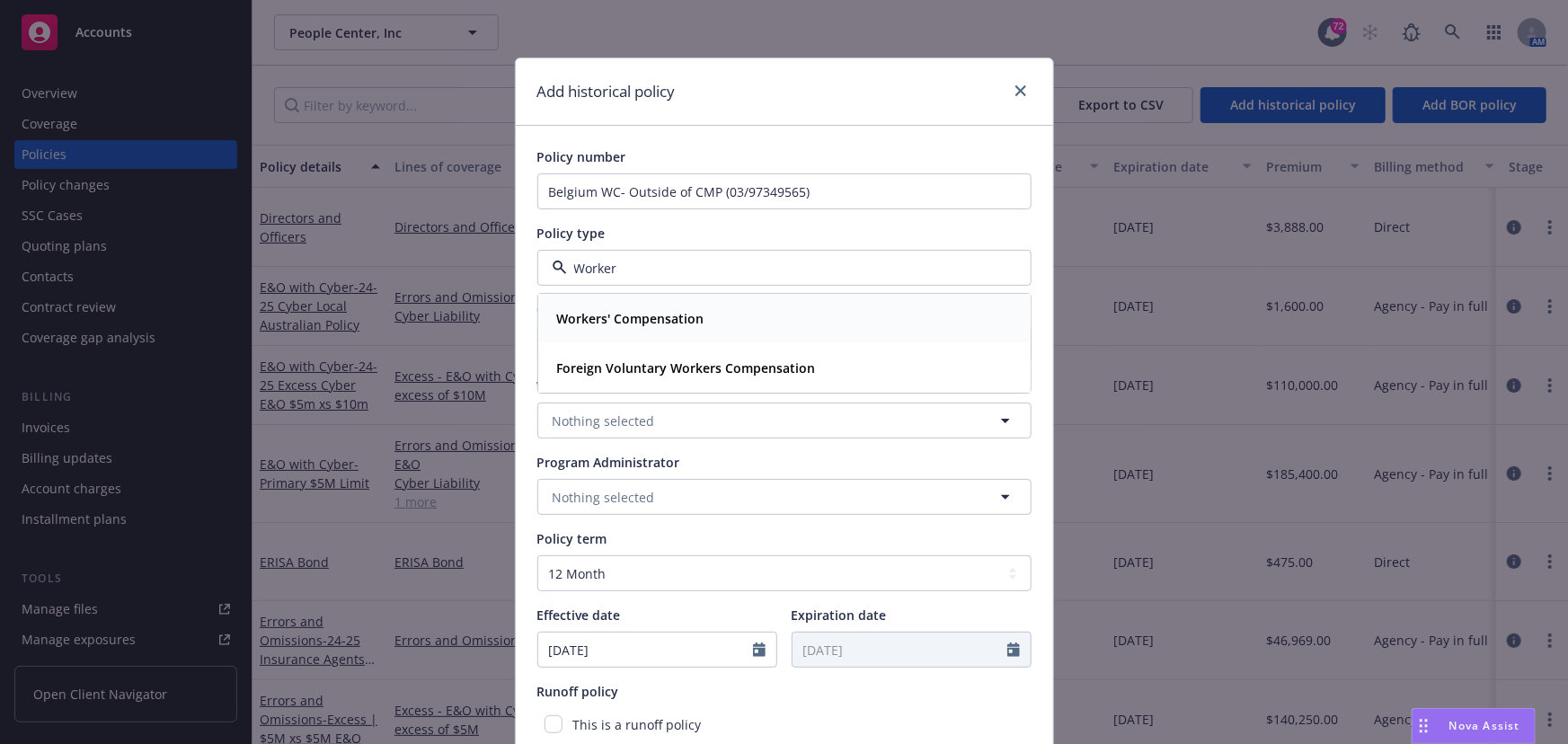
click at [593, 324] on strong "Workers' Compensation" at bounding box center [631, 319] width 147 height 17
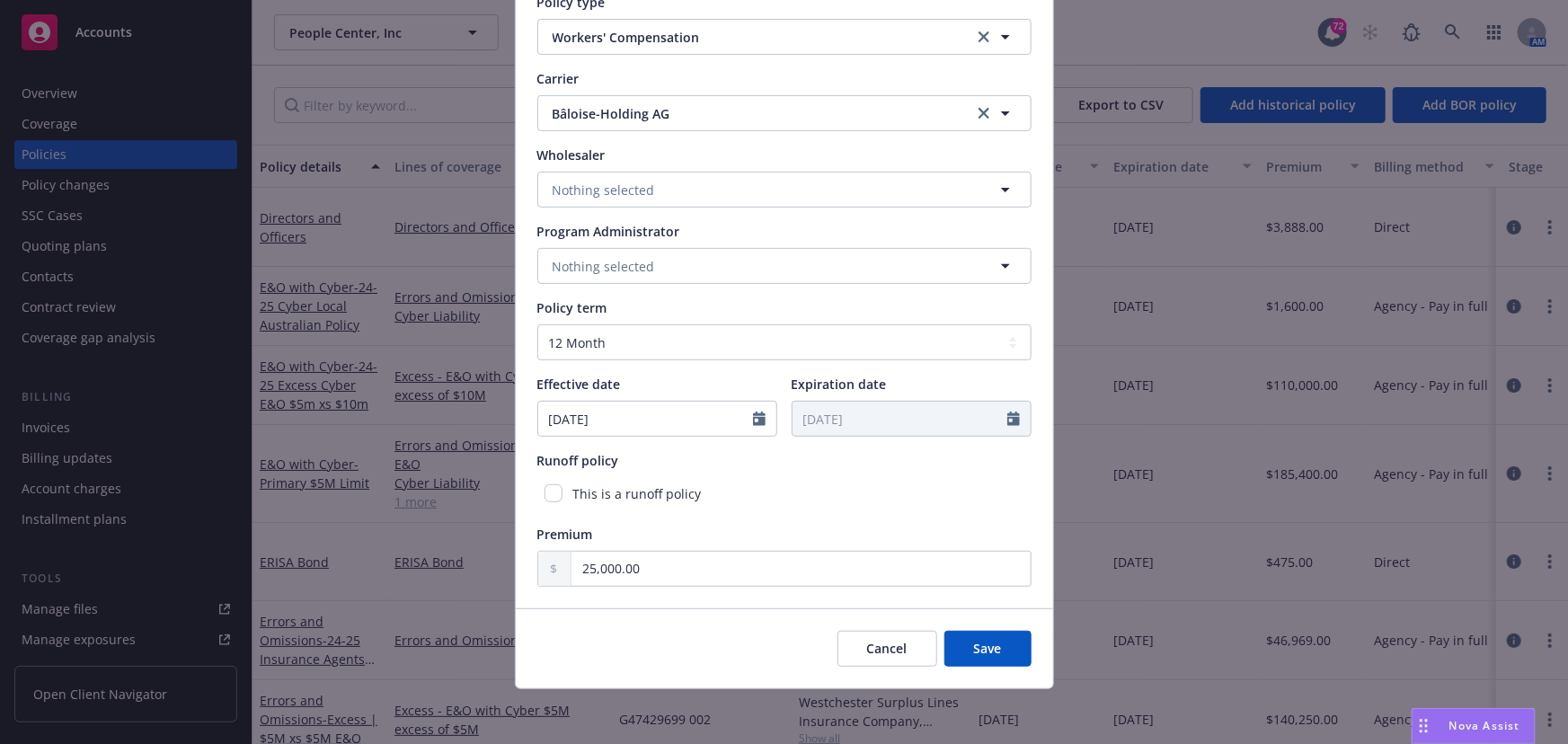
scroll to position [234, 0]
click at [992, 647] on span "Save" at bounding box center [988, 645] width 27 height 17
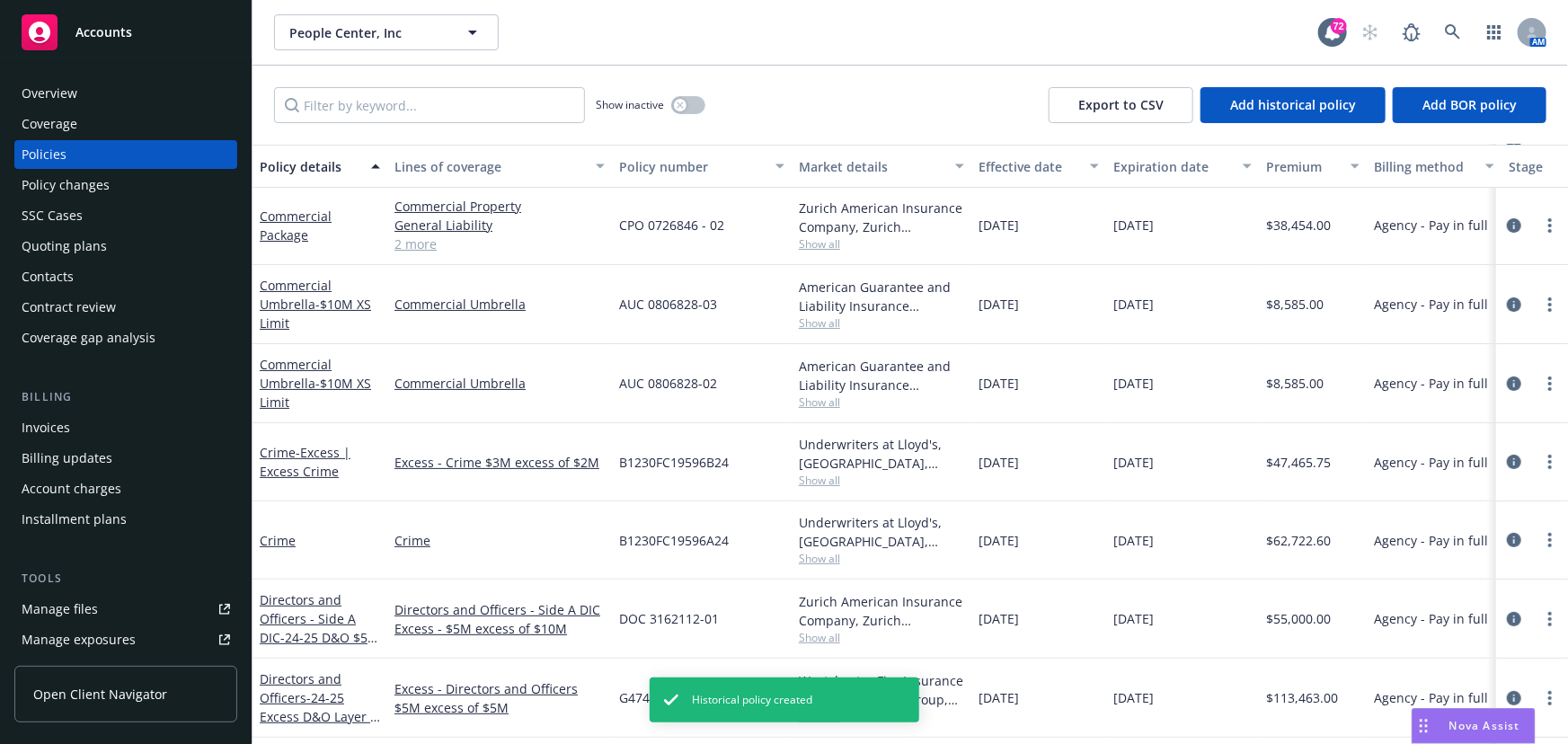
scroll to position [0, 0]
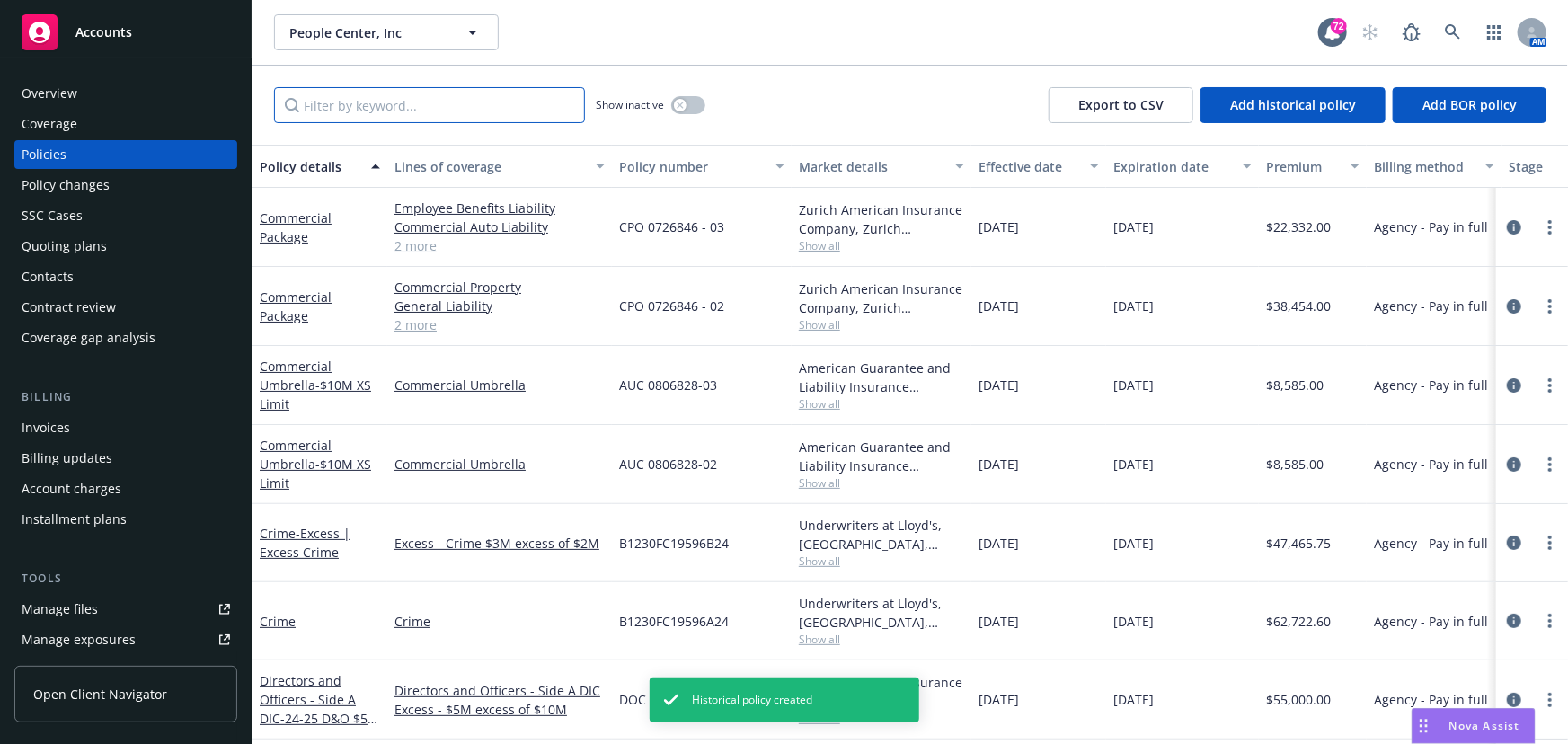
click at [385, 98] on input "Filter by keyword..." at bounding box center [429, 105] width 311 height 36
type input "c"
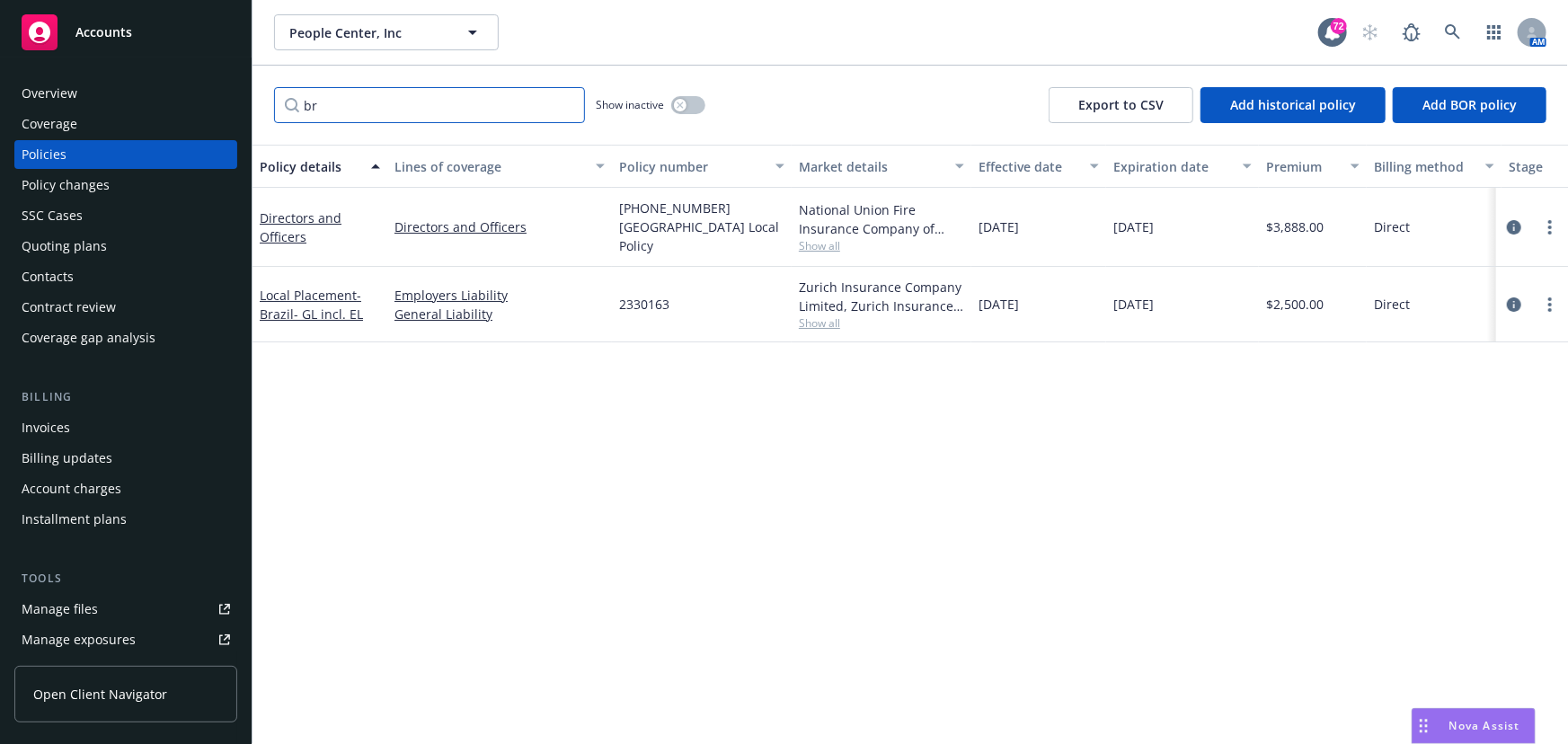
type input "b"
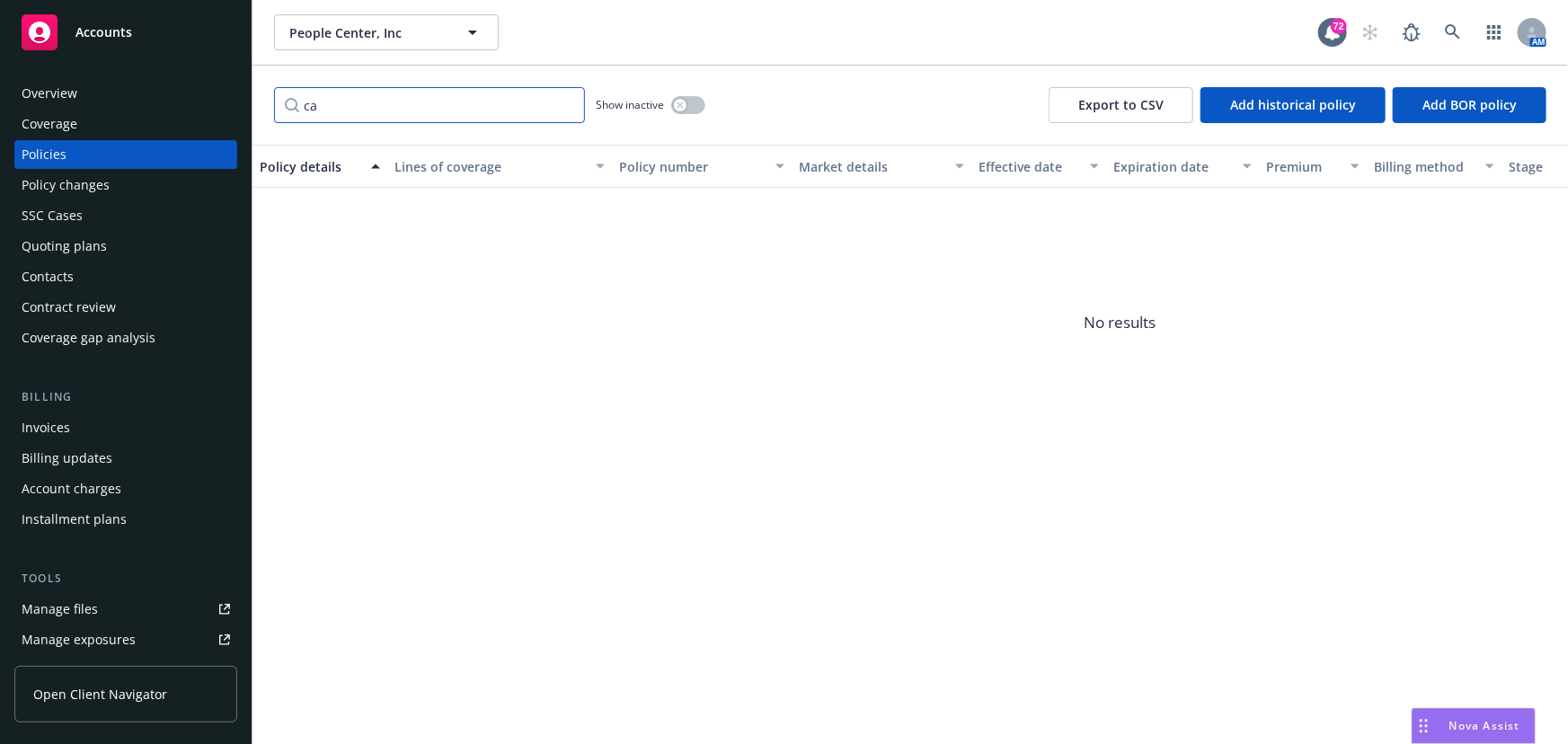
type input "c"
type input "Canada"
click at [78, 94] on div "Overview" at bounding box center [126, 93] width 208 height 28
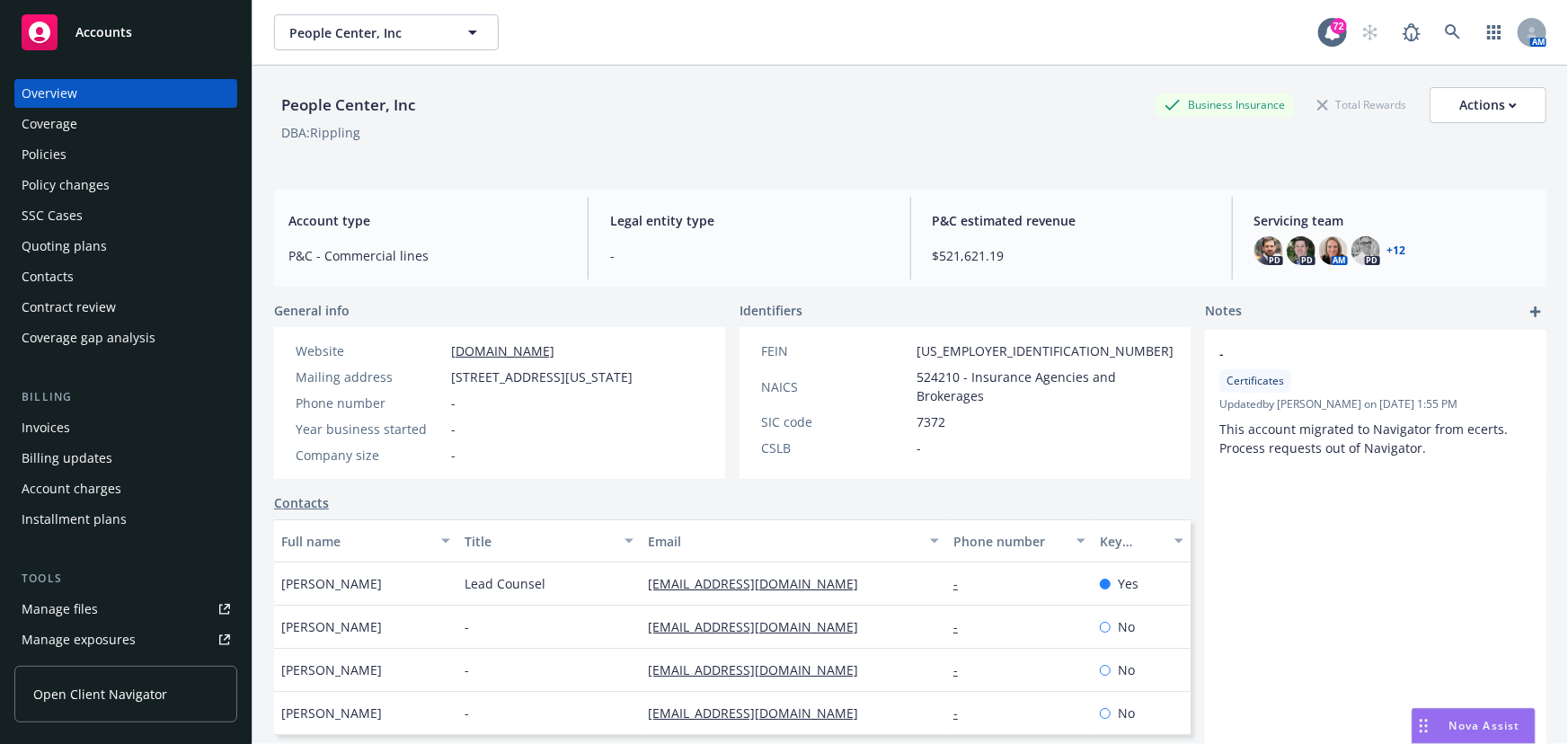
click at [63, 159] on div "Policies" at bounding box center [44, 154] width 45 height 28
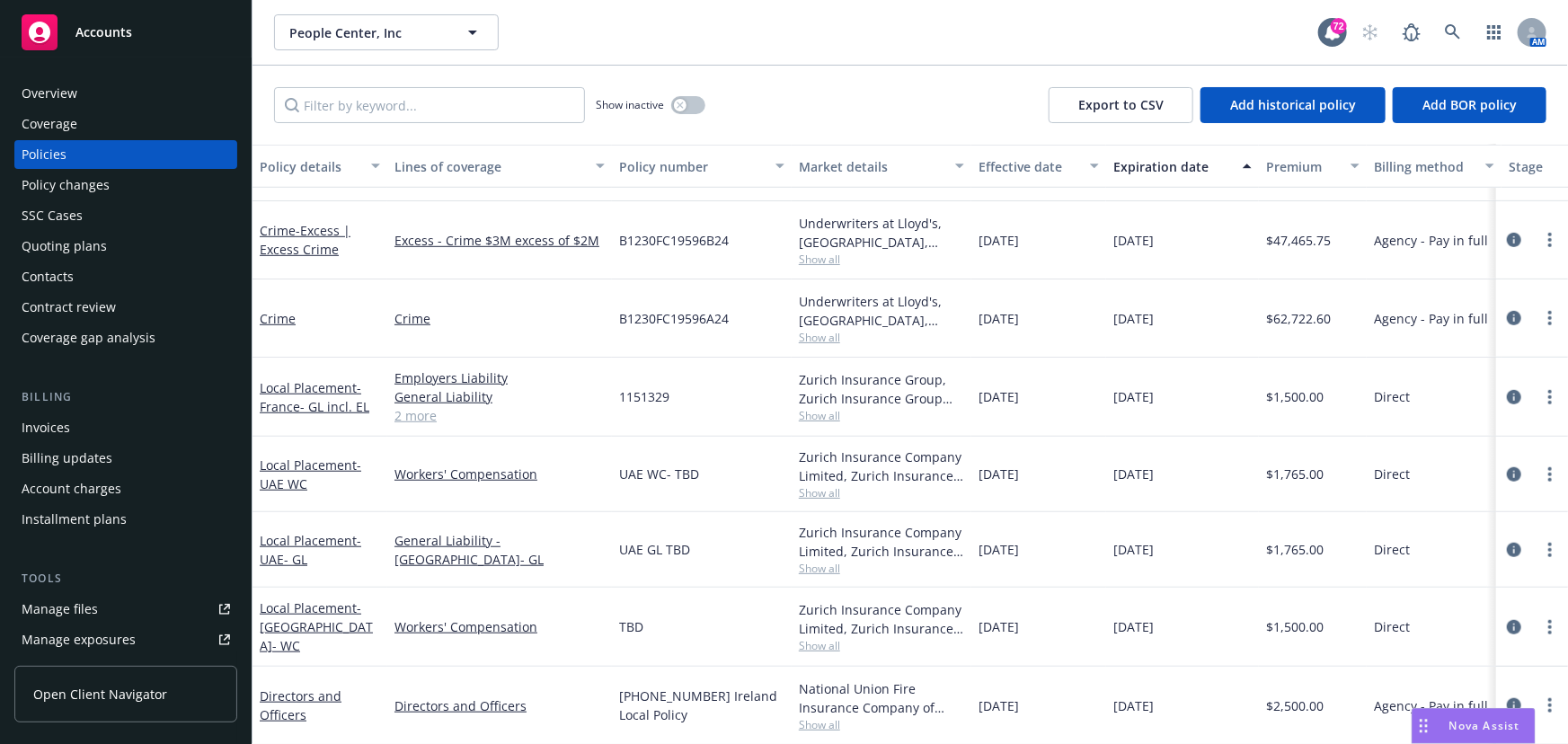
scroll to position [408, 0]
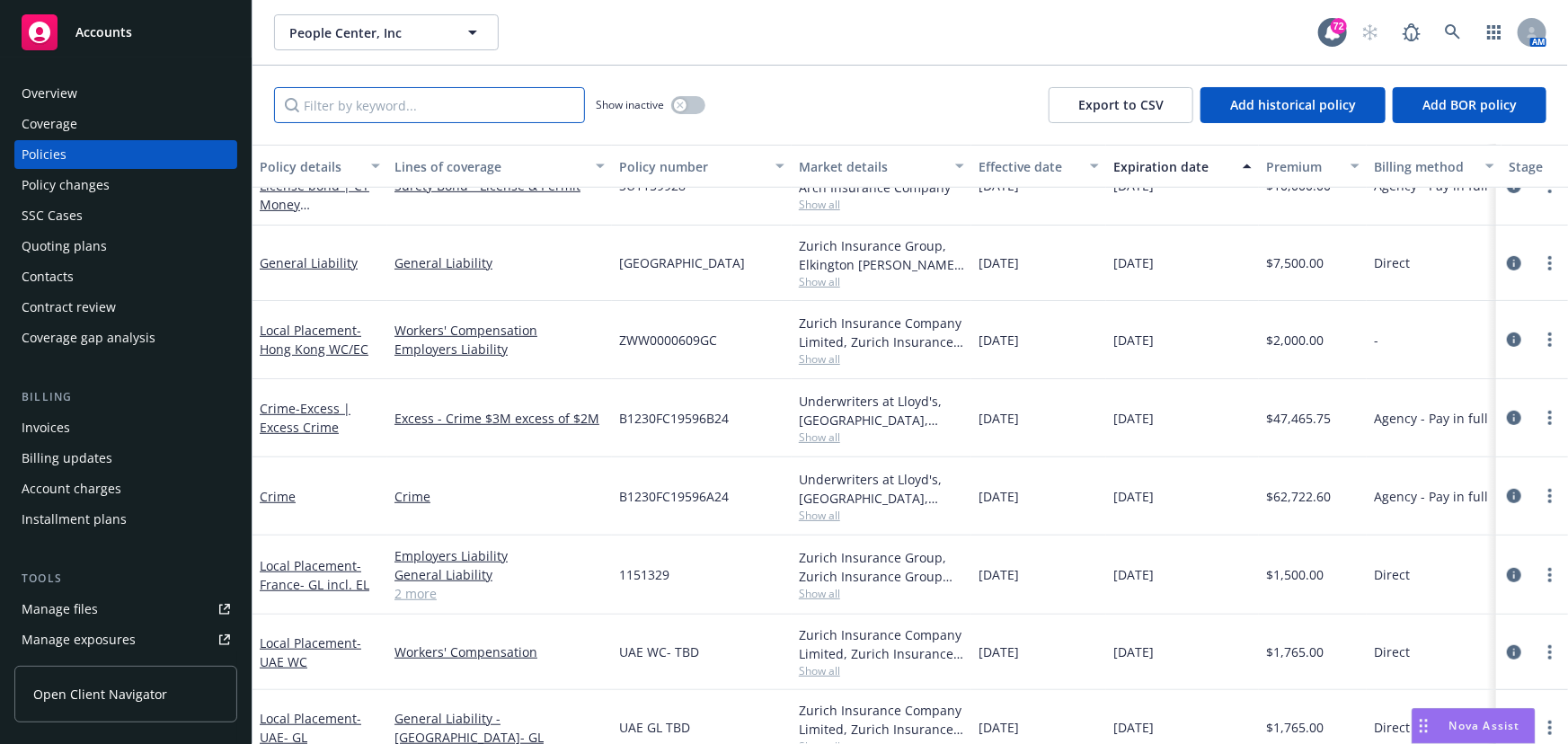
click at [416, 104] on input "Filter by keyword..." at bounding box center [429, 105] width 311 height 36
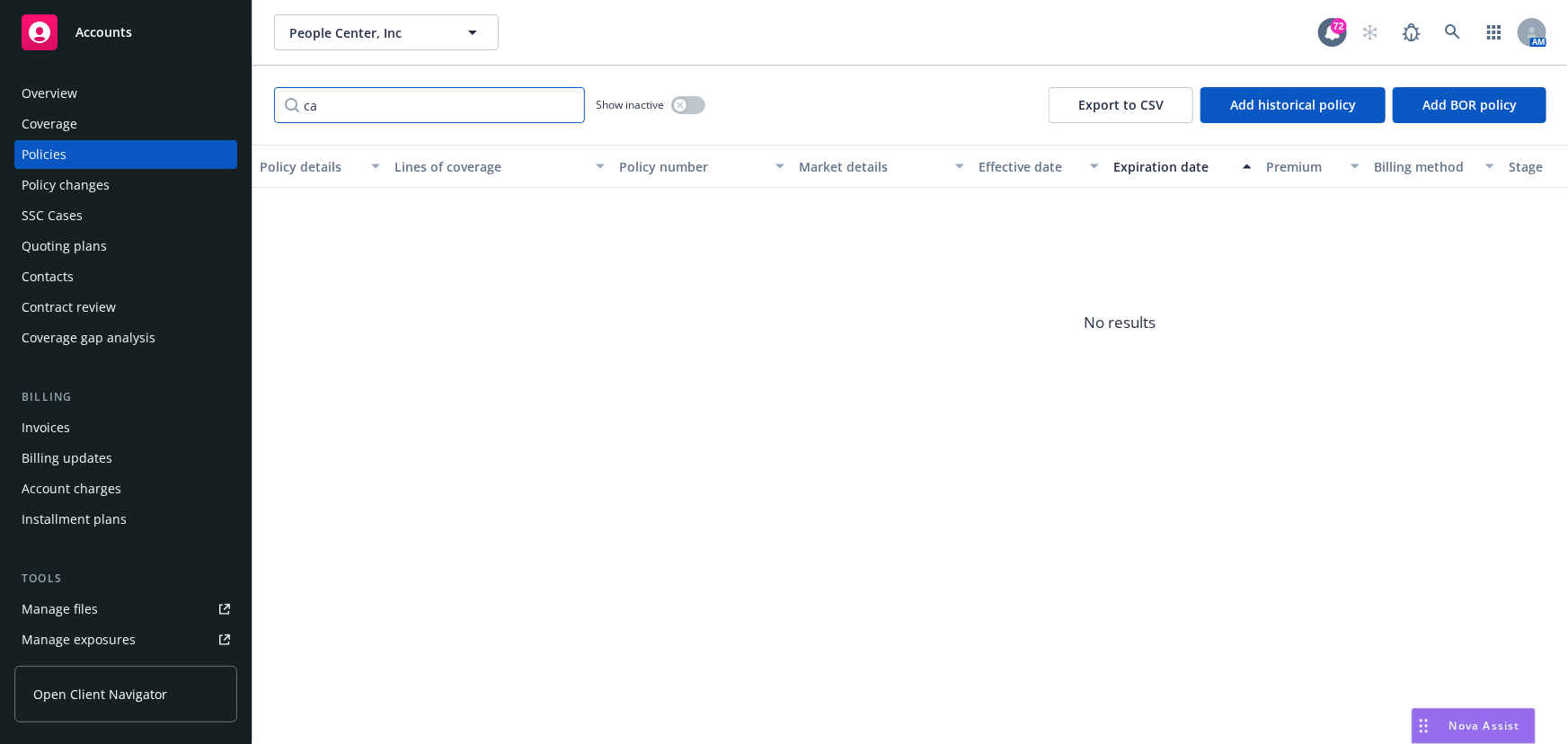
type input "c"
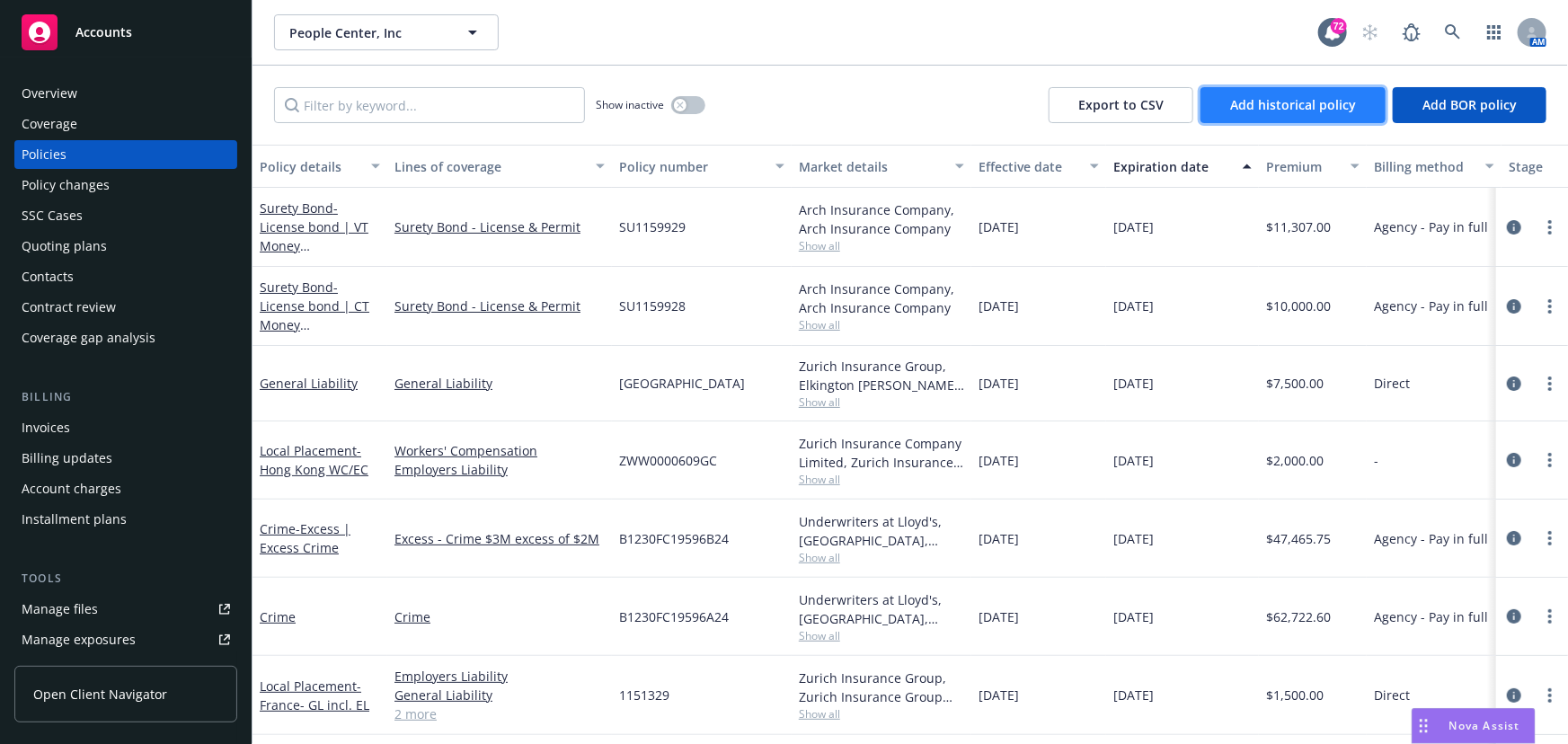
click at [1271, 96] on span "Add historical policy" at bounding box center [1293, 104] width 126 height 17
select select "other"
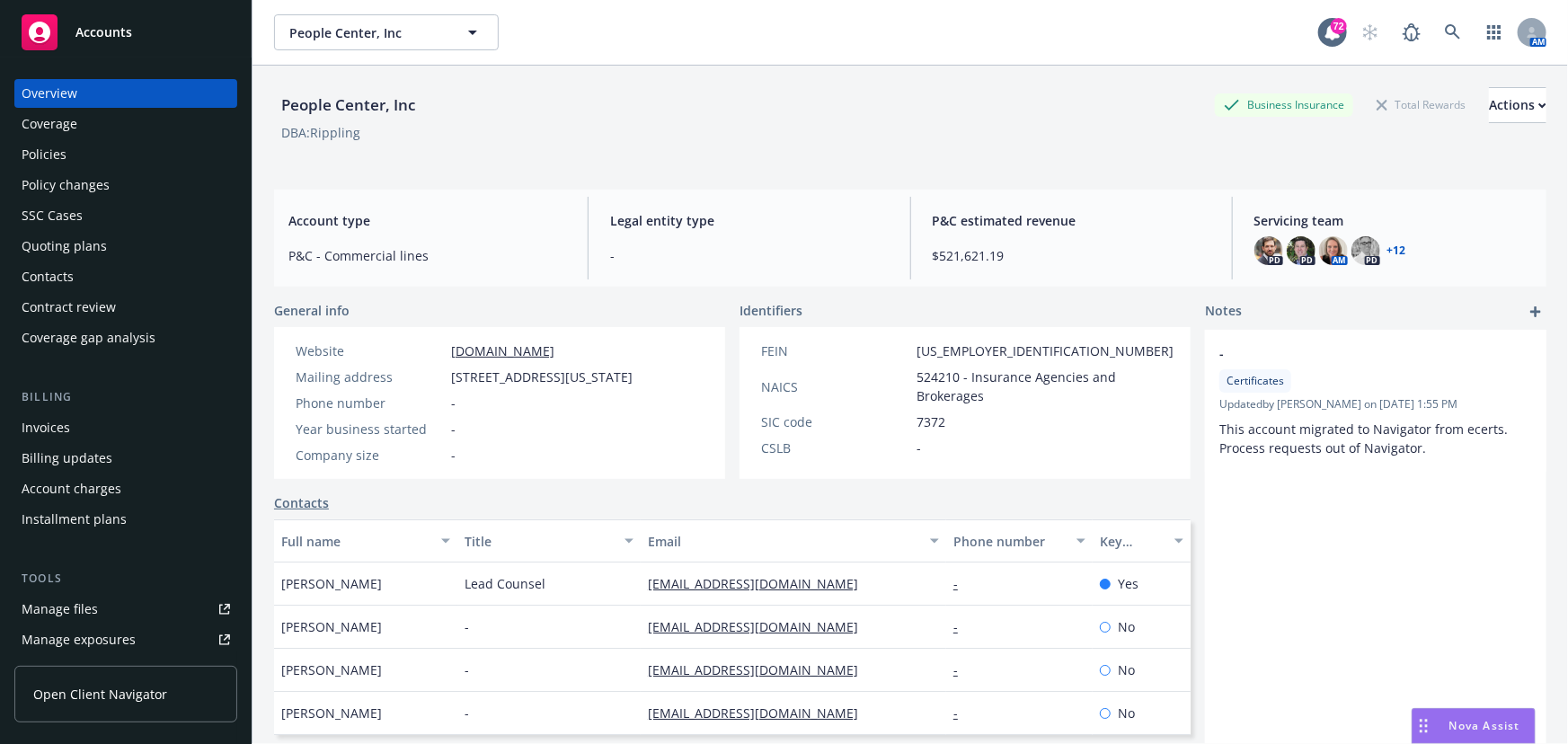
click at [51, 154] on div "Policies" at bounding box center [44, 154] width 45 height 28
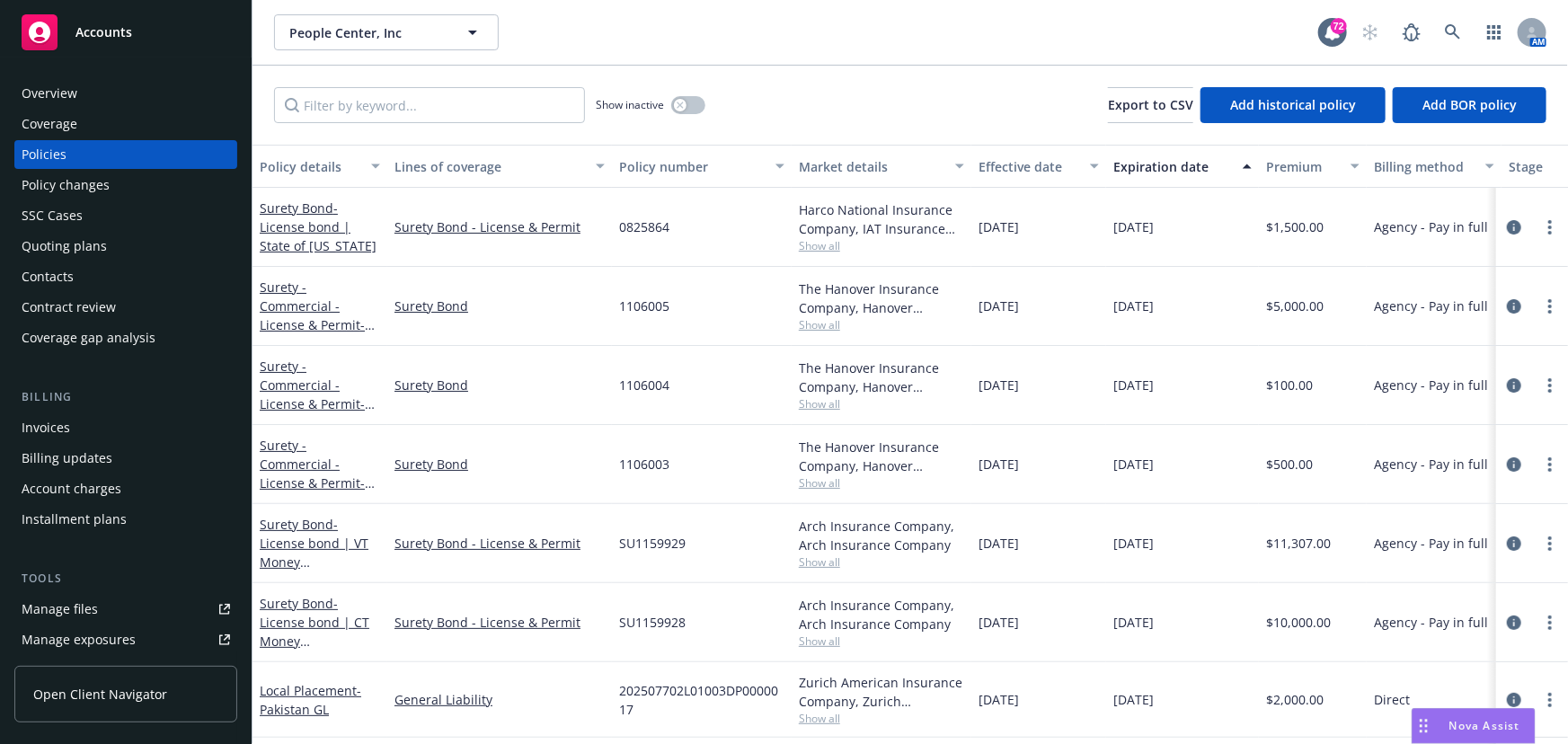
click at [62, 608] on div "Manage files" at bounding box center [60, 609] width 77 height 28
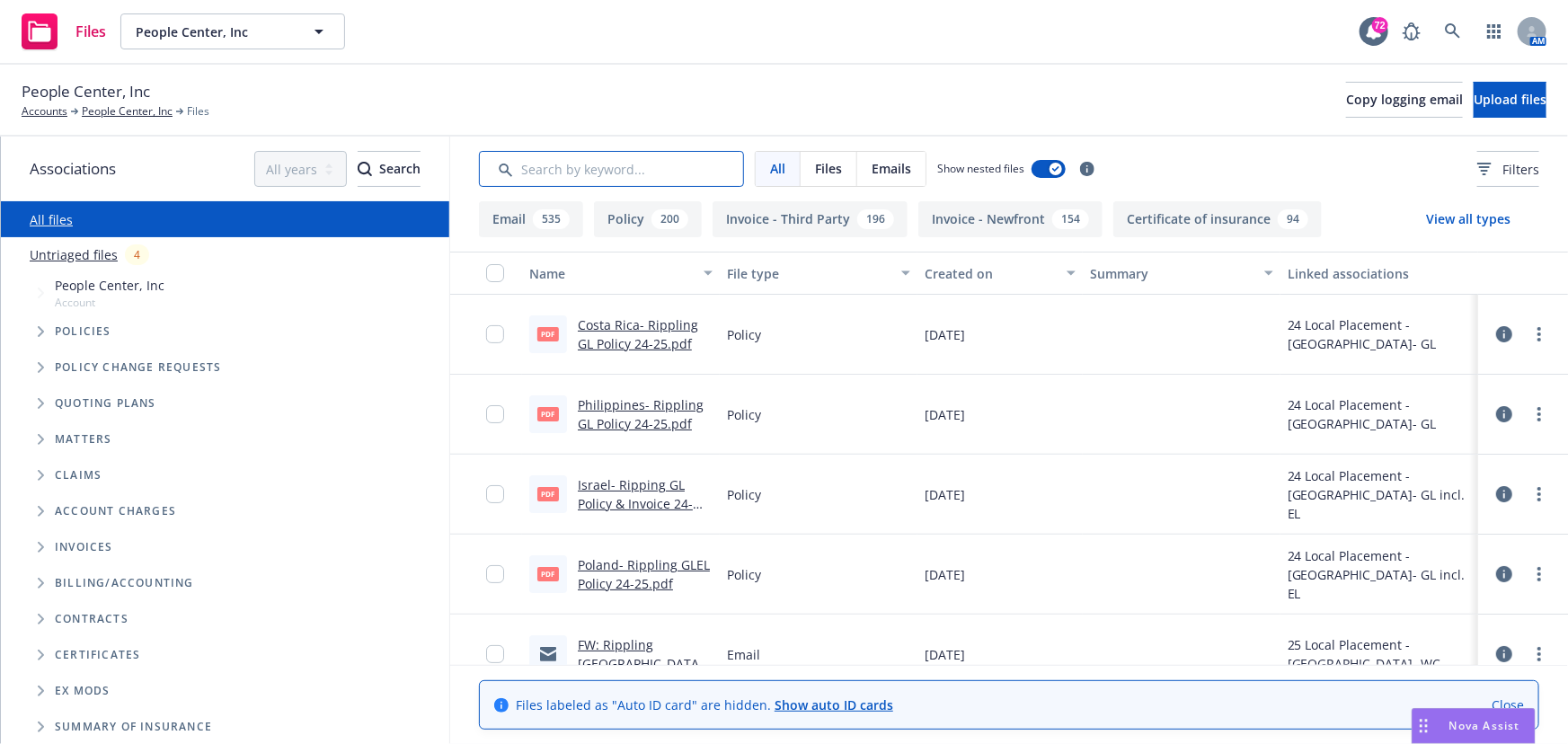
click at [583, 164] on input "Search by keyword..." at bounding box center [611, 169] width 265 height 36
click at [38, 109] on link "Accounts" at bounding box center [44, 111] width 46 height 16
